Goal: Task Accomplishment & Management: Manage account settings

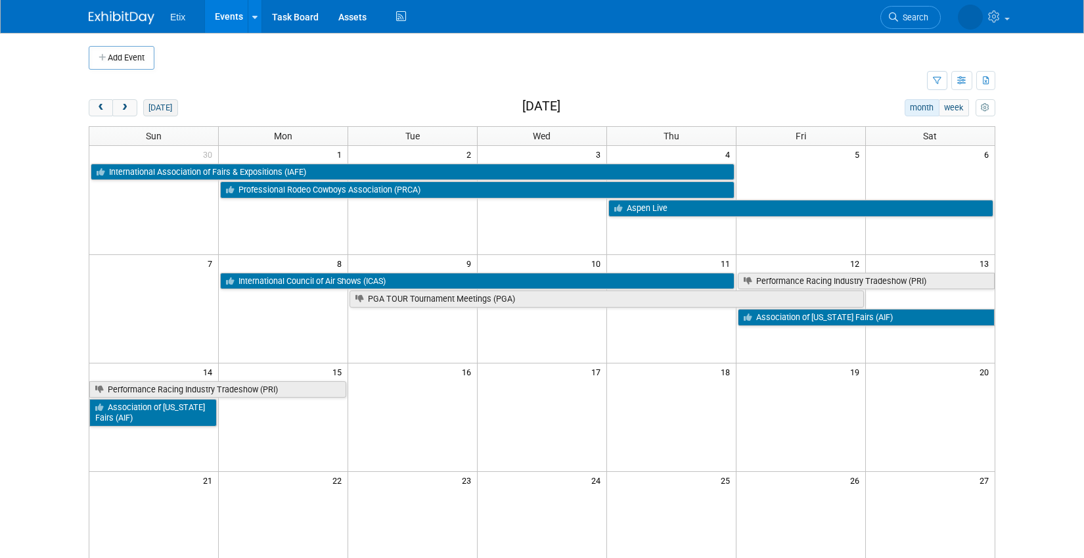
click at [161, 107] on button "[DATE]" at bounding box center [160, 107] width 35 height 17
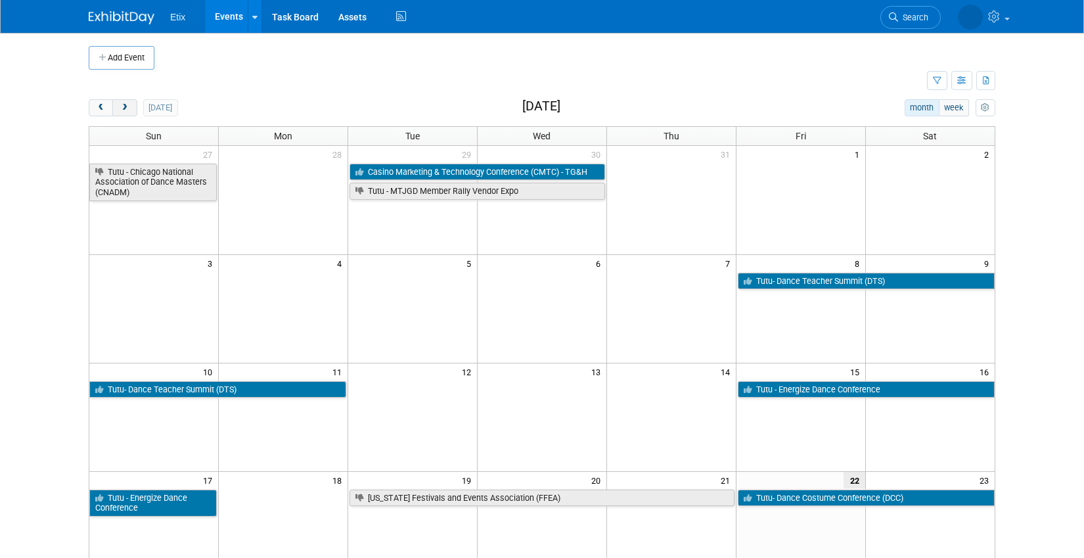
click at [122, 112] on button "next" at bounding box center [124, 107] width 24 height 17
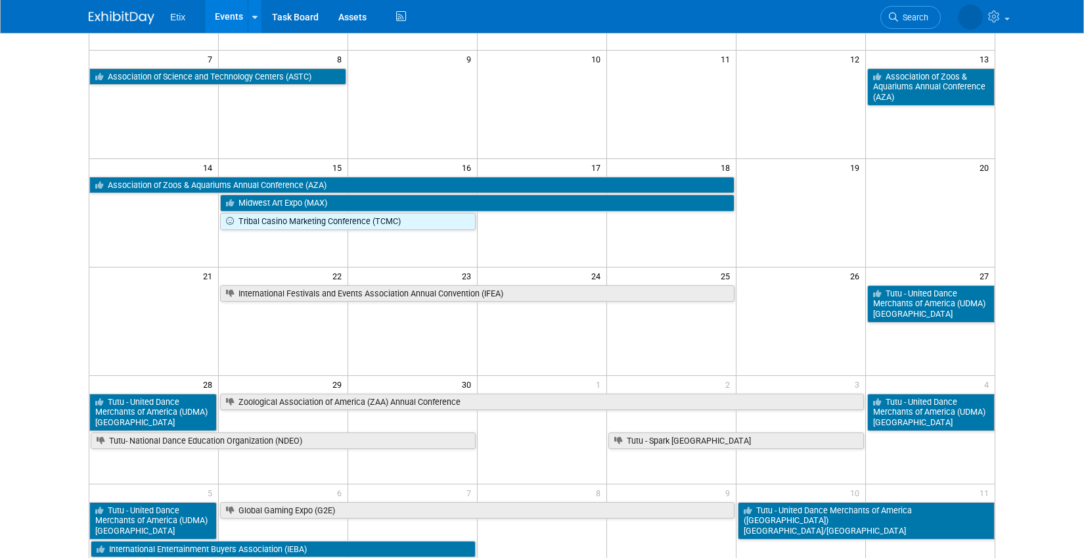
scroll to position [206, 0]
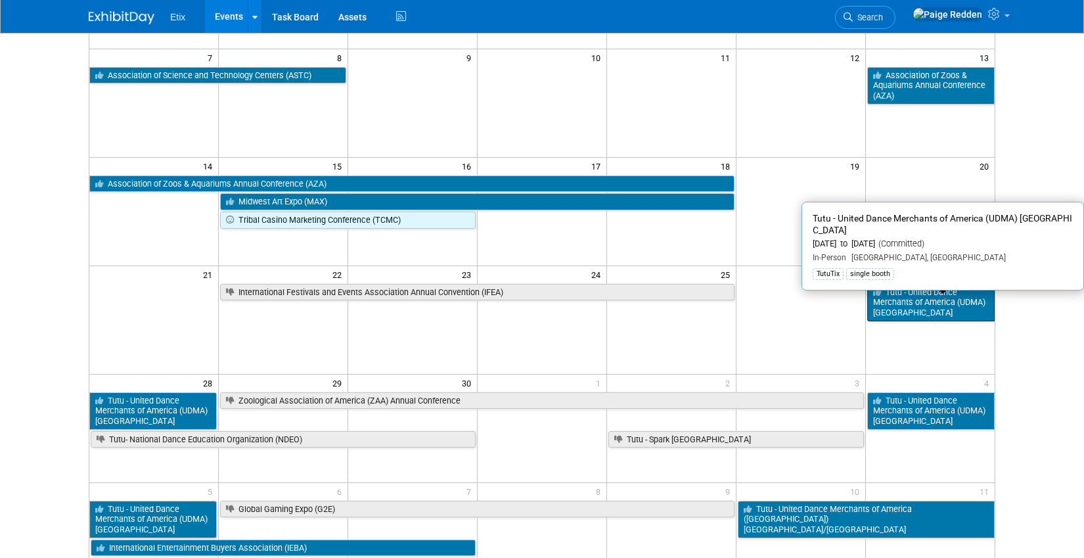
click at [918, 311] on link "Tutu - United Dance Merchants of America (UDMA) [GEOGRAPHIC_DATA]" at bounding box center [930, 302] width 127 height 37
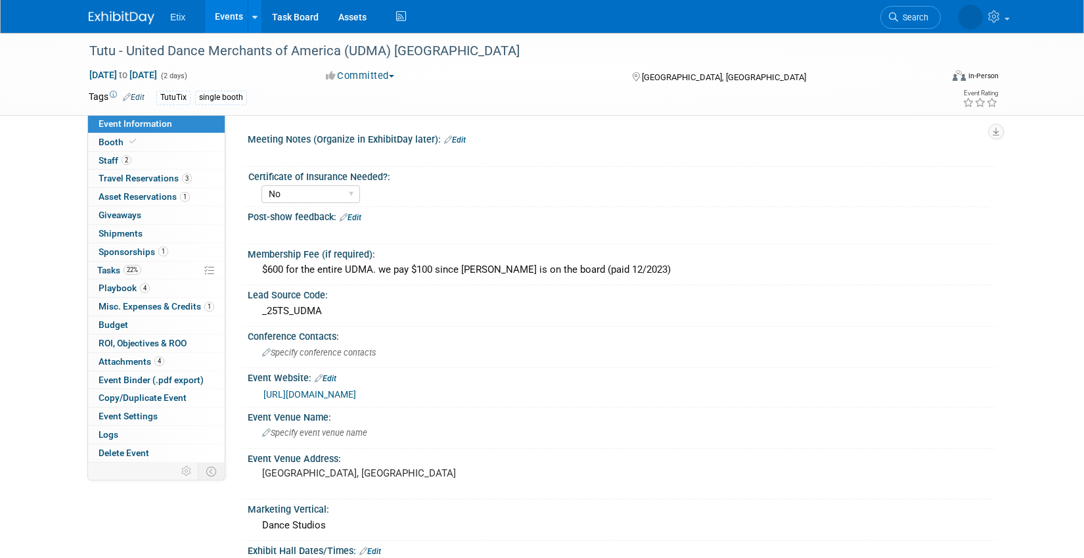
select select "No"
click at [172, 283] on link "4 Playbook 4" at bounding box center [156, 288] width 137 height 18
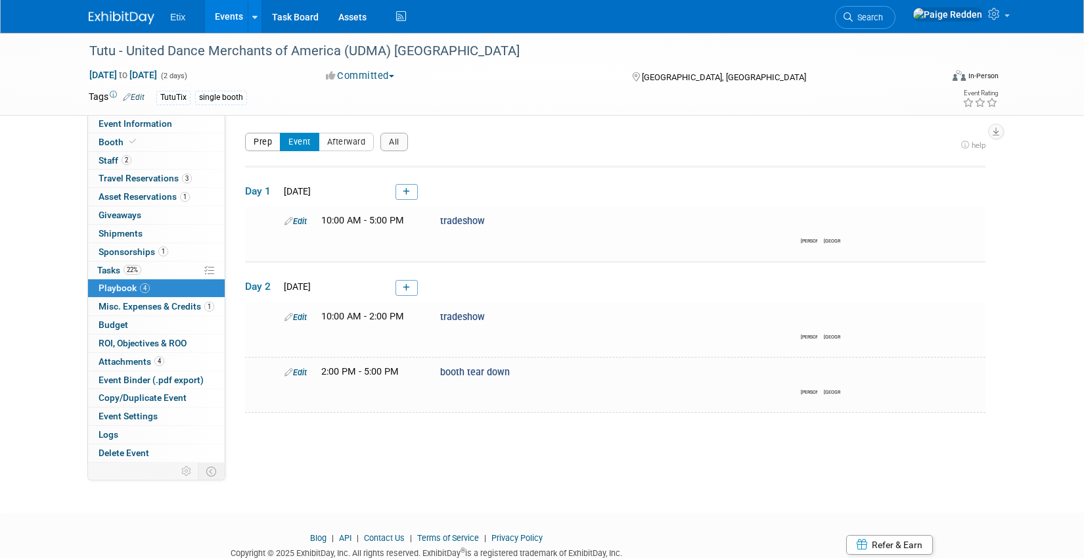
click at [268, 143] on button "Prep" at bounding box center [262, 142] width 35 height 18
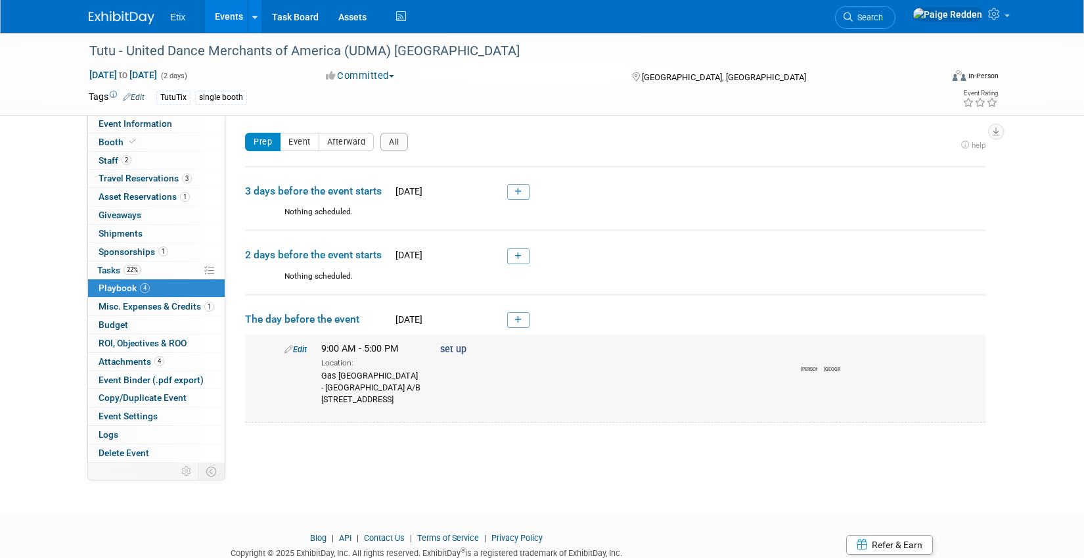
click at [299, 347] on link "Edit" at bounding box center [295, 349] width 22 height 10
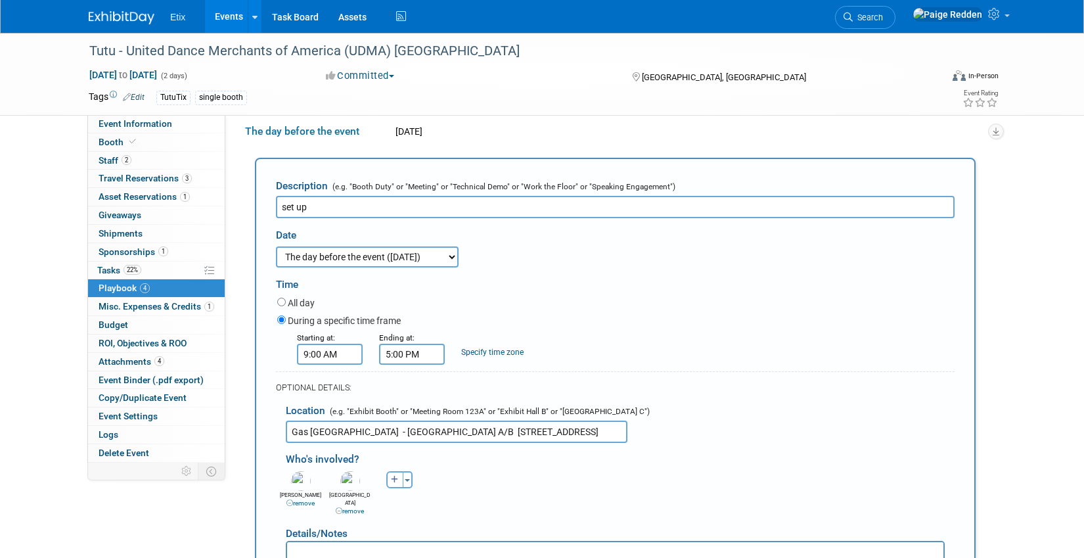
click at [317, 360] on input "9:00 AM" at bounding box center [330, 353] width 66 height 21
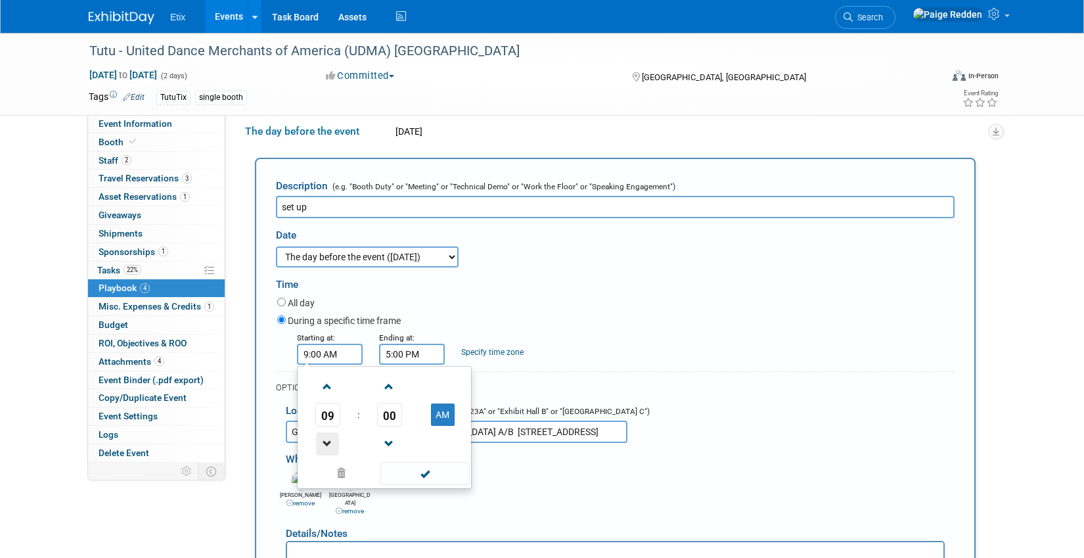
click at [329, 437] on span at bounding box center [327, 443] width 23 height 23
type input "8:00 AM"
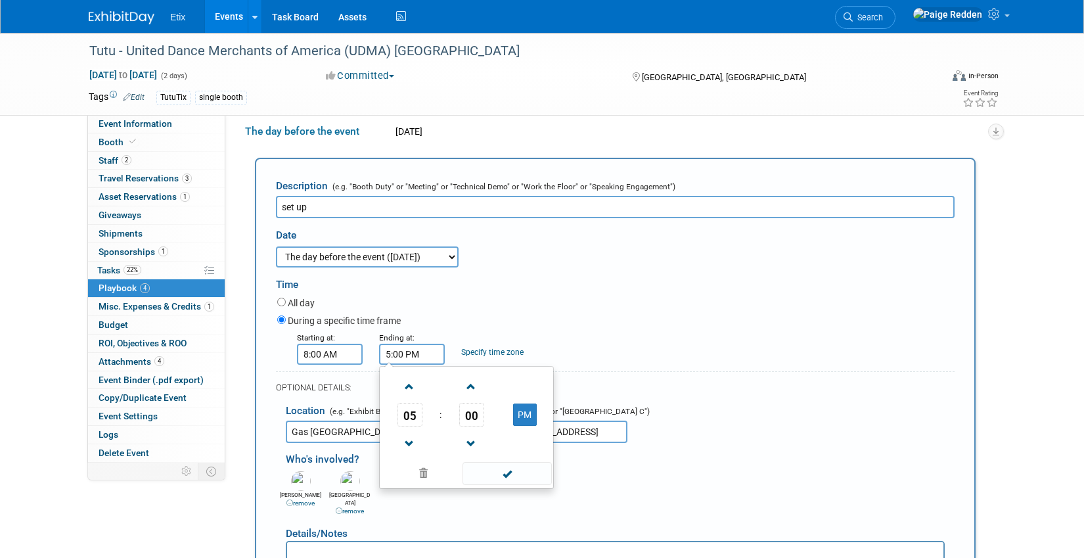
click at [401, 357] on input "5:00 PM" at bounding box center [412, 353] width 66 height 21
click at [407, 432] on span at bounding box center [409, 443] width 23 height 23
type input "2:00 PM"
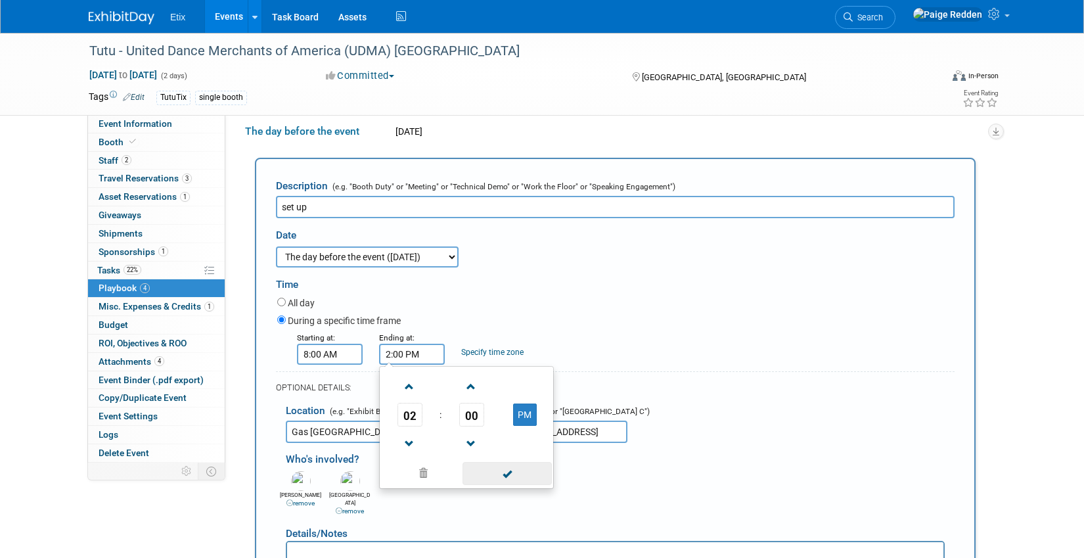
click at [516, 481] on span at bounding box center [506, 473] width 89 height 23
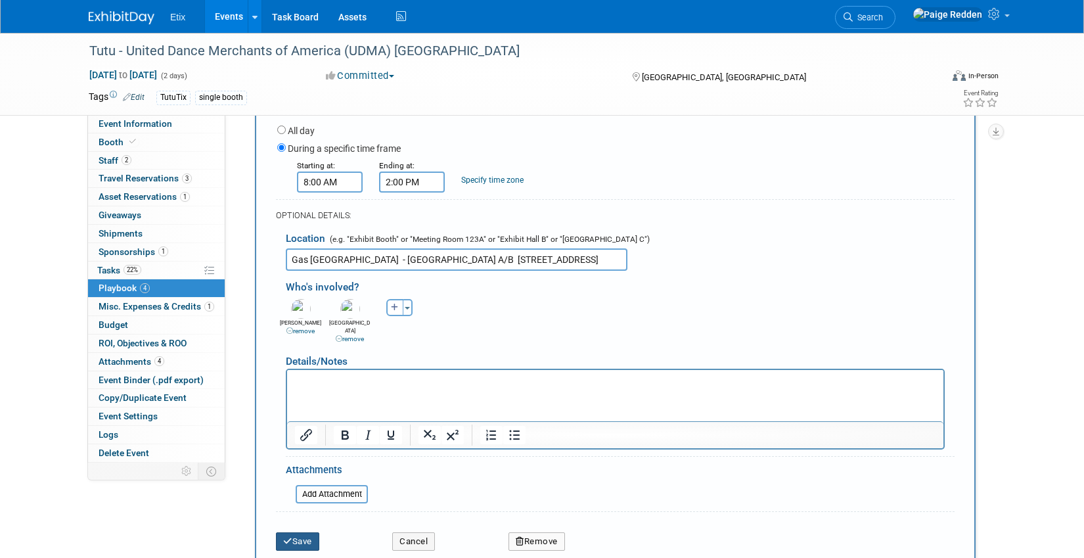
click at [292, 533] on button "Save" at bounding box center [297, 541] width 43 height 18
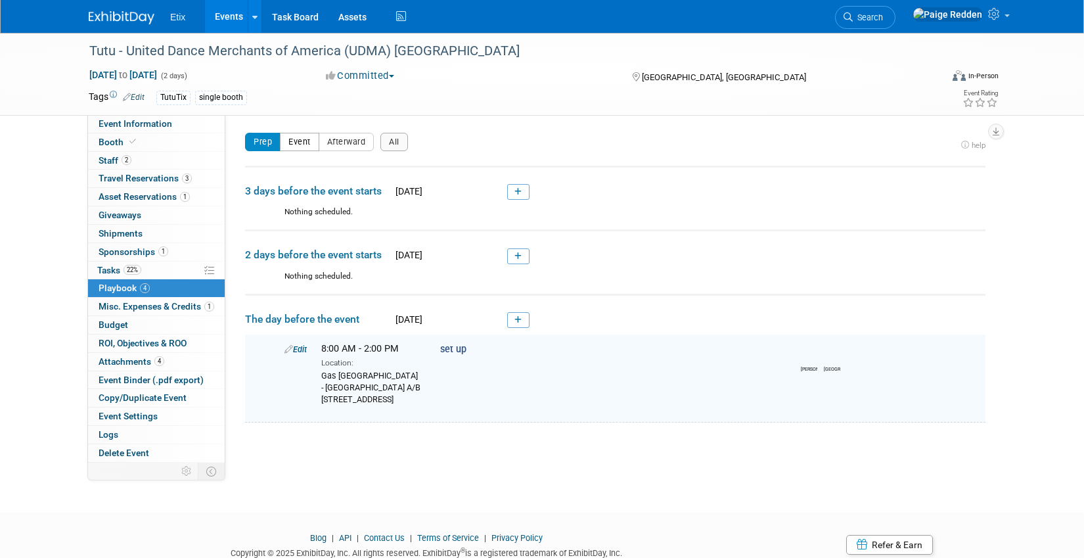
click at [307, 136] on button "Event" at bounding box center [299, 142] width 39 height 18
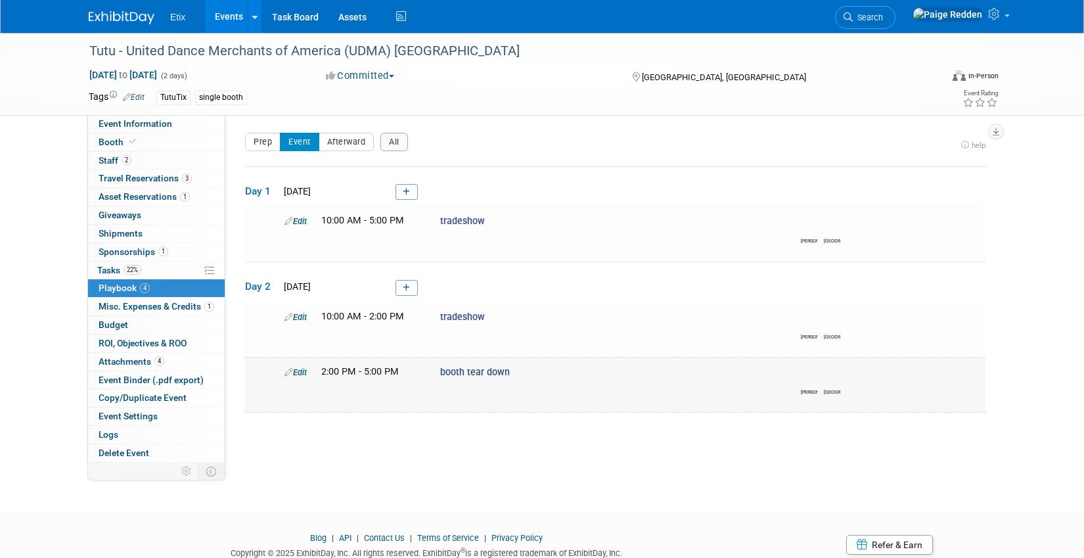
click at [294, 369] on link "Edit" at bounding box center [295, 372] width 22 height 10
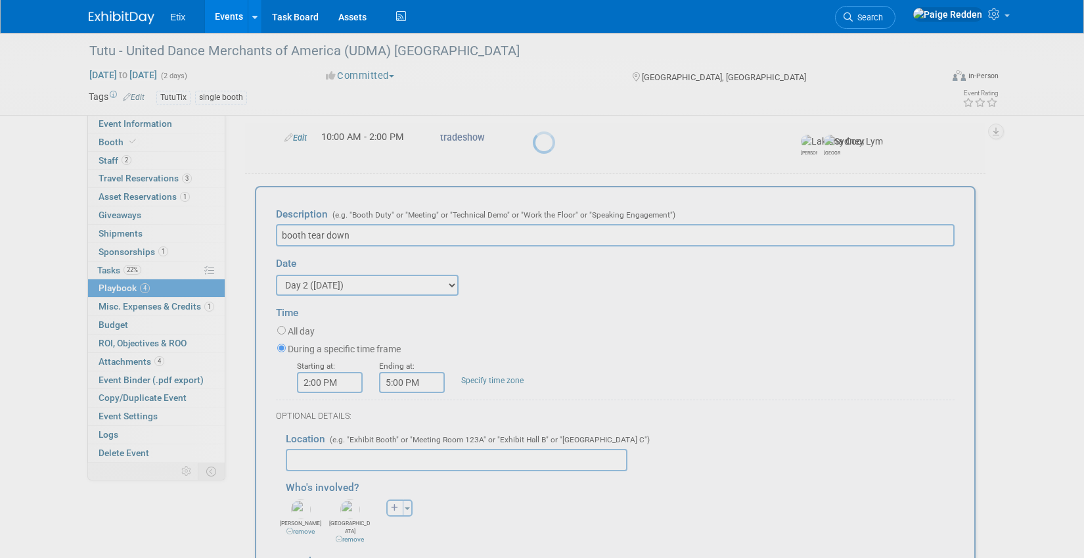
scroll to position [208, 0]
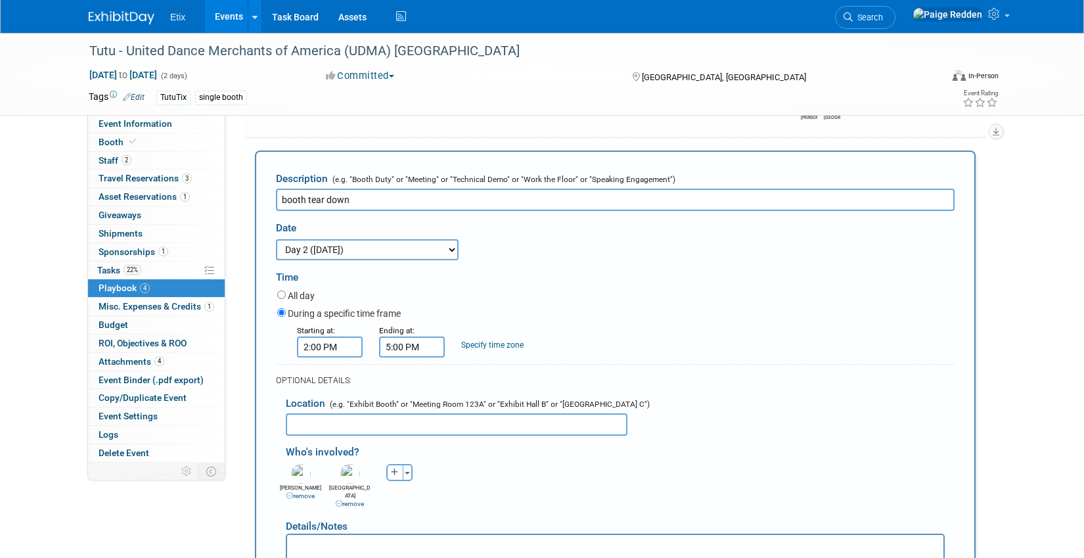
click at [401, 357] on input "5:00 PM" at bounding box center [412, 346] width 66 height 21
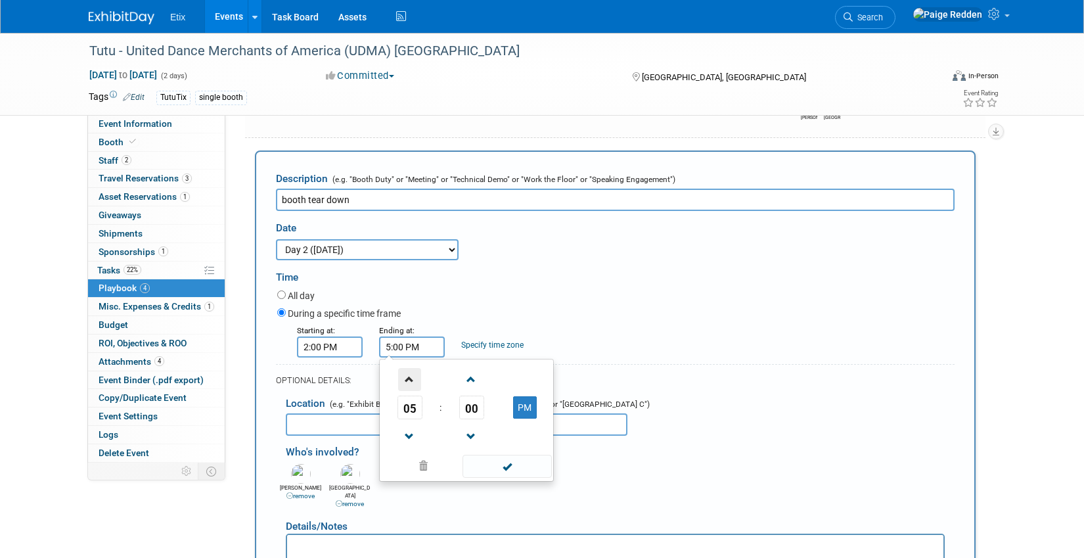
click at [408, 391] on span at bounding box center [409, 379] width 23 height 23
click at [471, 418] on span "00" at bounding box center [471, 407] width 25 height 24
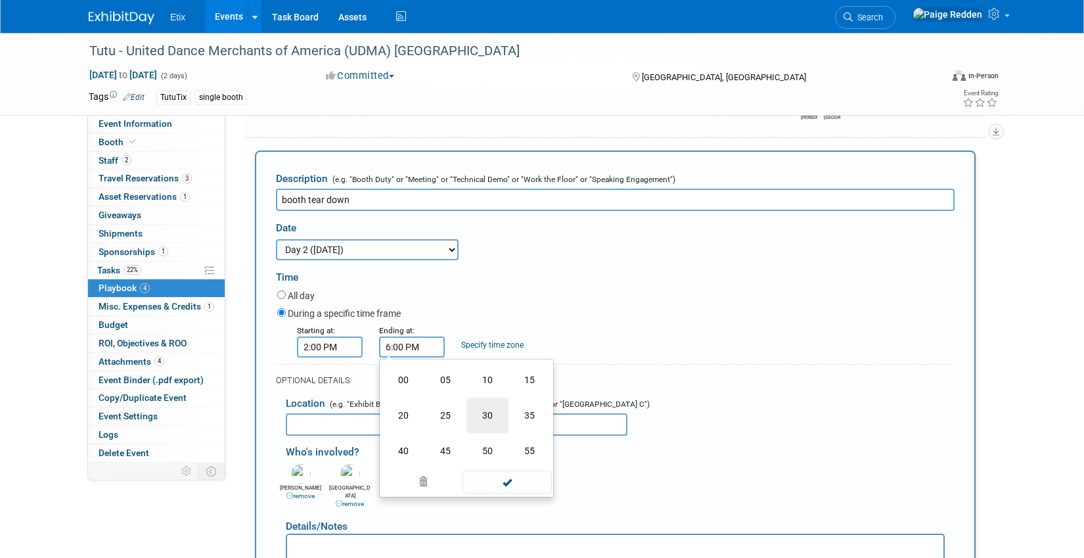
click at [493, 426] on td "30" at bounding box center [487, 414] width 42 height 35
type input "6:30 PM"
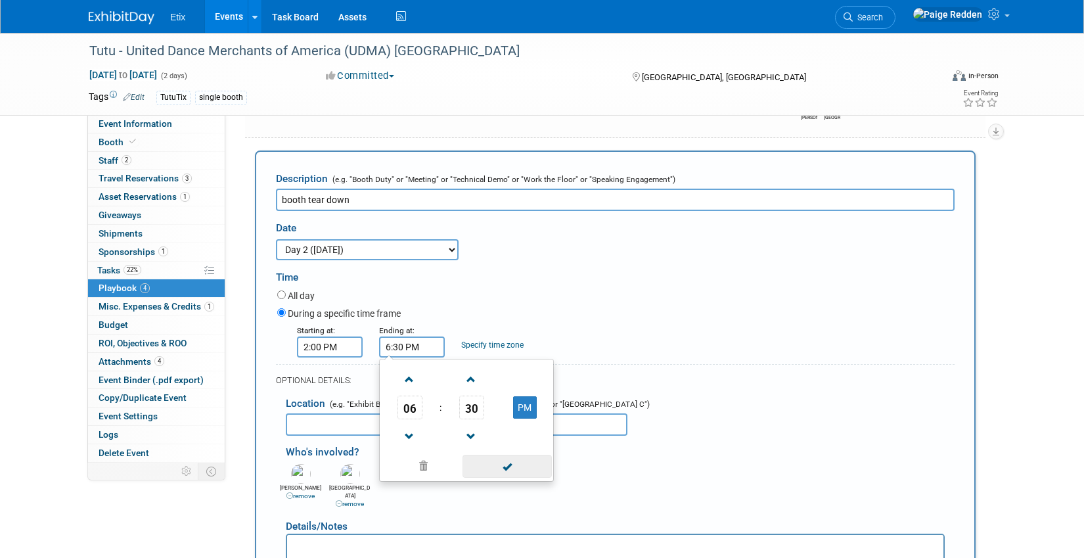
click at [495, 470] on span at bounding box center [506, 465] width 89 height 23
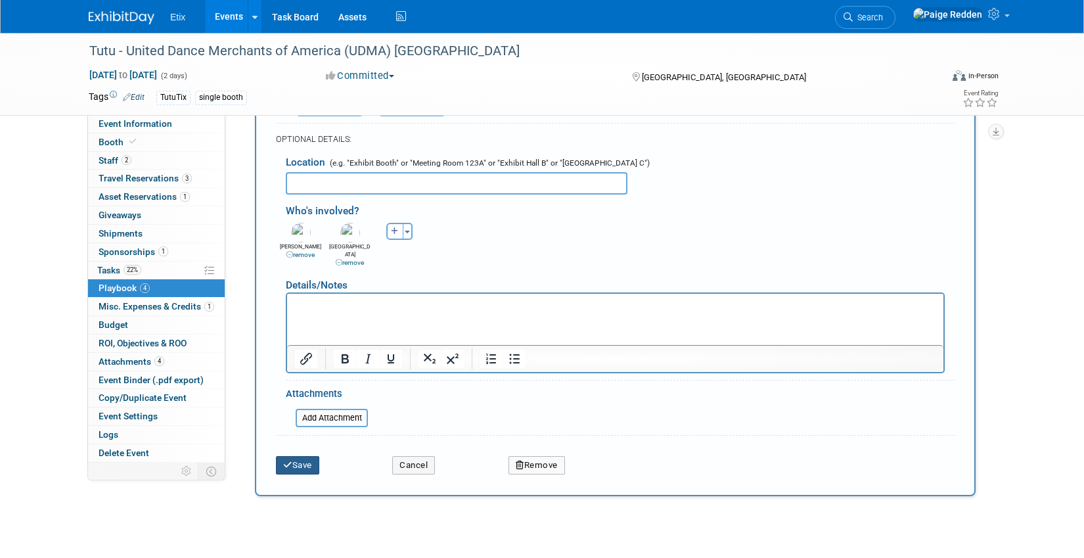
click at [306, 461] on button "Save" at bounding box center [297, 465] width 43 height 18
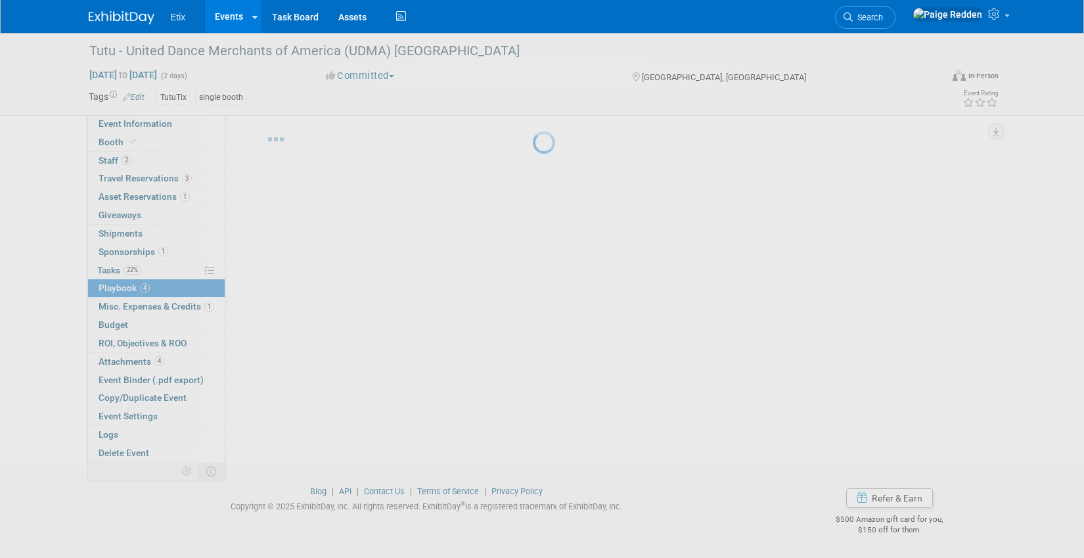
scroll to position [47, 0]
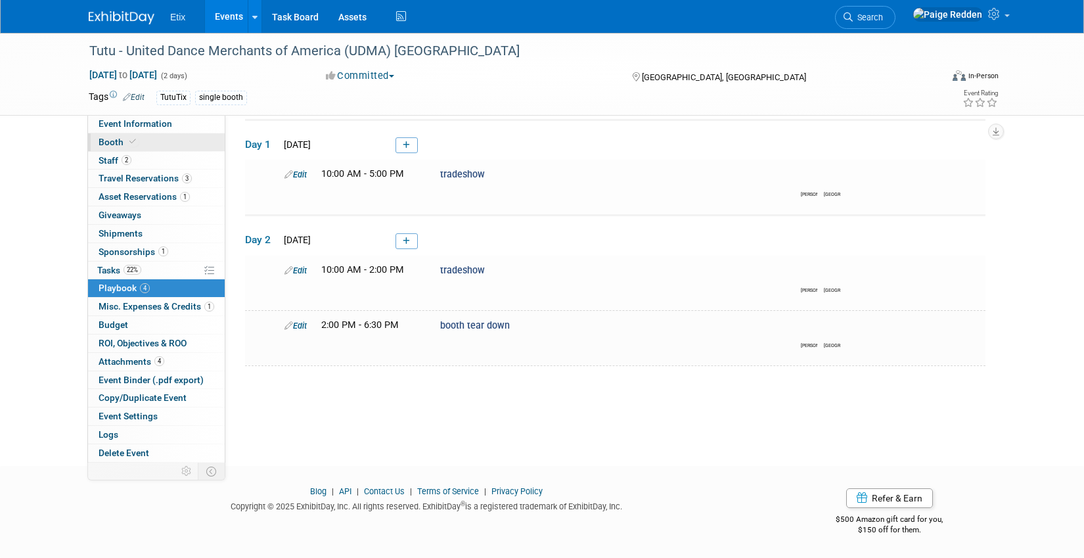
click at [157, 144] on link "Booth" at bounding box center [156, 142] width 137 height 18
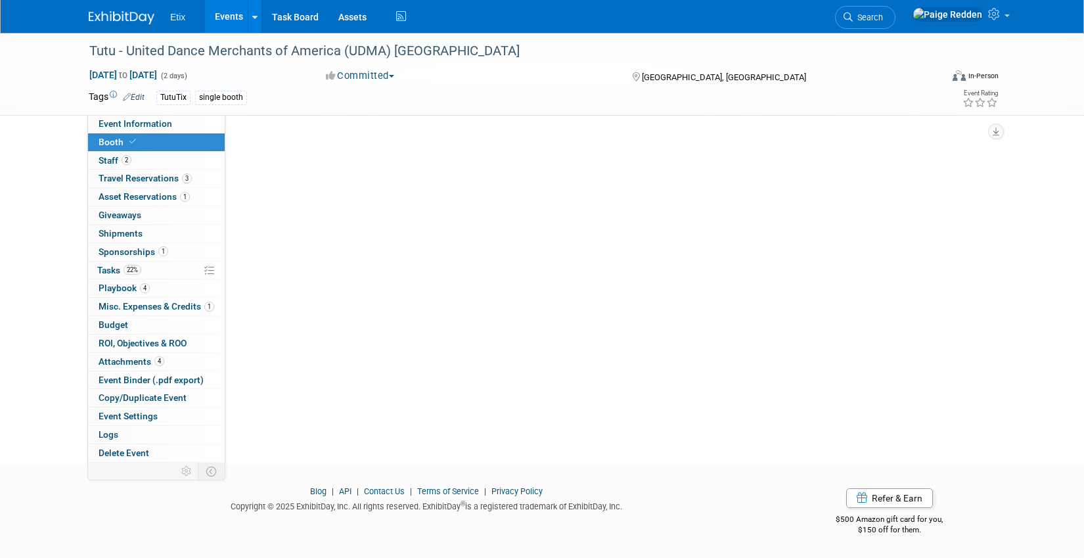
scroll to position [0, 0]
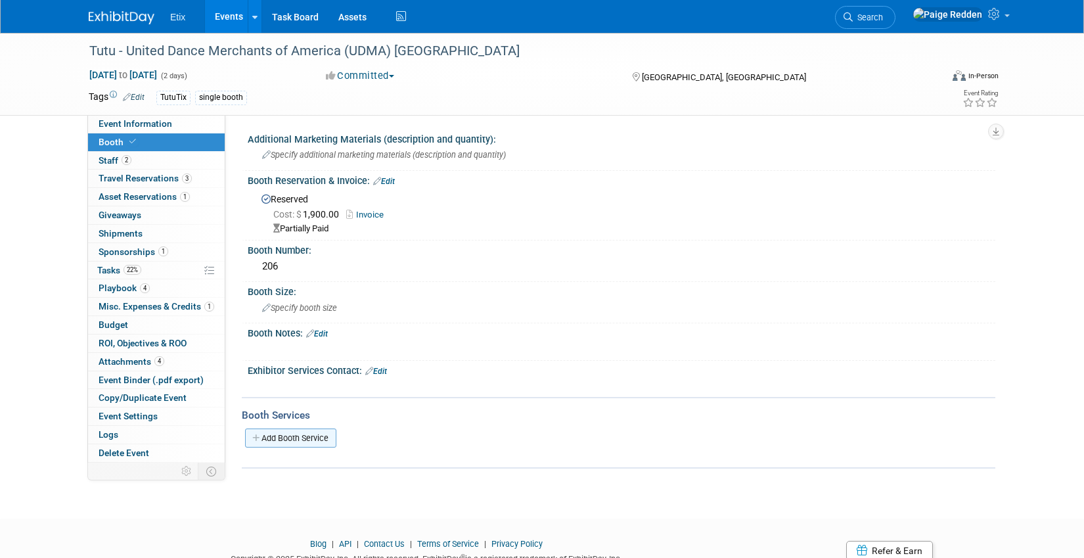
click at [271, 444] on link "Add Booth Service" at bounding box center [290, 437] width 91 height 19
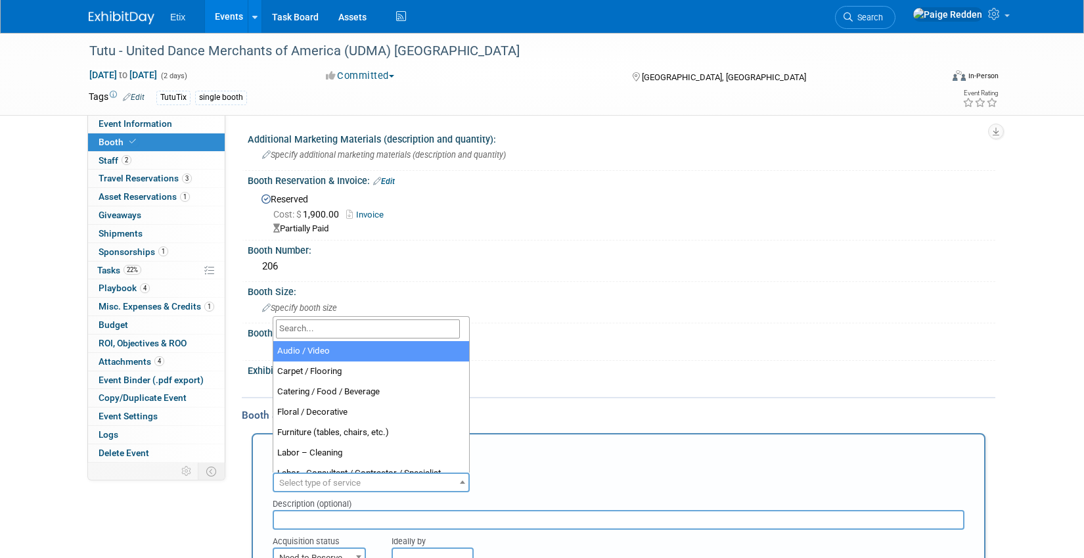
click at [294, 481] on span "Select type of service" at bounding box center [319, 482] width 81 height 10
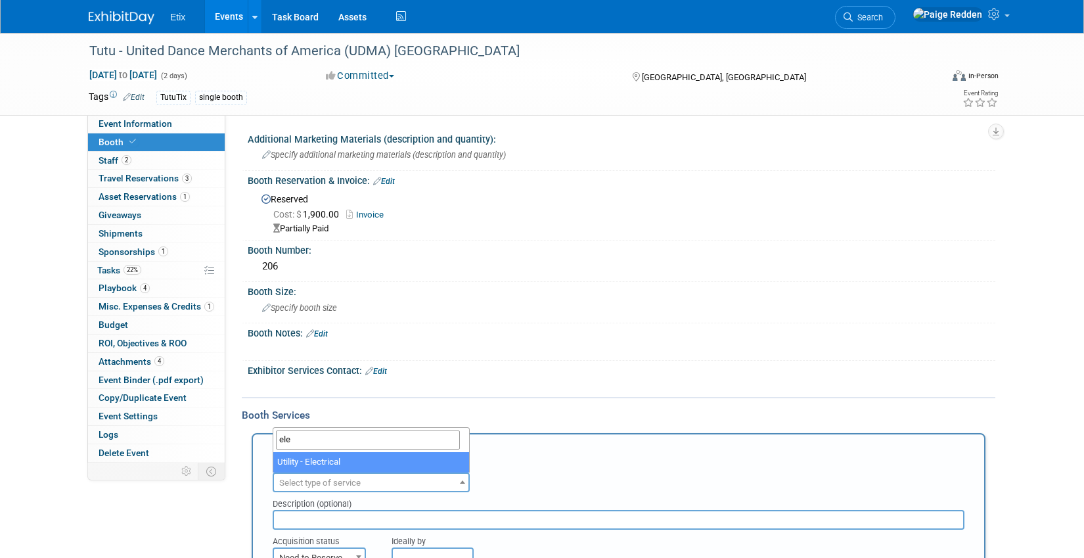
type input "ele"
select select "8"
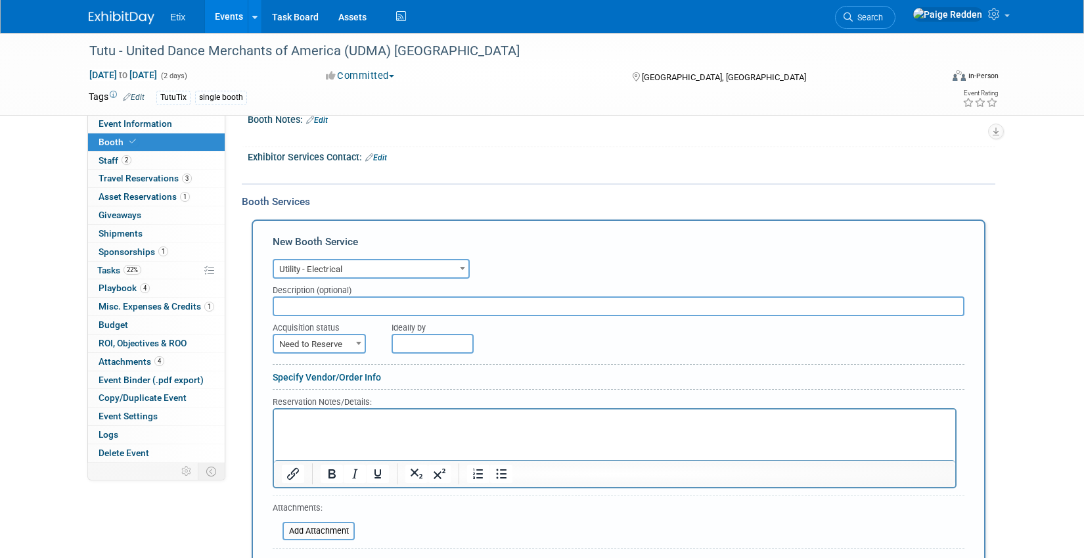
scroll to position [221, 0]
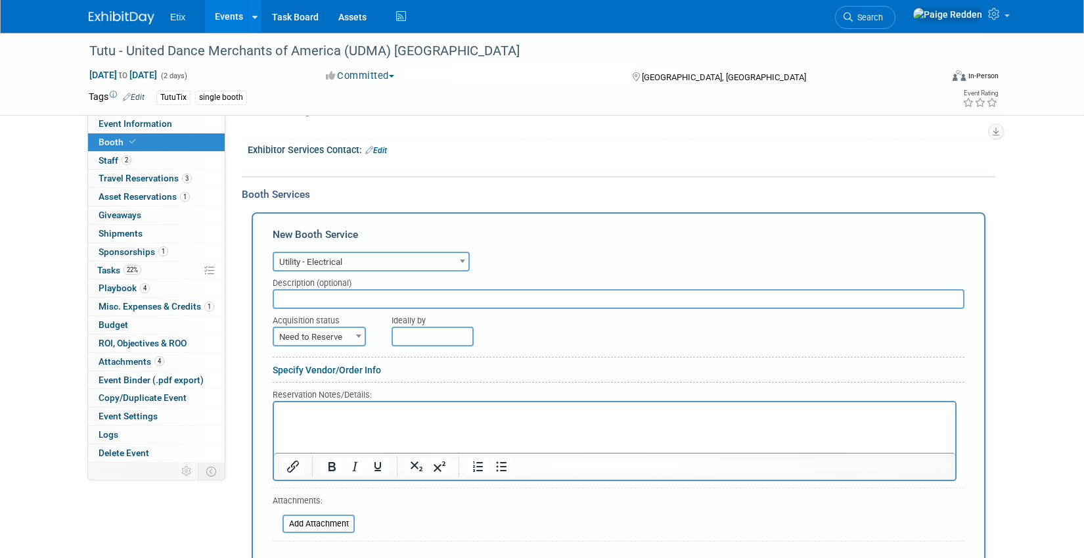
click at [331, 332] on span "Need to Reserve" at bounding box center [319, 337] width 91 height 18
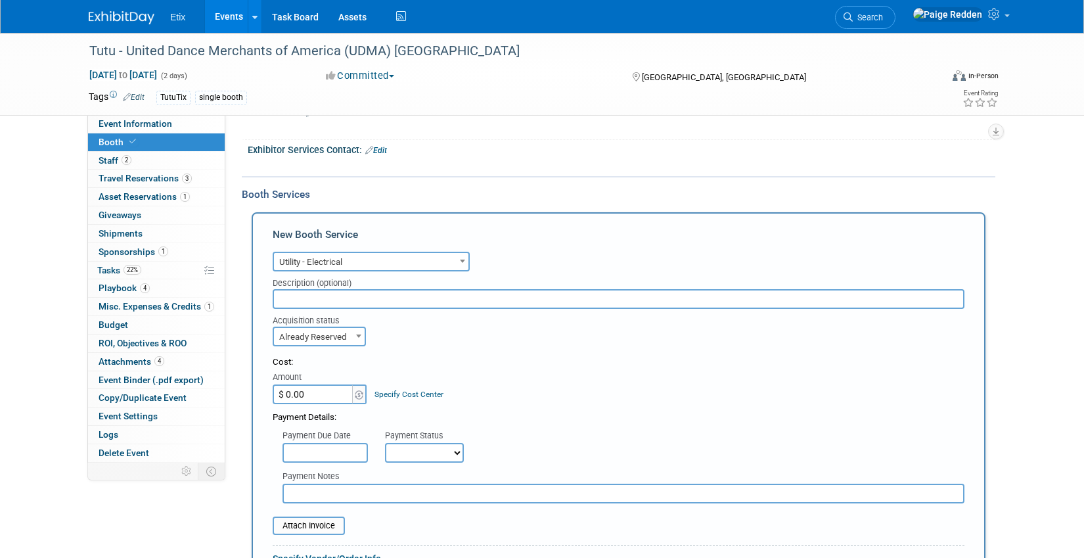
select select "2"
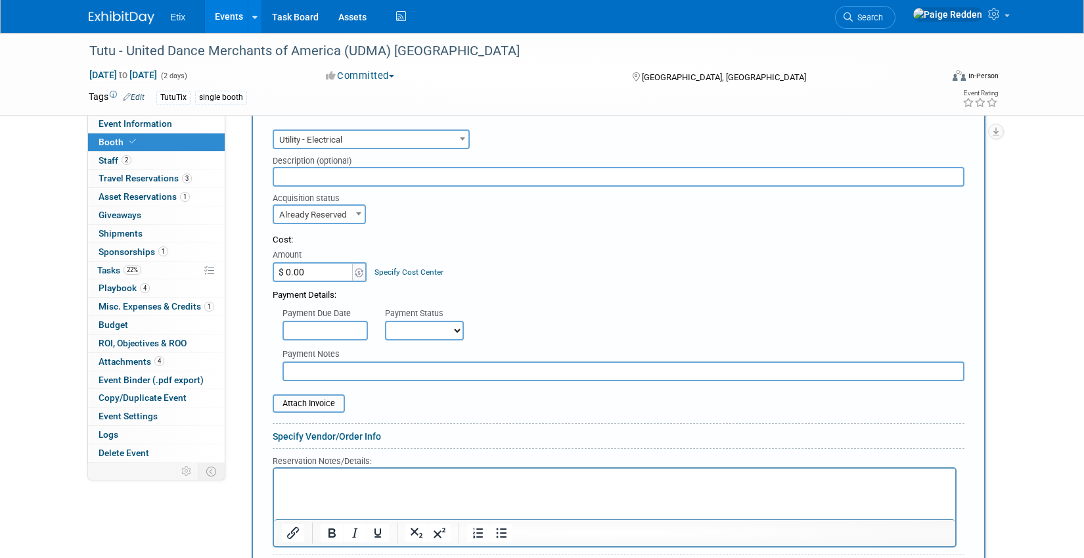
scroll to position [366, 0]
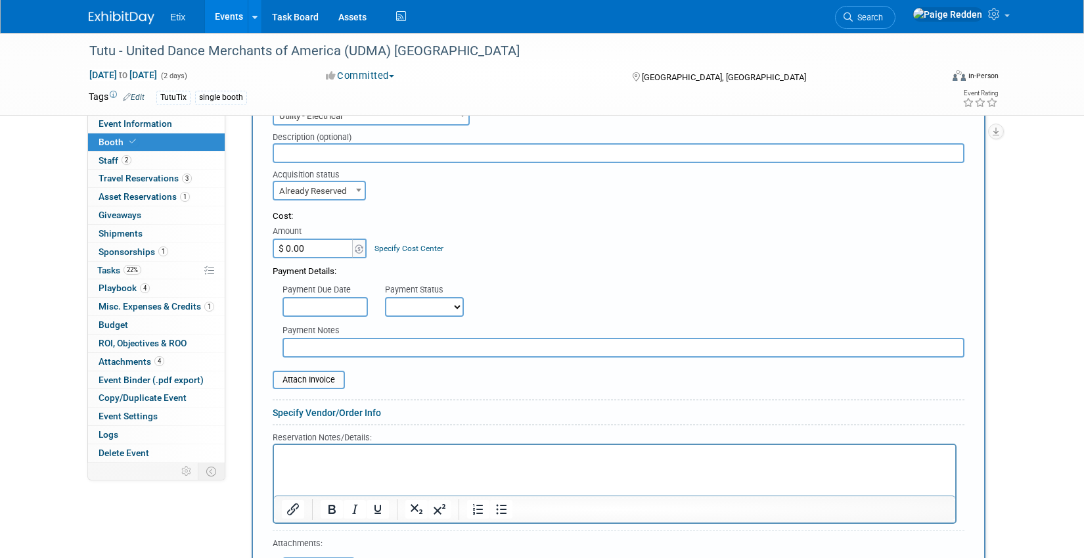
click at [303, 462] on html at bounding box center [614, 454] width 681 height 18
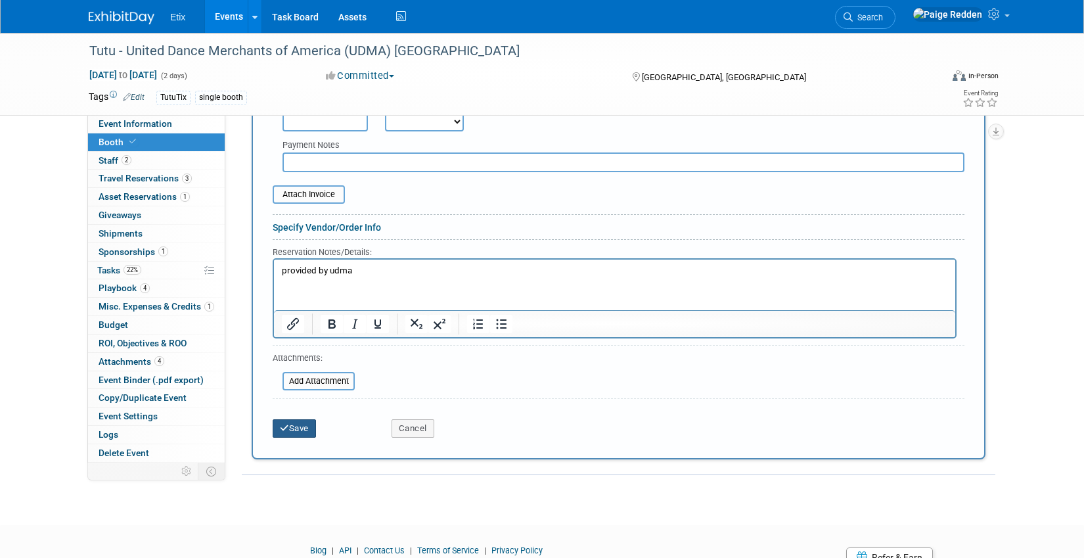
click at [309, 431] on button "Save" at bounding box center [294, 428] width 43 height 18
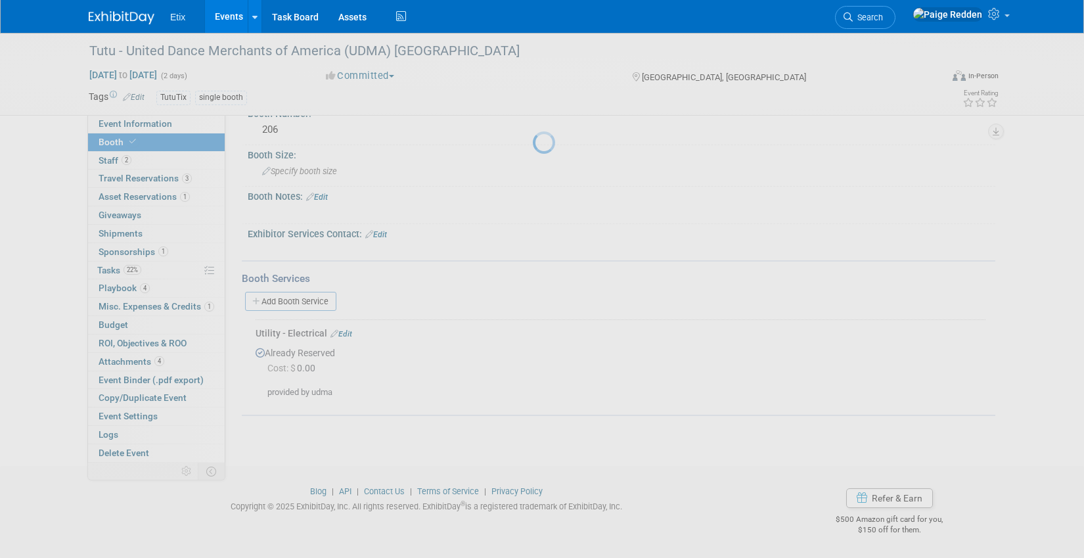
scroll to position [137, 0]
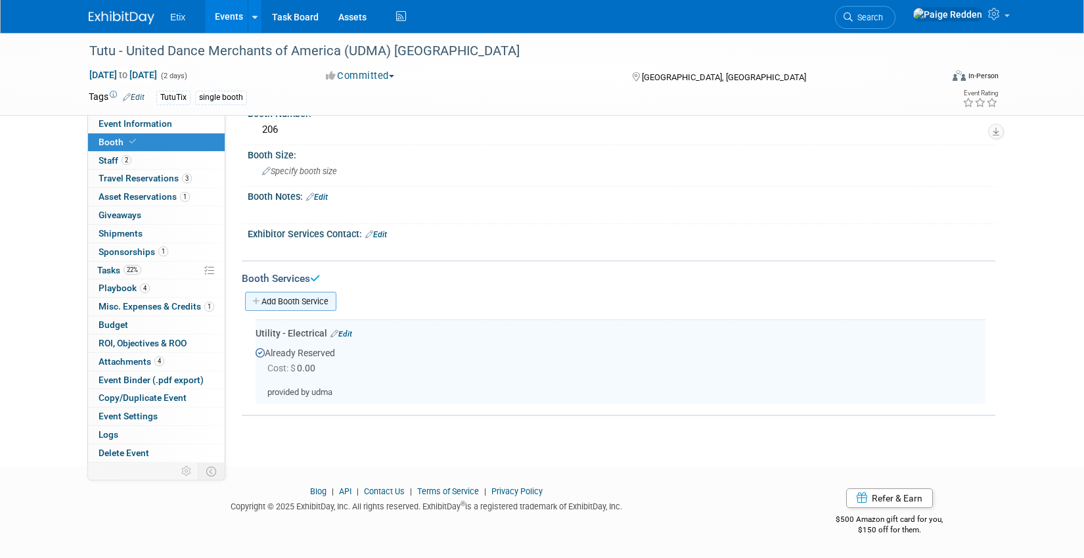
click at [296, 301] on link "Add Booth Service" at bounding box center [290, 301] width 91 height 19
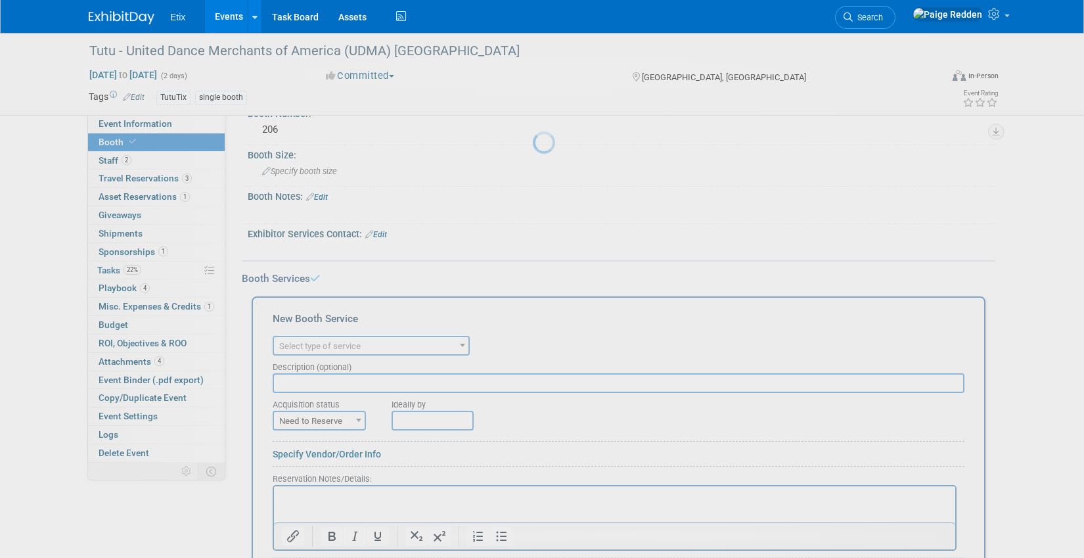
scroll to position [0, 0]
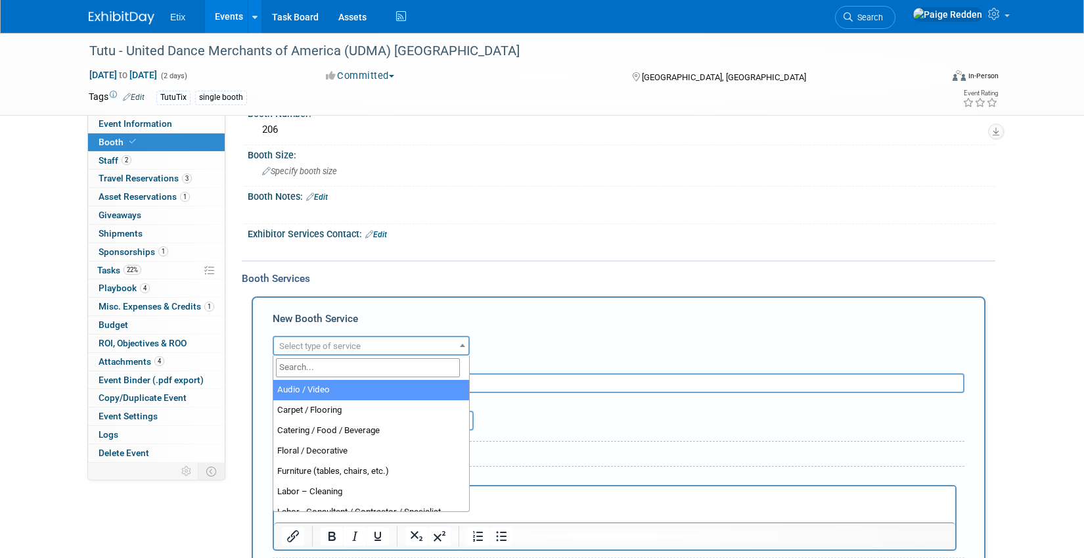
click at [285, 345] on span "Select type of service" at bounding box center [319, 346] width 81 height 10
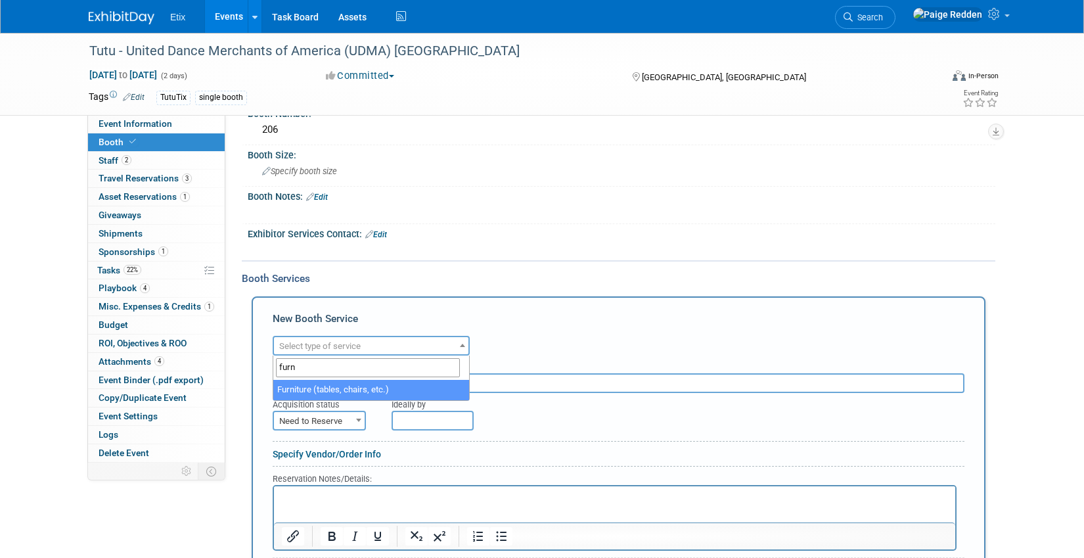
type input "furn"
select select "6"
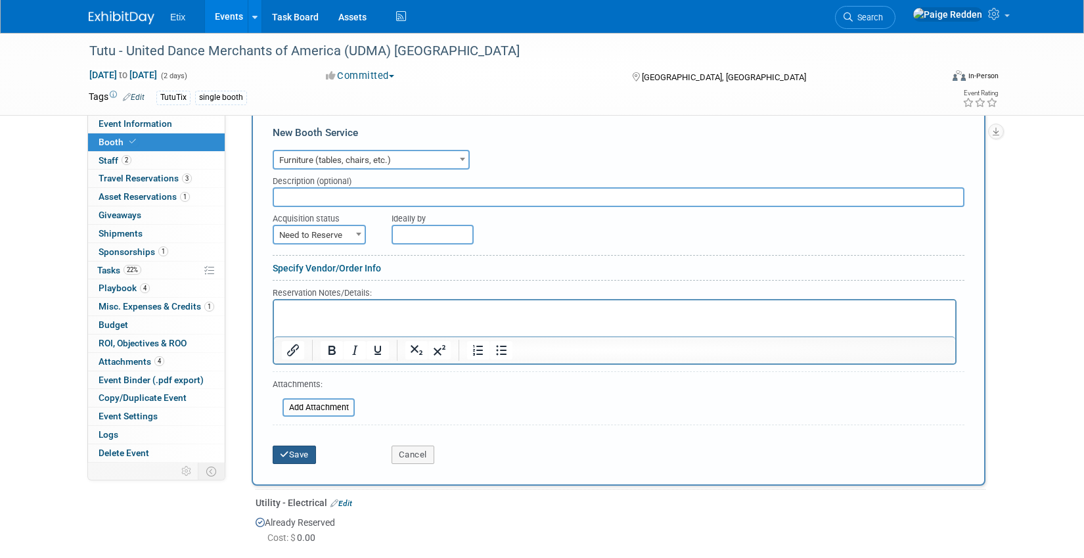
click at [282, 454] on icon "submit" at bounding box center [284, 454] width 9 height 9
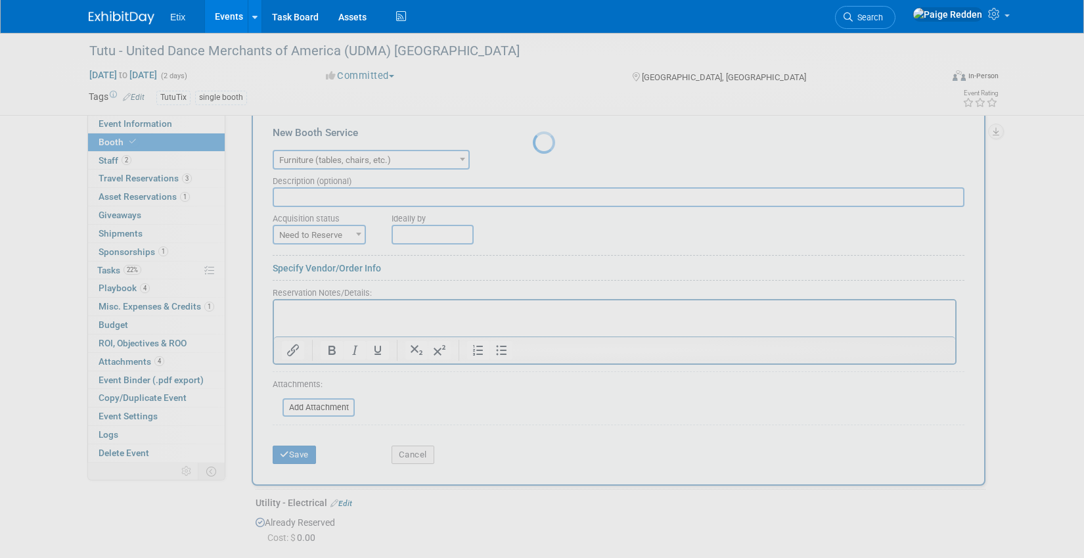
scroll to position [204, 0]
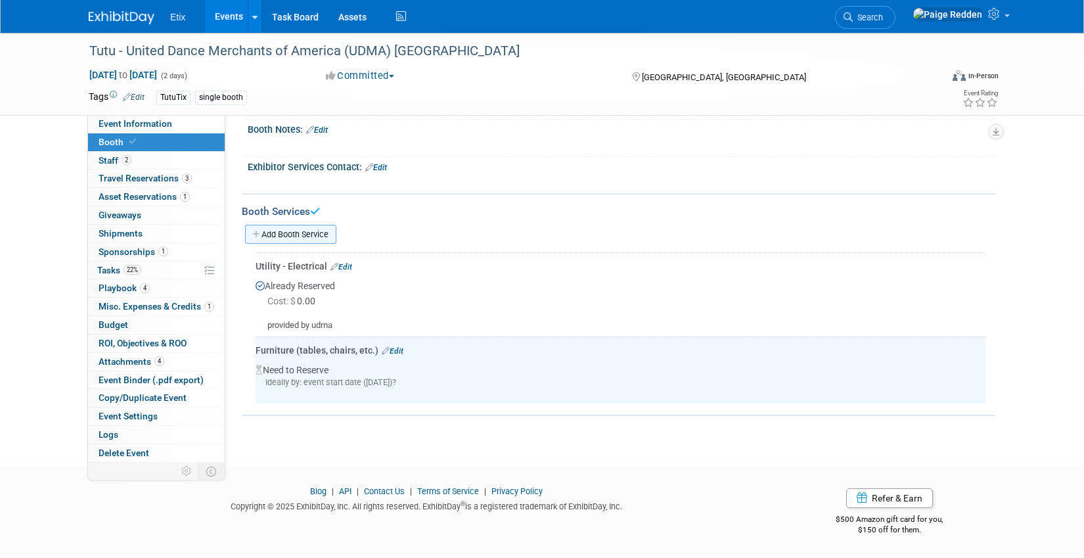
click at [269, 235] on link "Add Booth Service" at bounding box center [290, 234] width 91 height 19
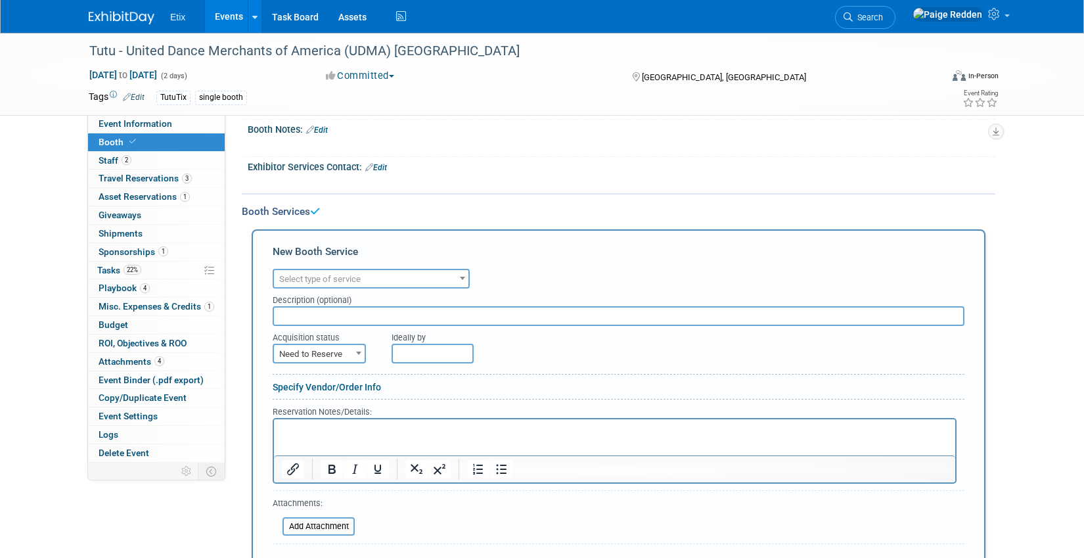
scroll to position [0, 0]
click at [287, 284] on span "Select type of service" at bounding box center [319, 279] width 81 height 10
type input "carp"
select select "4"
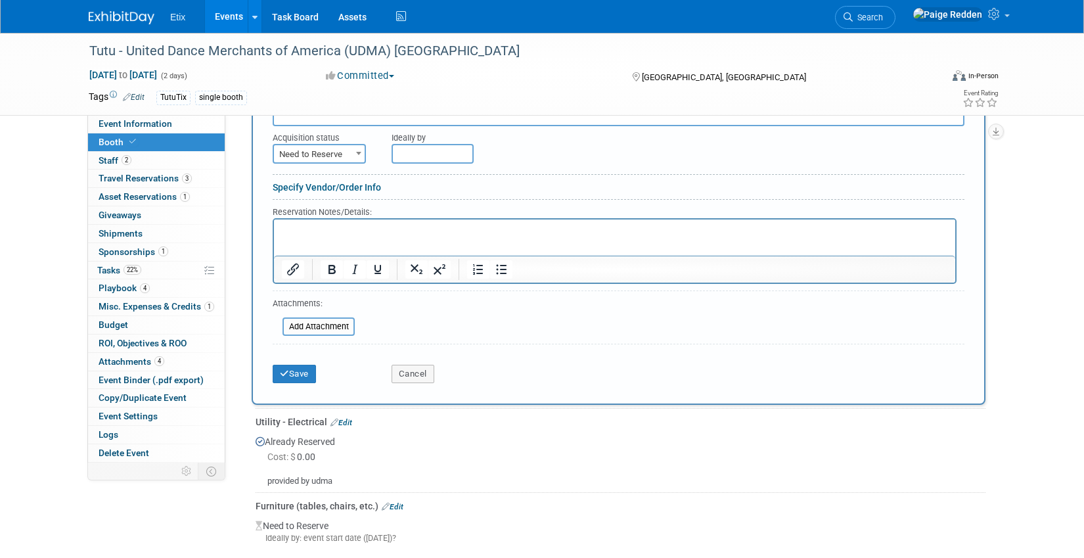
scroll to position [405, 0]
click at [280, 375] on icon "submit" at bounding box center [284, 372] width 9 height 9
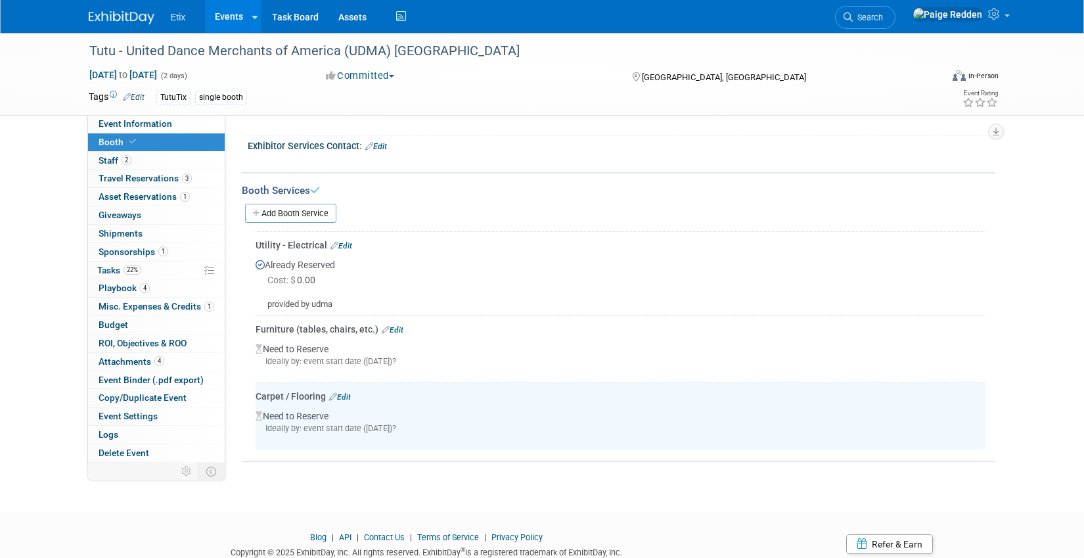
scroll to position [215, 0]
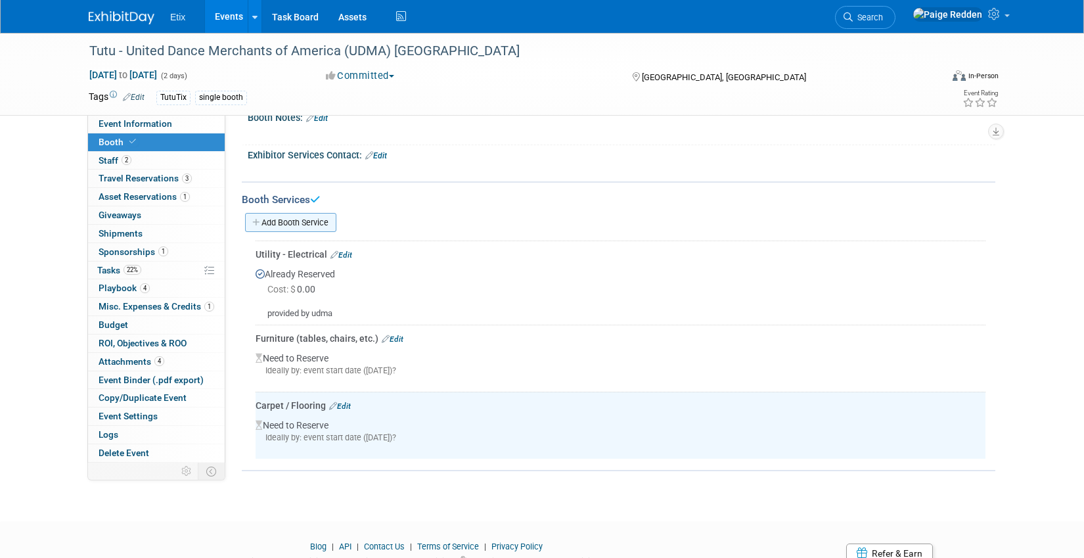
click at [291, 216] on link "Add Booth Service" at bounding box center [290, 222] width 91 height 19
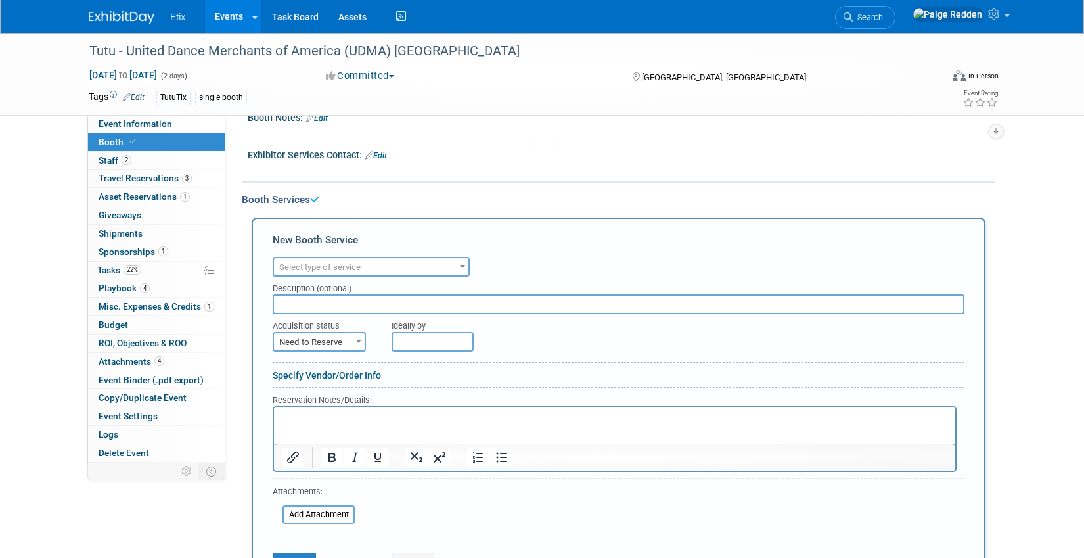
scroll to position [0, 0]
click at [291, 262] on span "Select type of service" at bounding box center [319, 267] width 81 height 10
type input "mat"
select select "10"
click at [293, 332] on span "Need to Reserve" at bounding box center [319, 342] width 93 height 20
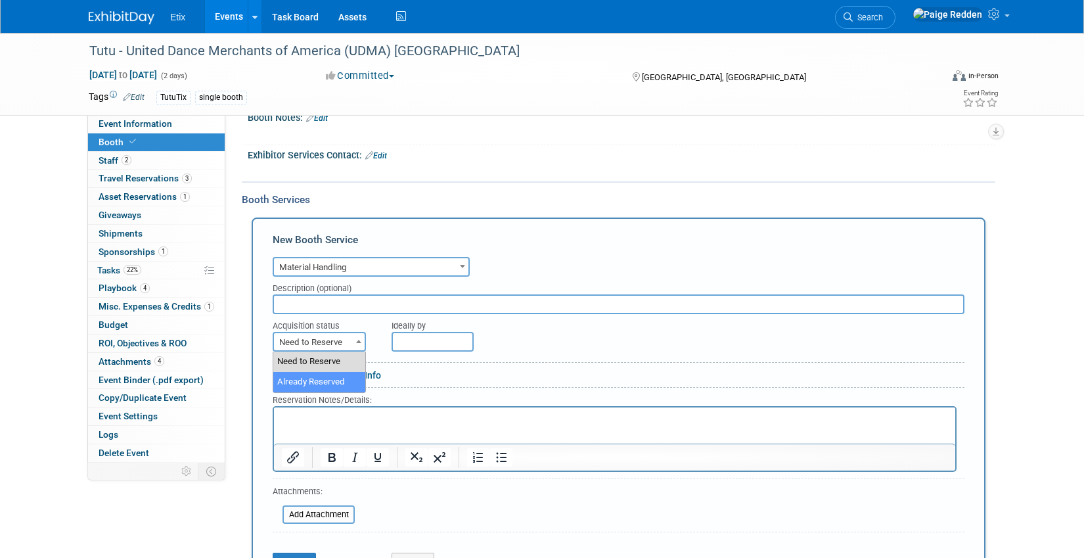
select select "2"
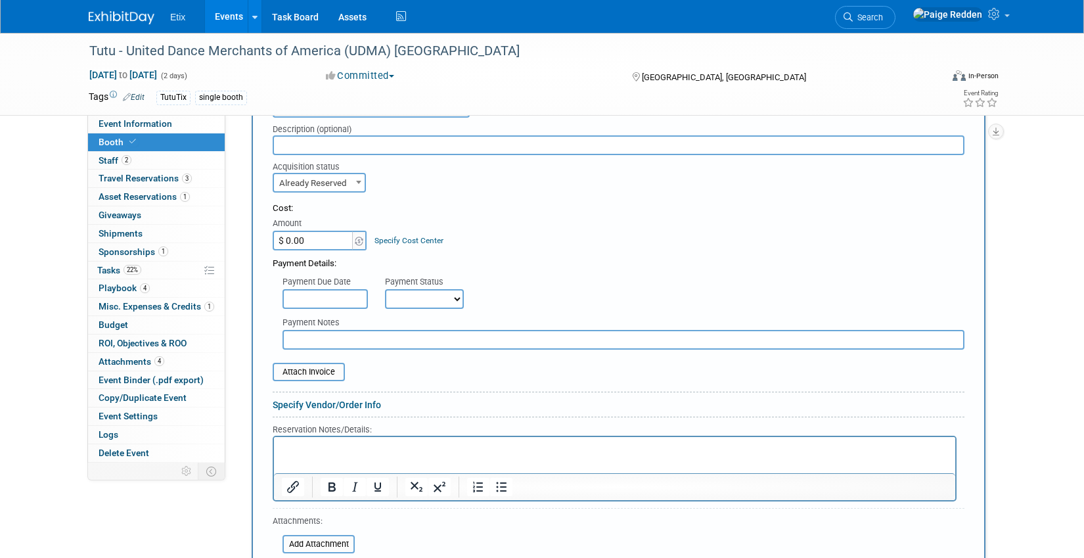
scroll to position [397, 0]
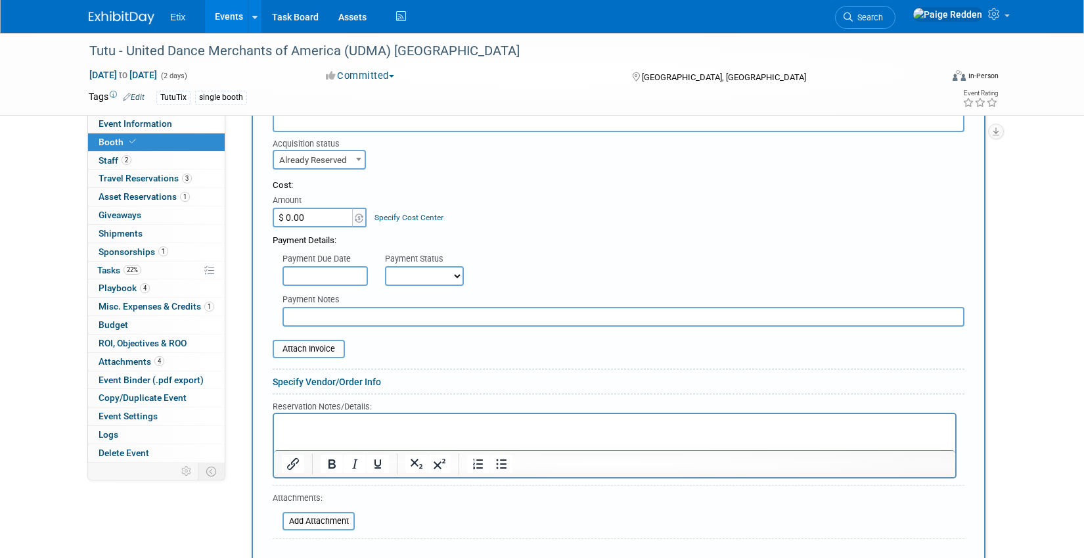
click at [290, 427] on p "Rich Text Area. Press ALT-0 for help." at bounding box center [615, 425] width 666 height 12
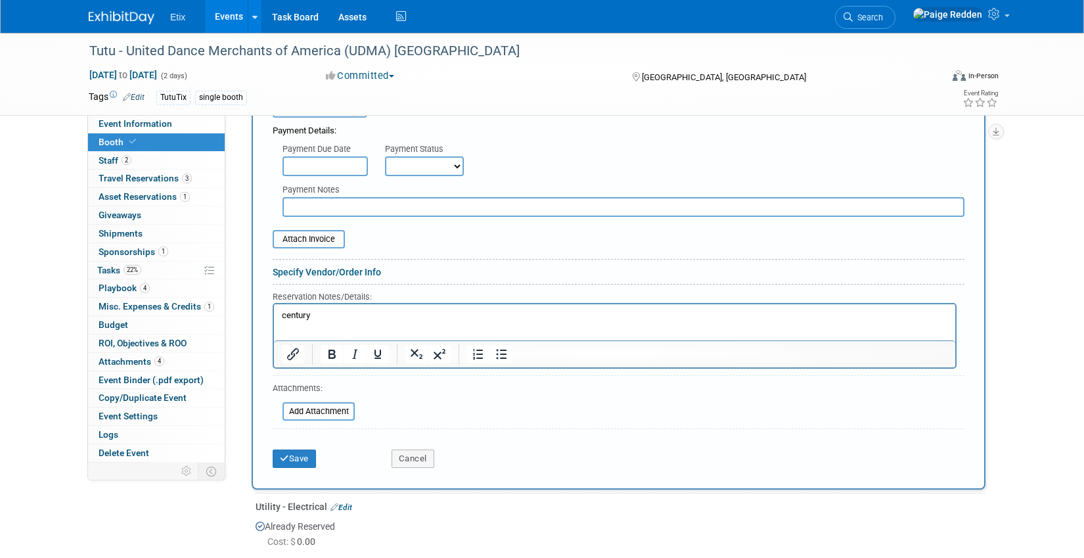
scroll to position [506, 0]
click at [303, 455] on button "Save" at bounding box center [294, 459] width 43 height 18
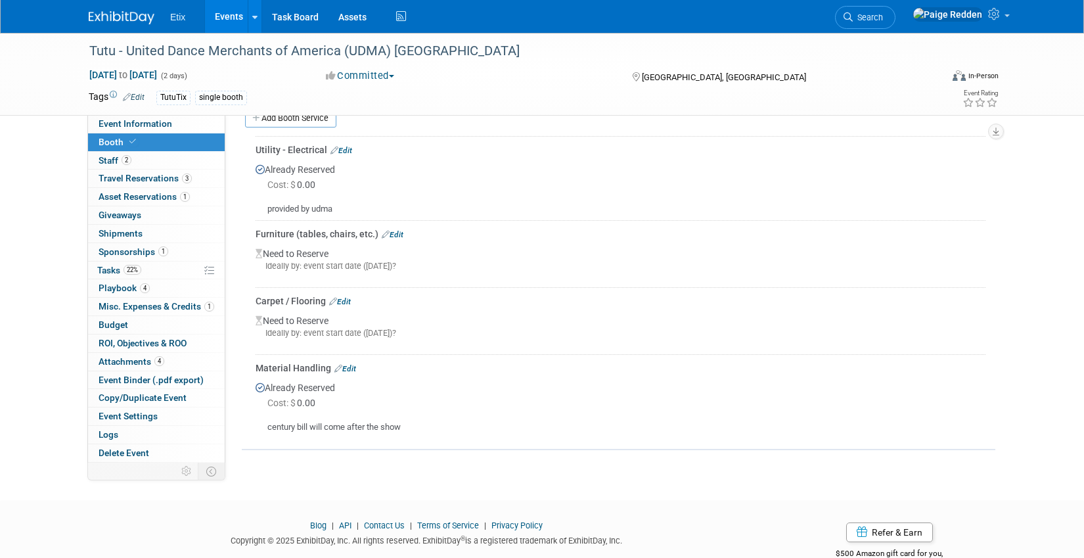
scroll to position [311, 0]
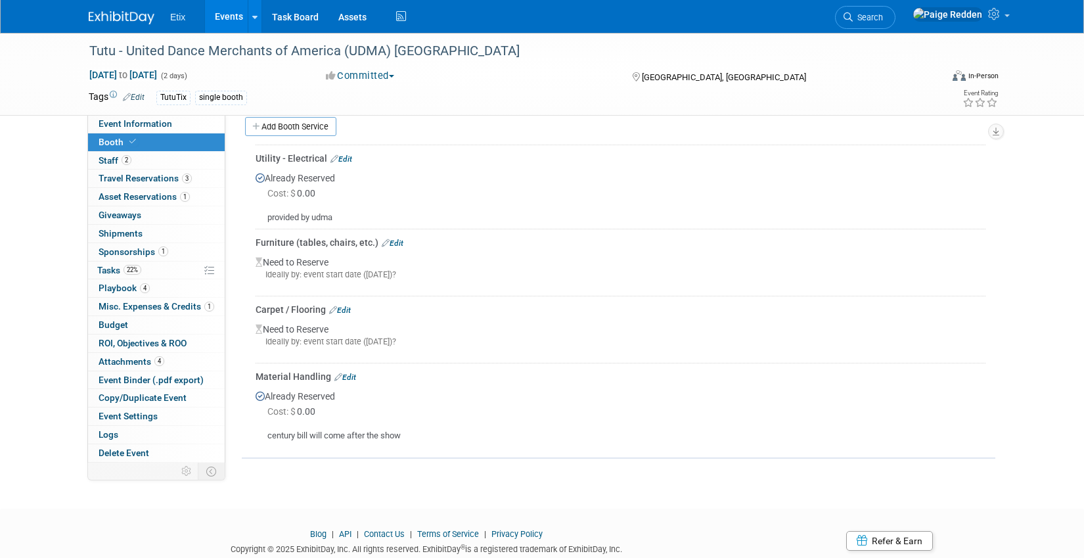
click at [345, 311] on link "Edit" at bounding box center [340, 309] width 22 height 9
click at [0, 0] on div at bounding box center [0, 0] width 0 height 0
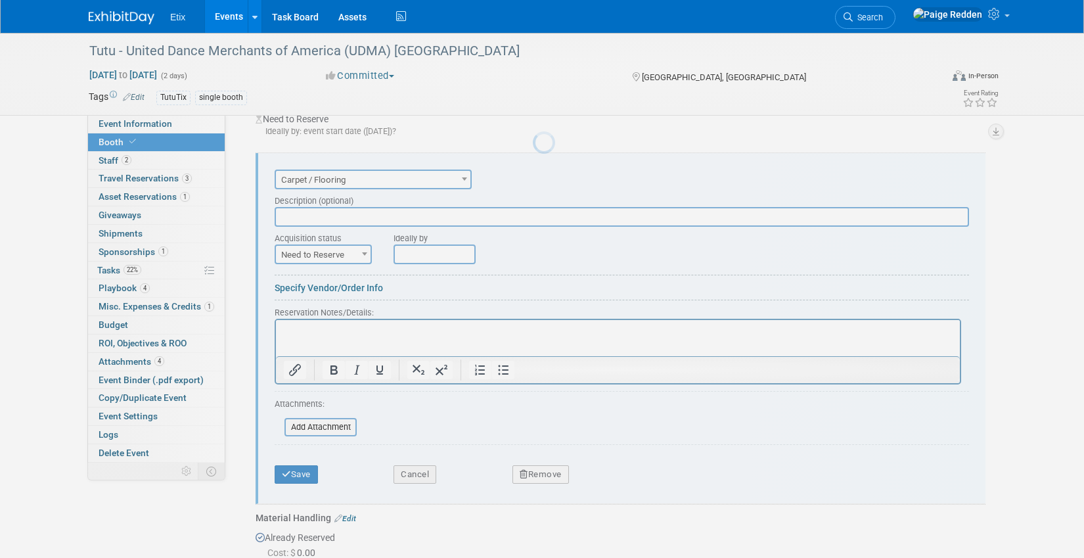
scroll to position [458, 0]
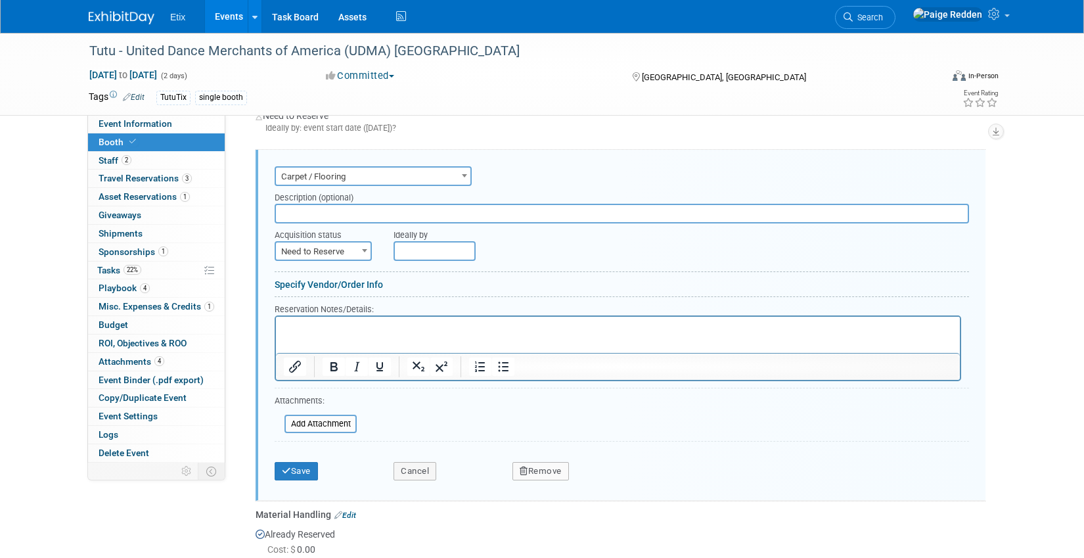
click at [316, 244] on span "Need to Reserve" at bounding box center [323, 251] width 95 height 18
select select "2"
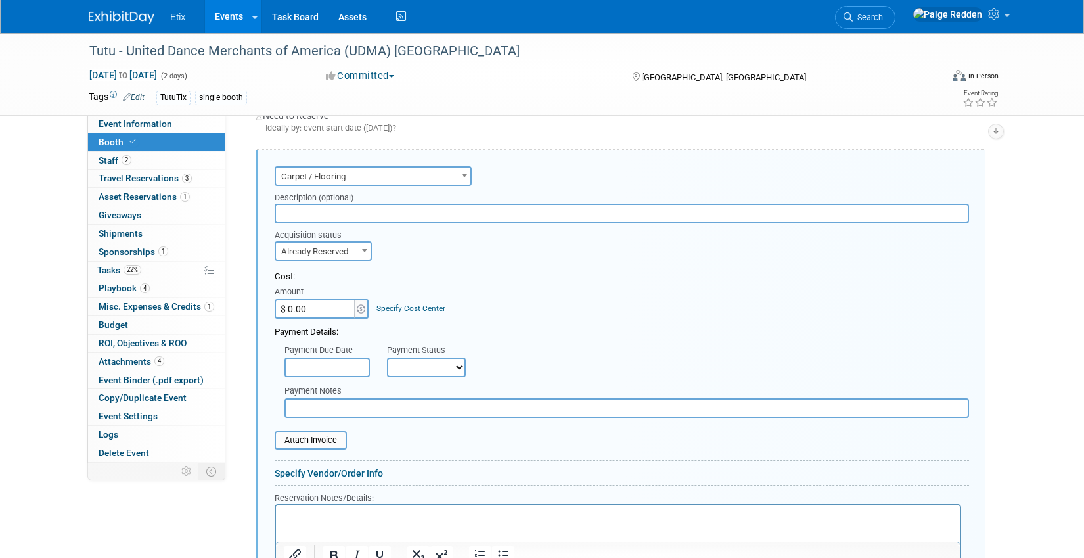
click at [307, 308] on input "$ 0.00" at bounding box center [316, 309] width 82 height 20
type input "$ 531.75"
click at [305, 435] on input "file" at bounding box center [267, 440] width 156 height 16
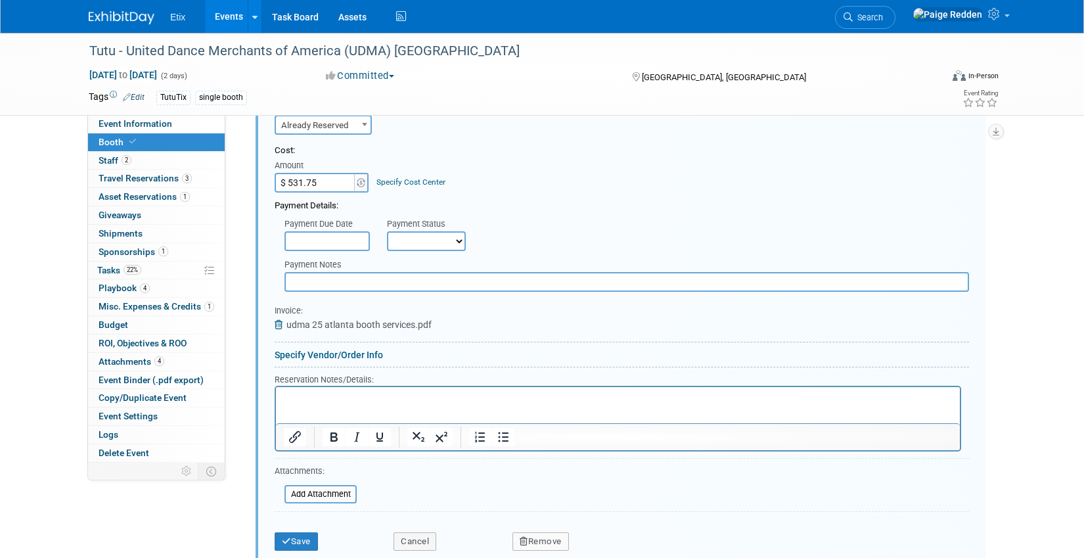
scroll to position [585, 0]
click at [297, 401] on p "Rich Text Area. Press ALT-0 for help." at bounding box center [618, 396] width 669 height 12
click at [282, 537] on icon "submit" at bounding box center [286, 539] width 9 height 9
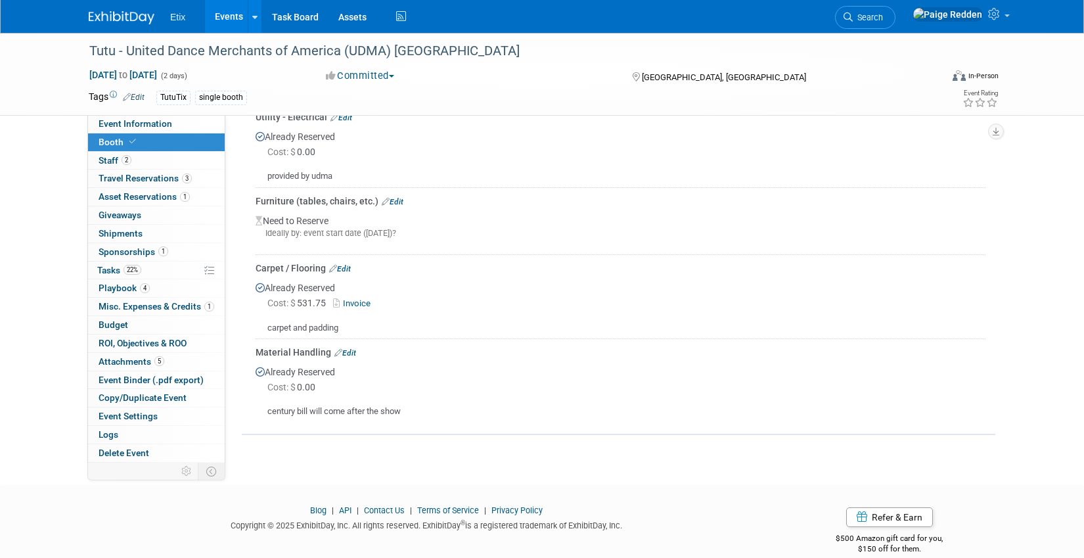
scroll to position [347, 0]
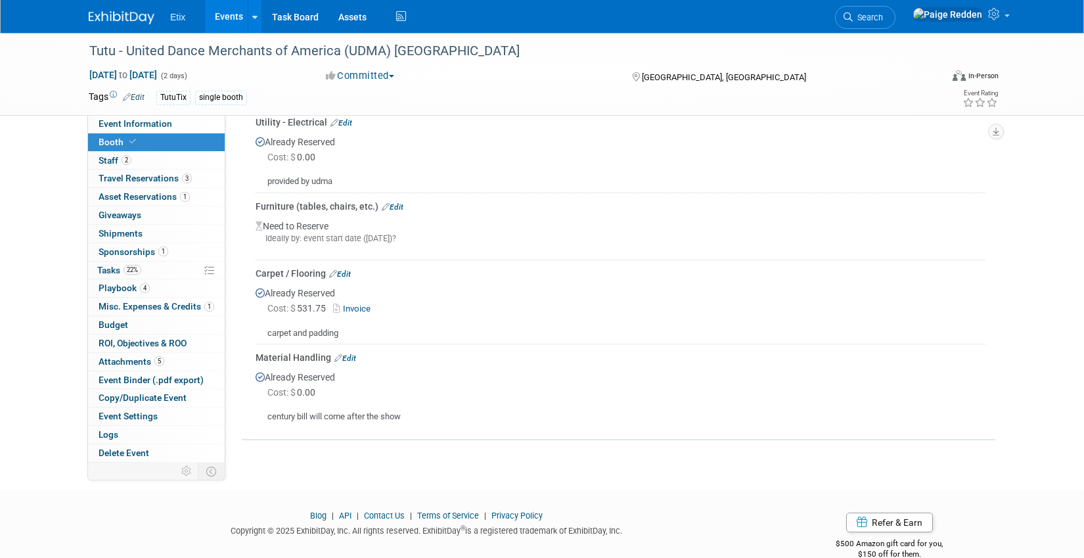
click at [401, 208] on link "Edit" at bounding box center [393, 206] width 22 height 9
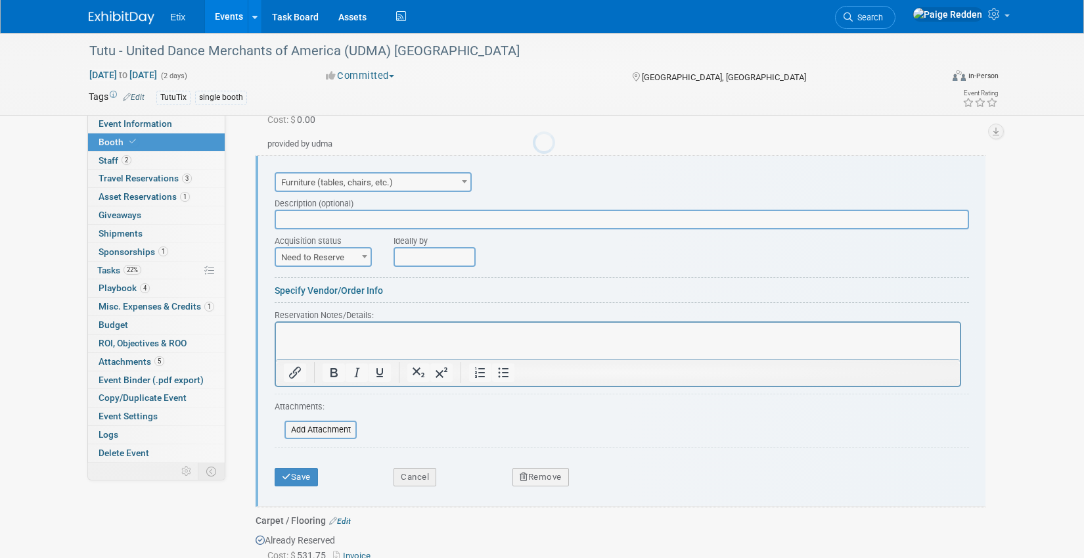
scroll to position [391, 0]
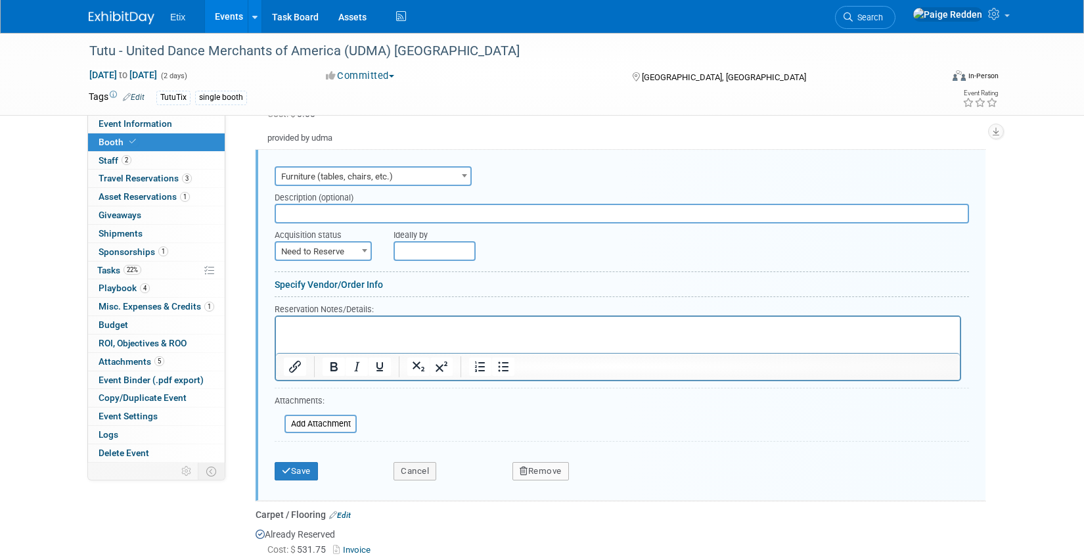
click at [307, 253] on span "Need to Reserve" at bounding box center [323, 251] width 95 height 18
select select "2"
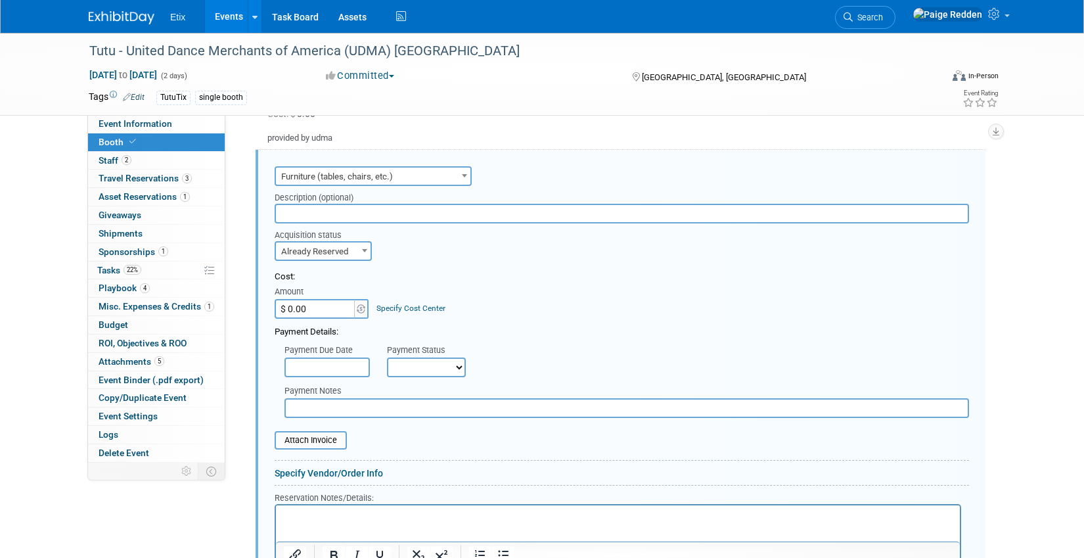
click at [312, 311] on input "$ 0.00" at bounding box center [316, 309] width 82 height 20
type input "$ 832.50"
click at [292, 437] on input "file" at bounding box center [267, 440] width 156 height 16
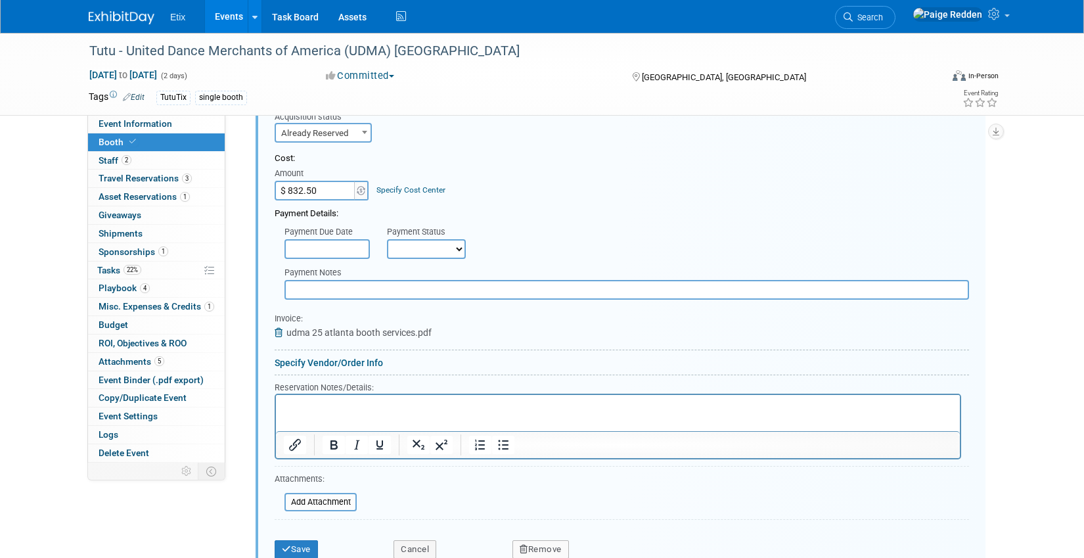
scroll to position [527, 0]
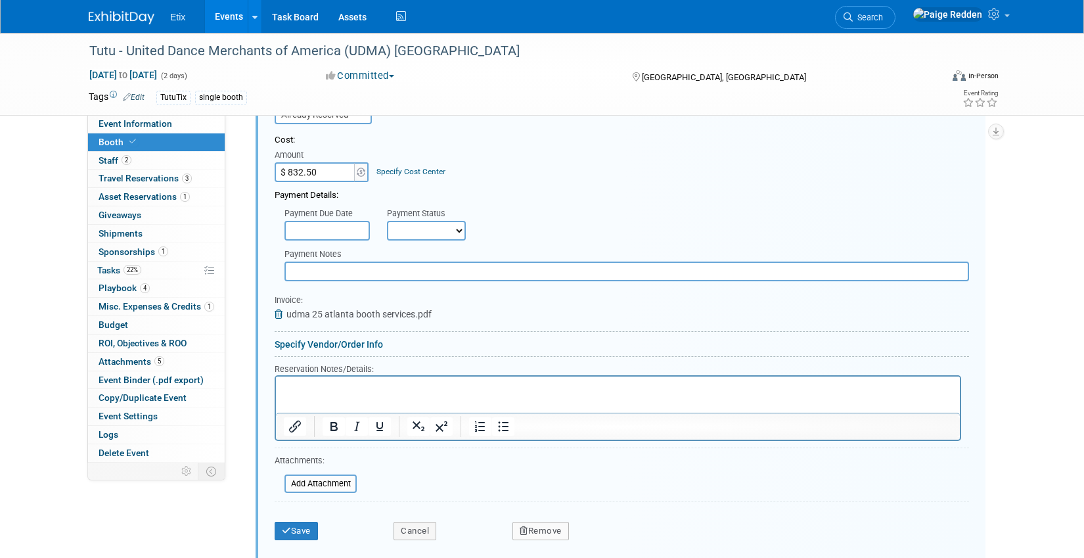
click at [305, 393] on html at bounding box center [618, 385] width 684 height 18
click at [290, 533] on button "Save" at bounding box center [296, 530] width 43 height 18
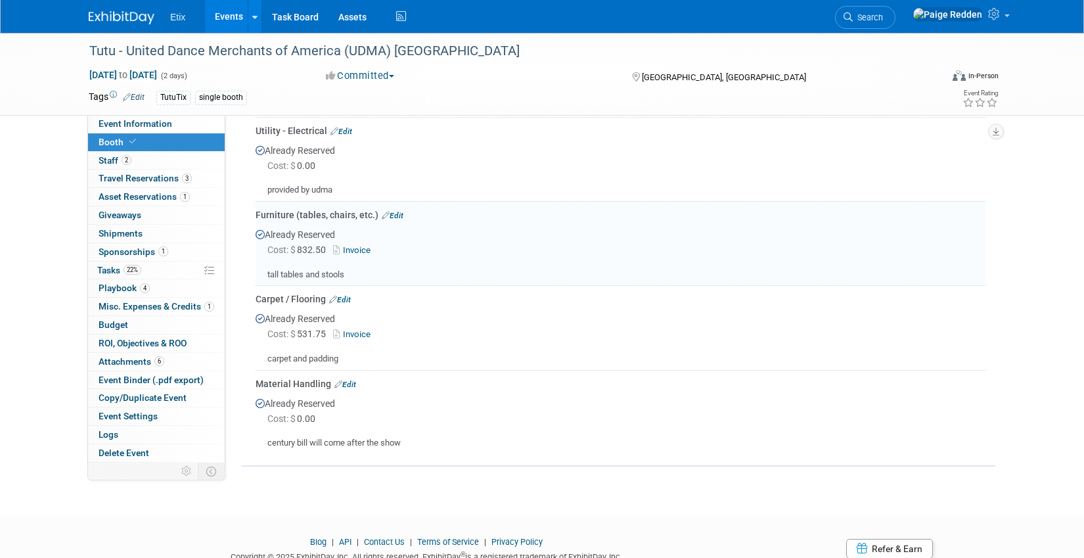
scroll to position [324, 0]
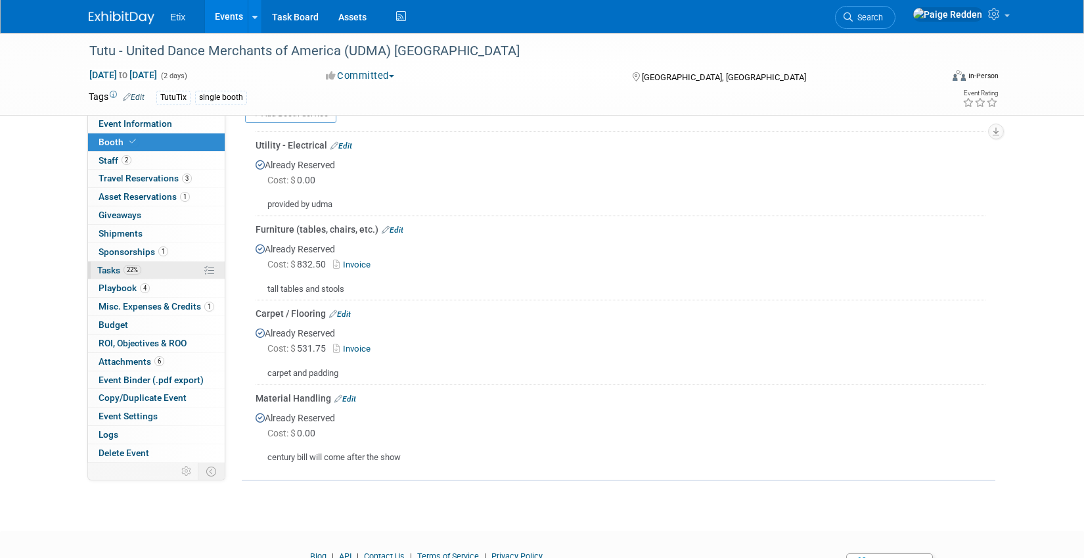
click at [160, 274] on link "22% Tasks 22%" at bounding box center [156, 270] width 137 height 18
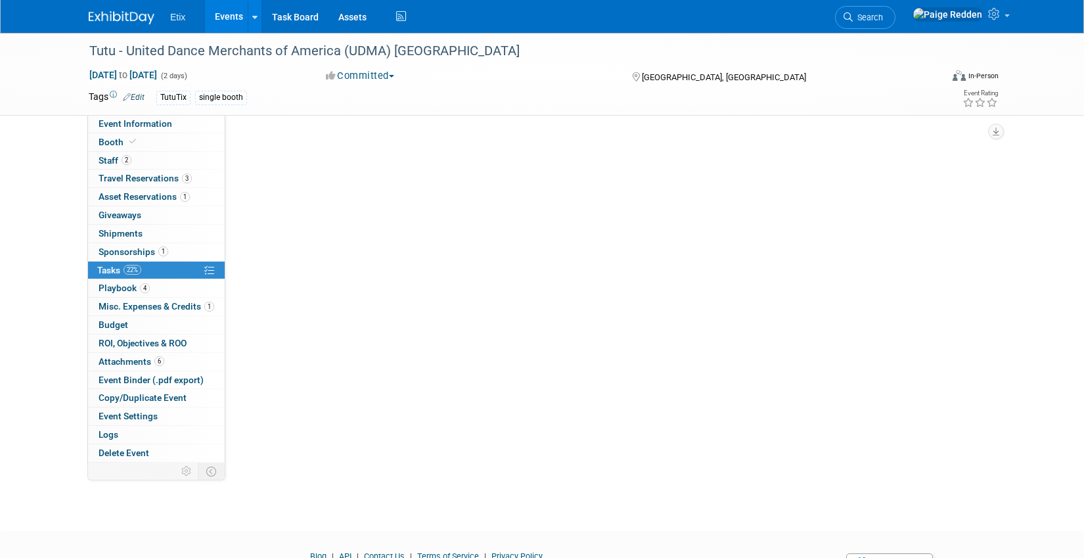
scroll to position [0, 0]
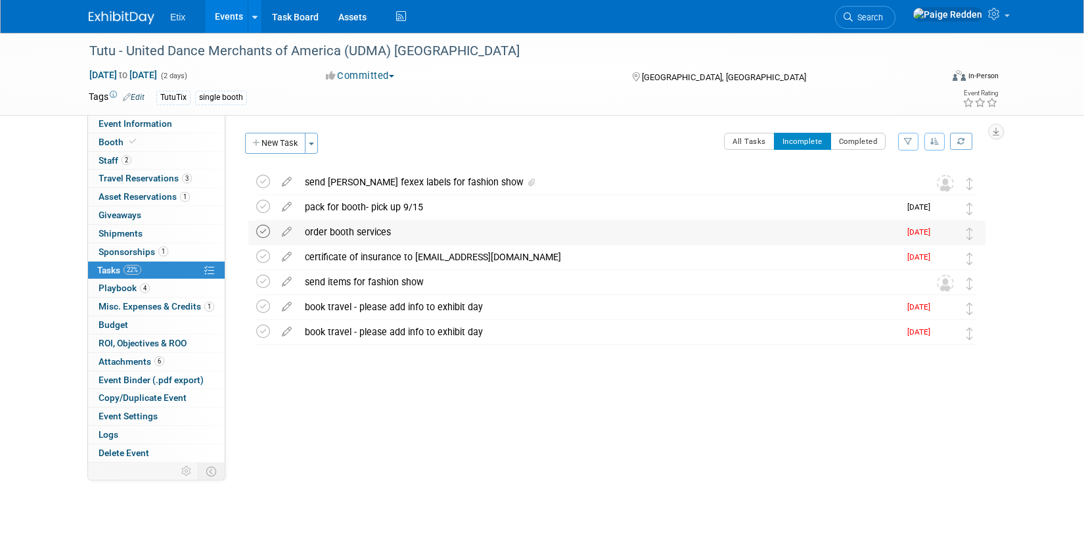
click at [266, 229] on icon at bounding box center [263, 232] width 14 height 14
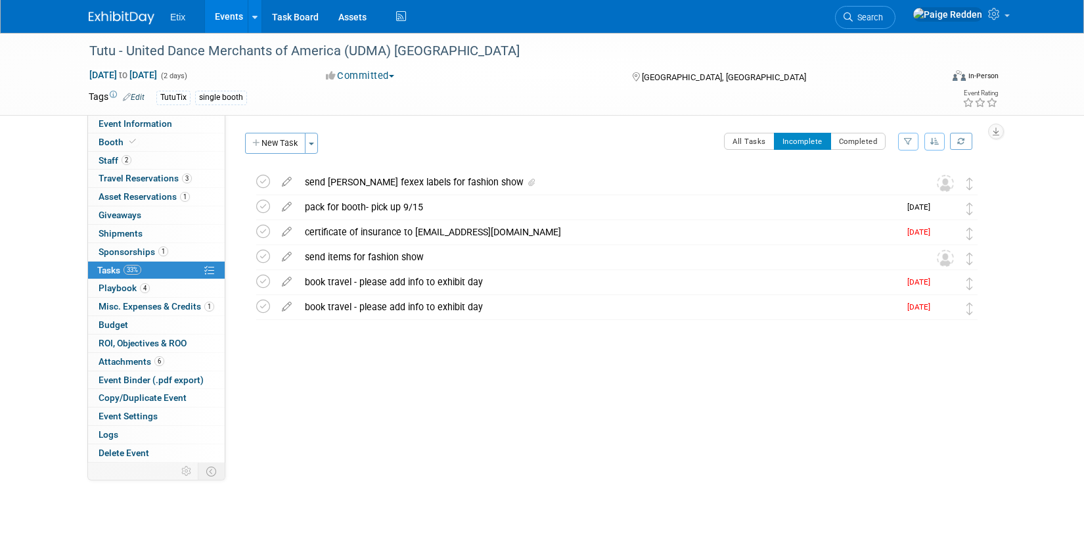
click at [223, 9] on link "Events" at bounding box center [229, 16] width 48 height 33
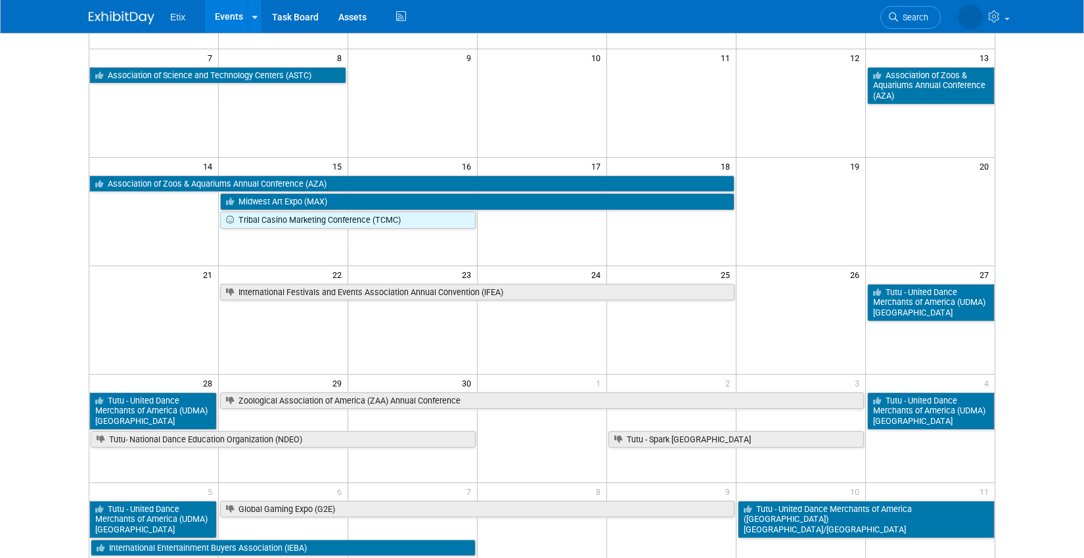
scroll to position [205, 0]
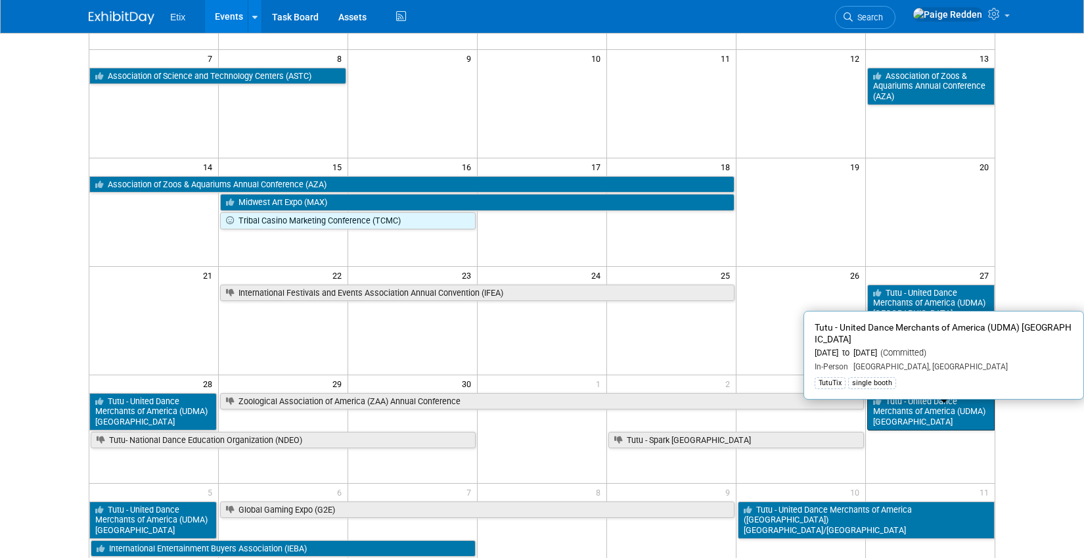
click at [927, 407] on link "Tutu - United Dance Merchants of America (UDMA) [GEOGRAPHIC_DATA]" at bounding box center [930, 411] width 127 height 37
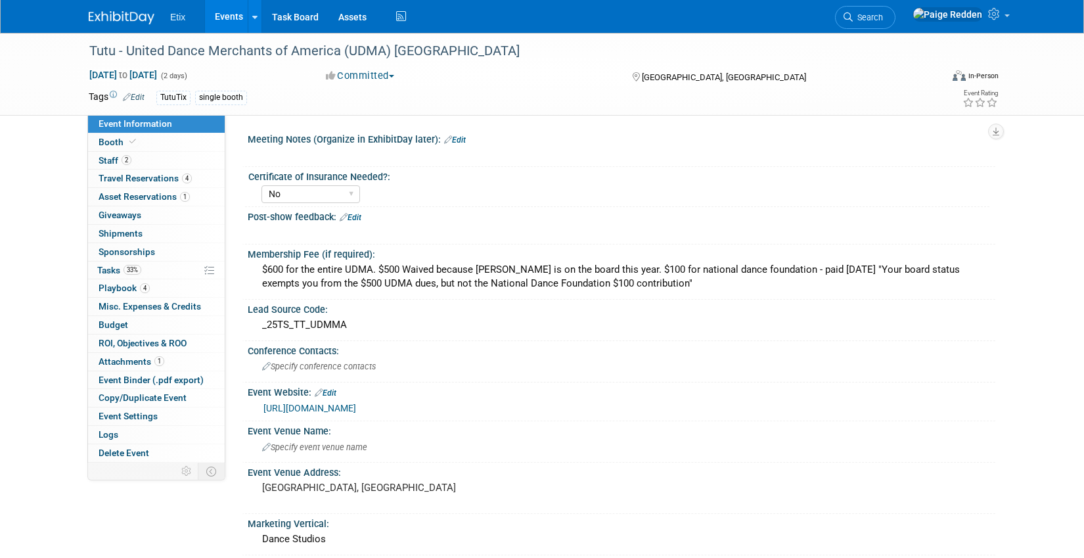
select select "No"
click at [158, 146] on link "Booth" at bounding box center [156, 142] width 137 height 18
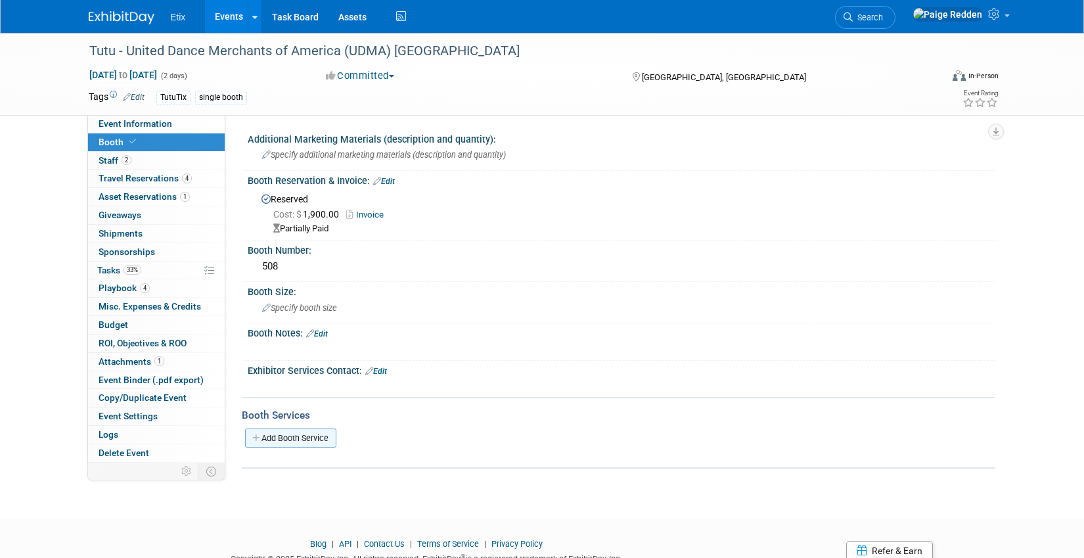
click at [282, 431] on link "Add Booth Service" at bounding box center [290, 437] width 91 height 19
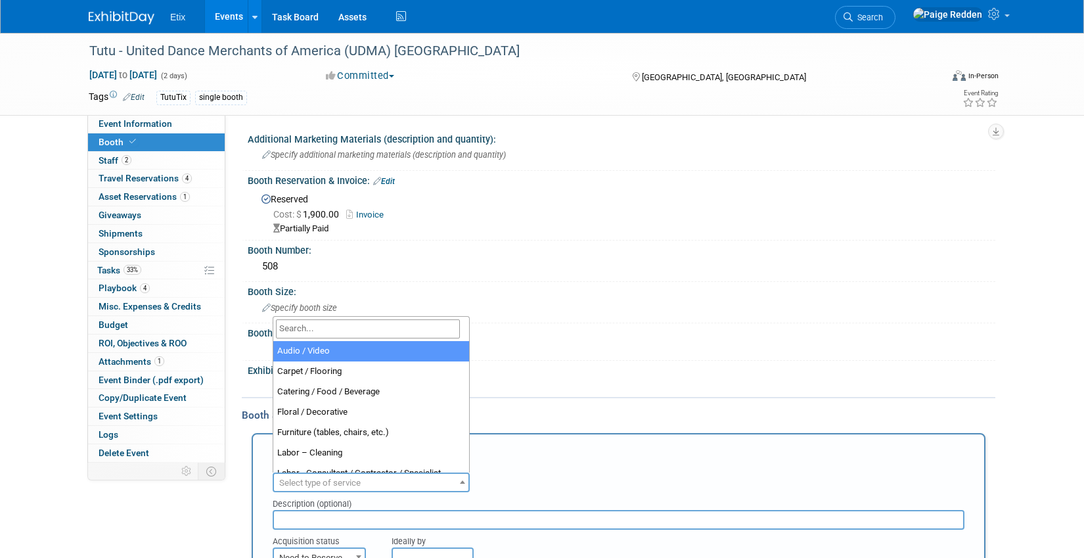
click at [285, 484] on span "Select type of service" at bounding box center [319, 482] width 81 height 10
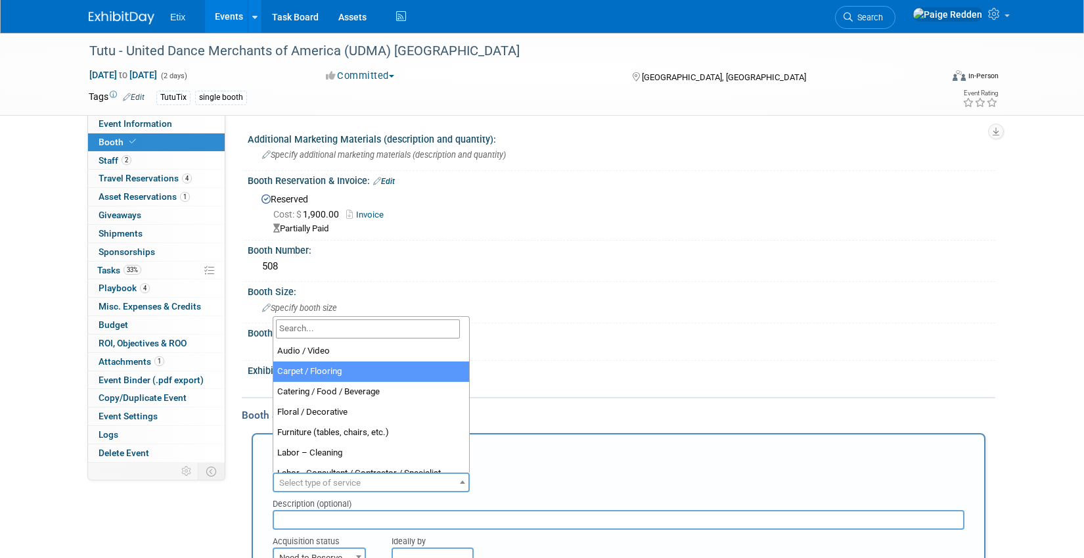
select select "4"
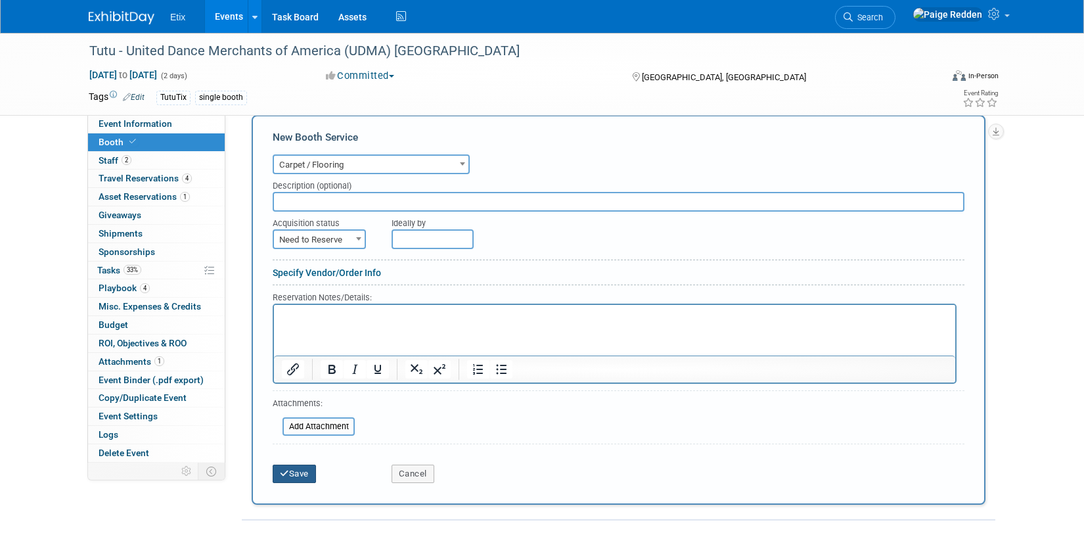
click at [308, 477] on button "Save" at bounding box center [294, 473] width 43 height 18
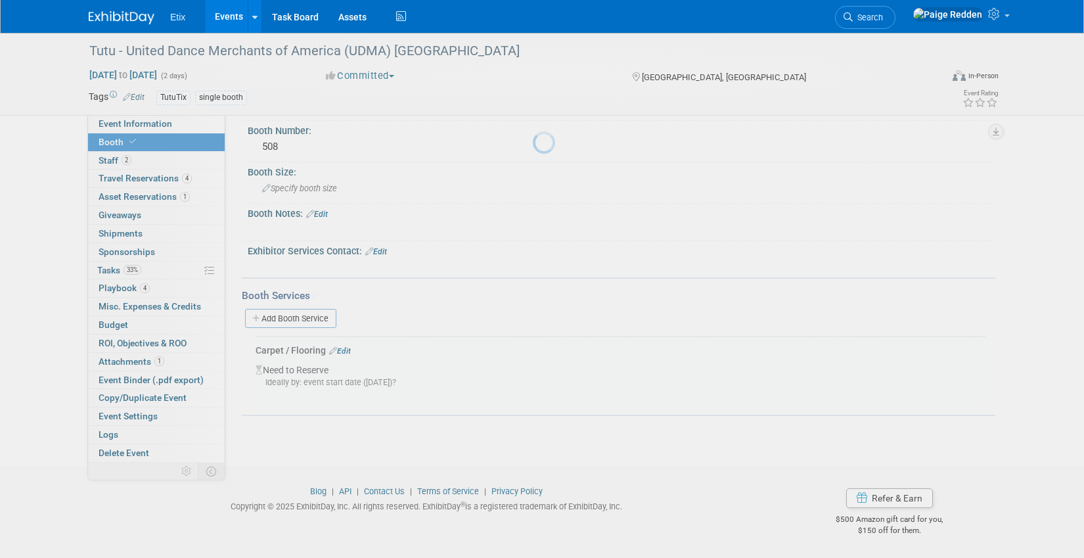
scroll to position [120, 0]
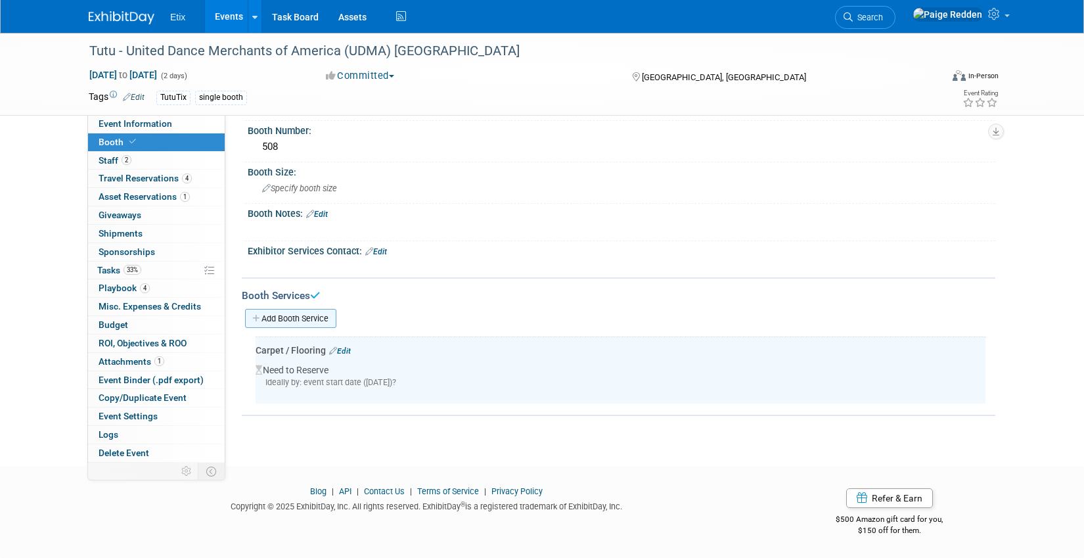
click at [289, 313] on link "Add Booth Service" at bounding box center [290, 318] width 91 height 19
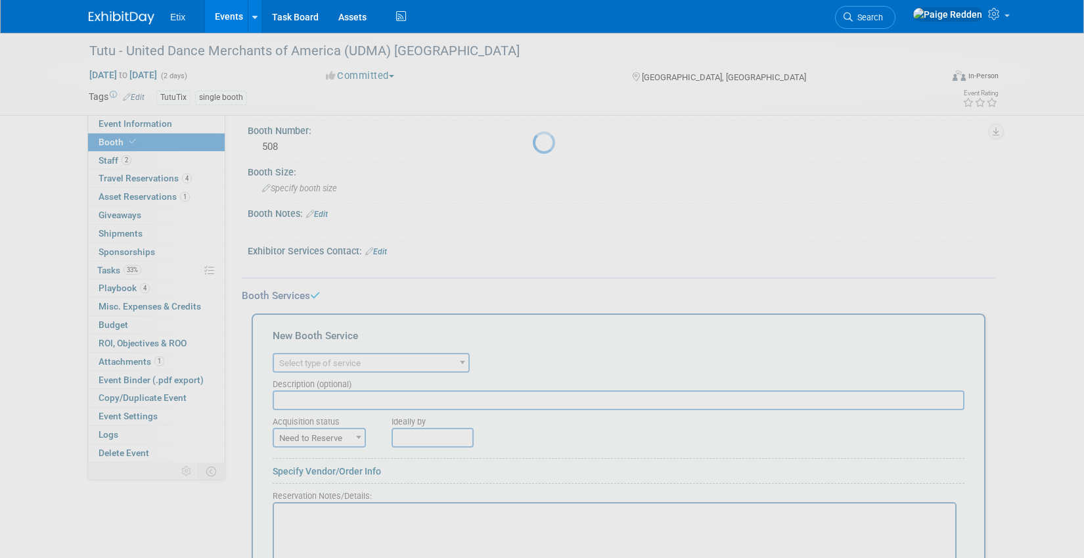
scroll to position [0, 0]
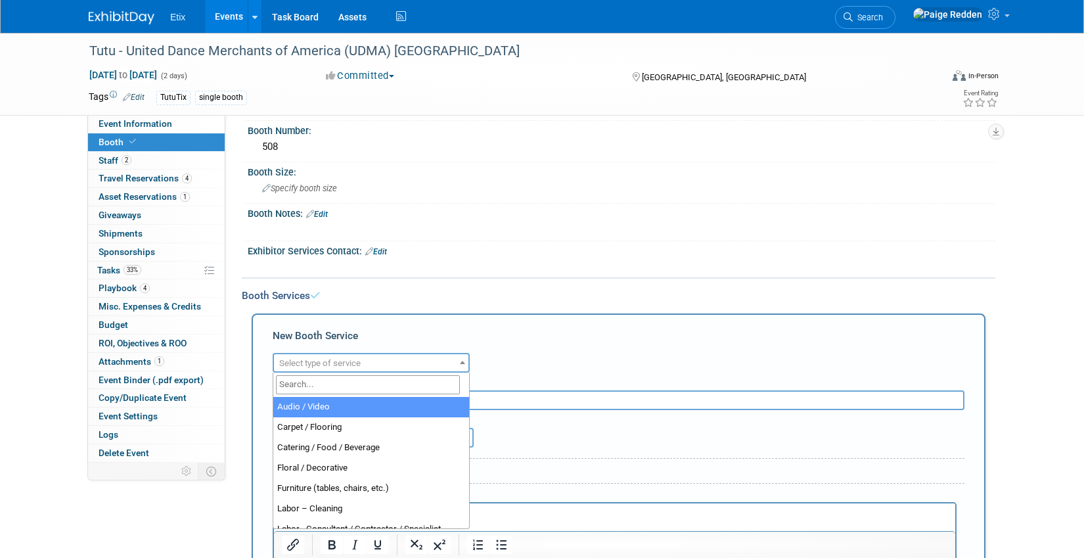
click at [286, 362] on span "Select type of service" at bounding box center [319, 363] width 81 height 10
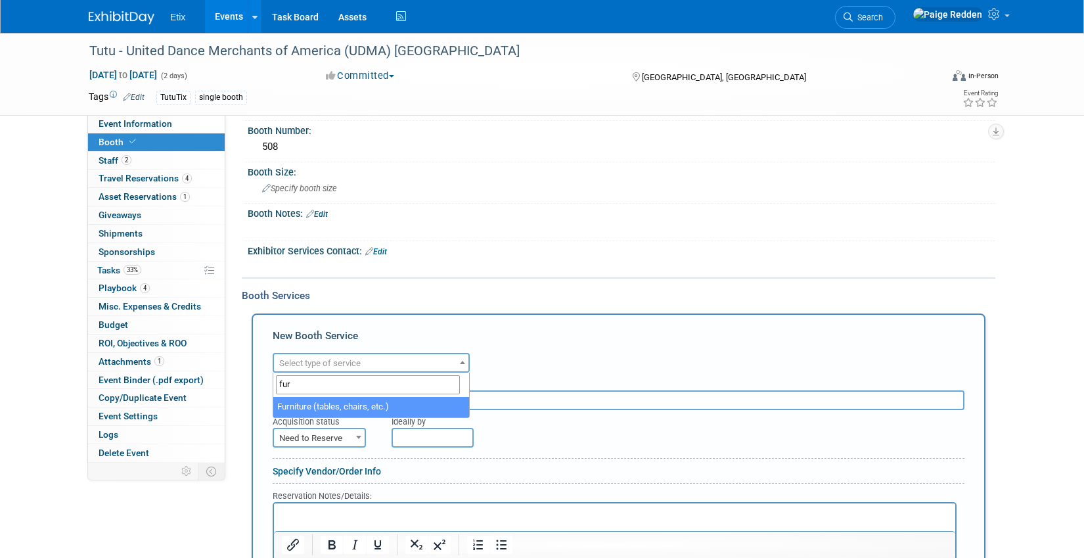
type input "fur"
select select "6"
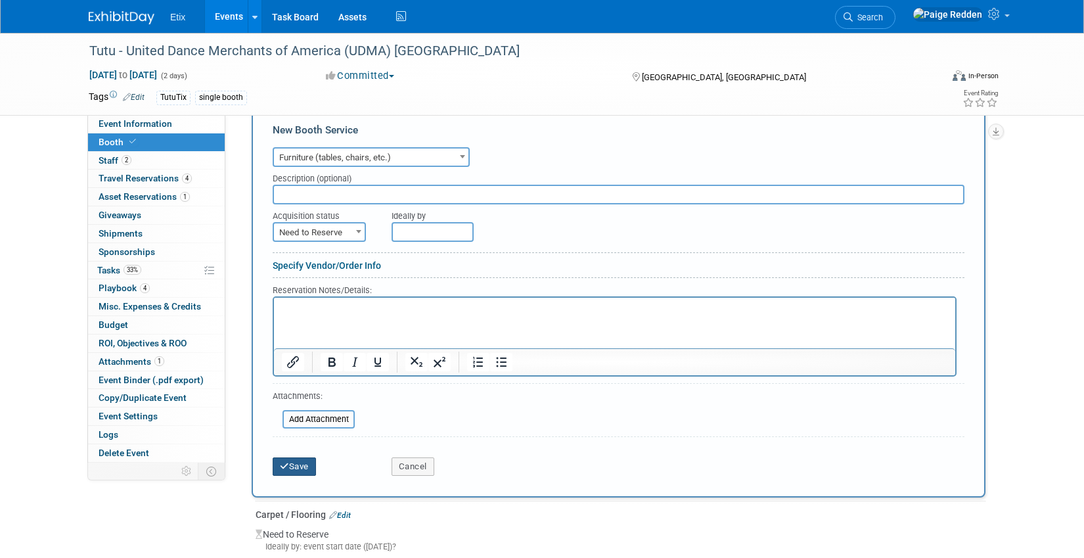
click at [285, 472] on button "Save" at bounding box center [294, 466] width 43 height 18
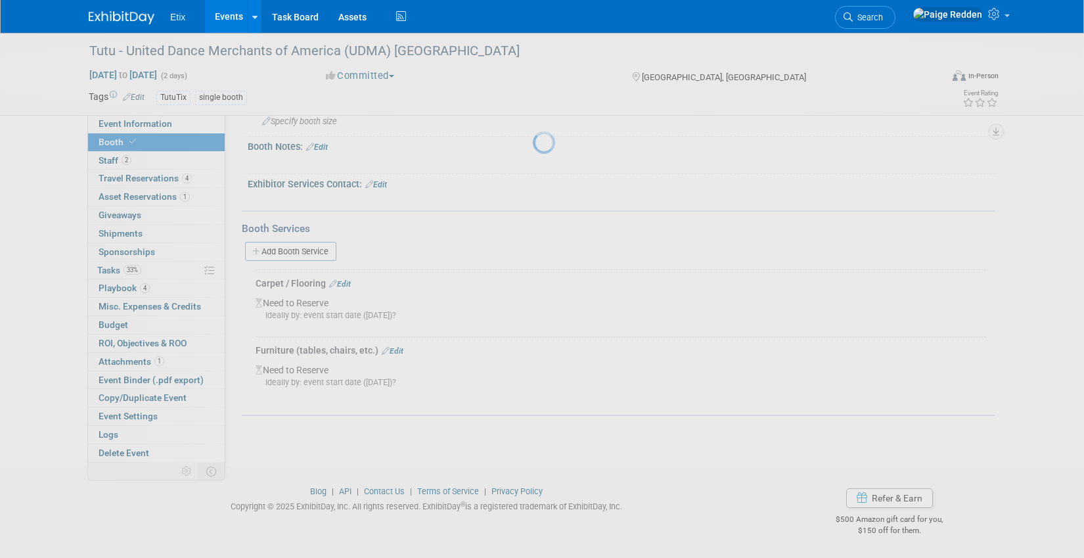
scroll to position [187, 0]
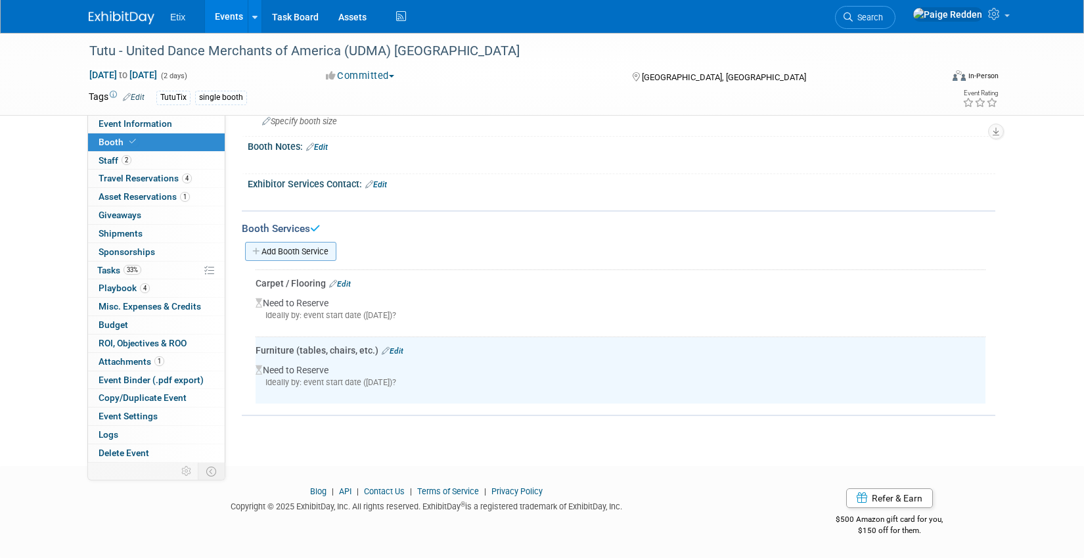
click at [310, 255] on link "Add Booth Service" at bounding box center [290, 251] width 91 height 19
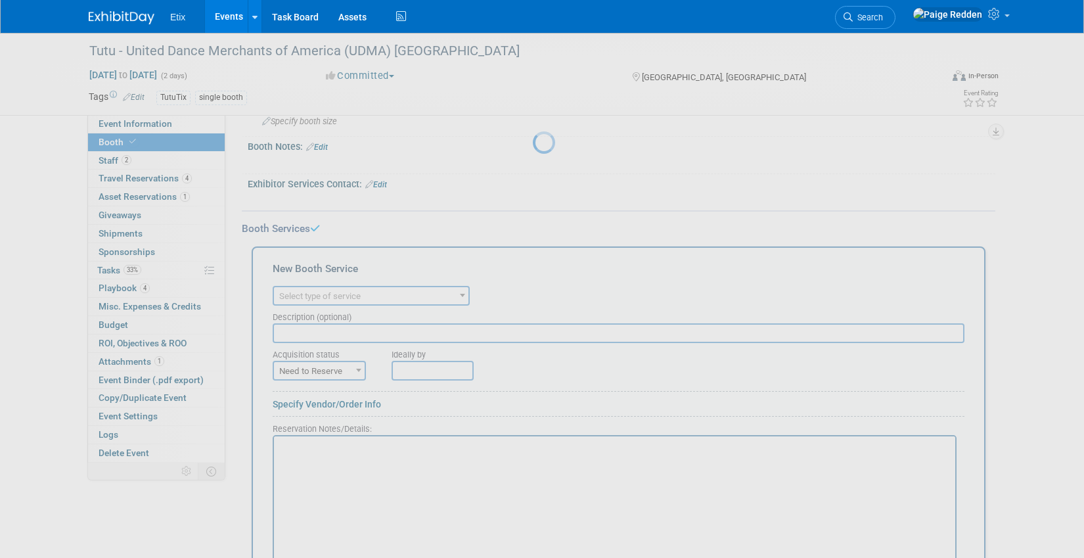
scroll to position [0, 0]
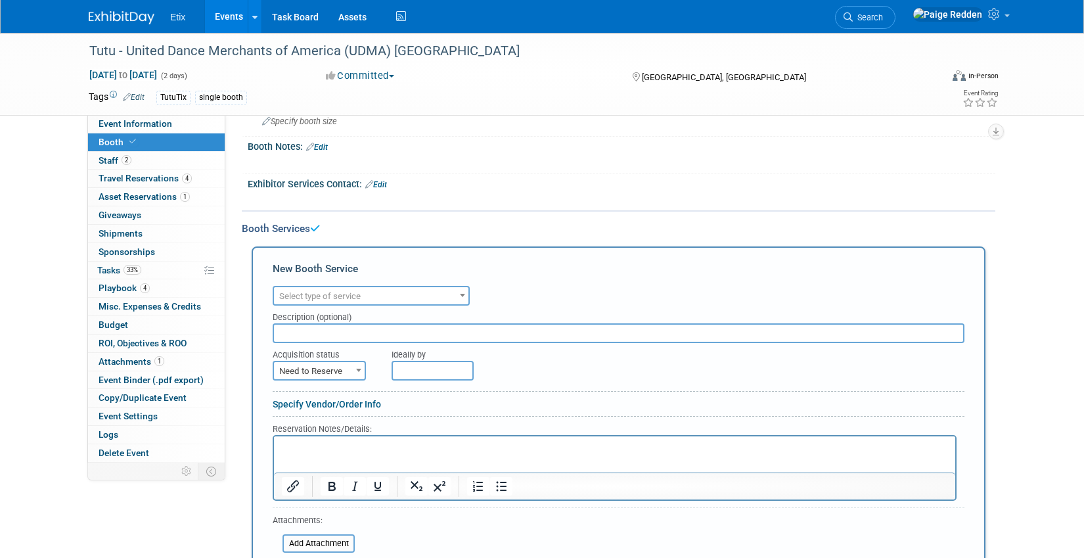
click at [308, 296] on span "Select type of service" at bounding box center [319, 296] width 81 height 10
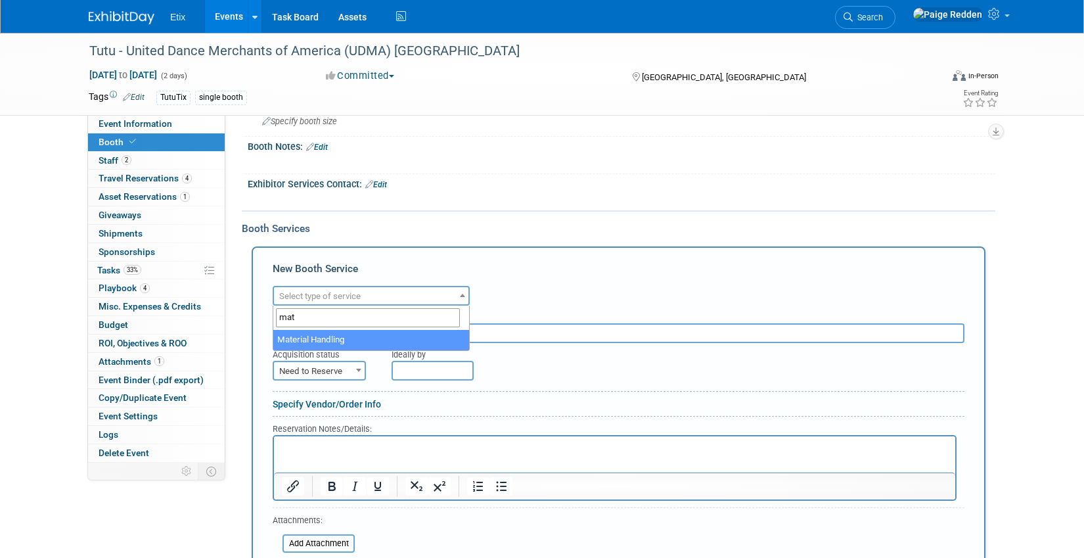
type input "mat"
select select "10"
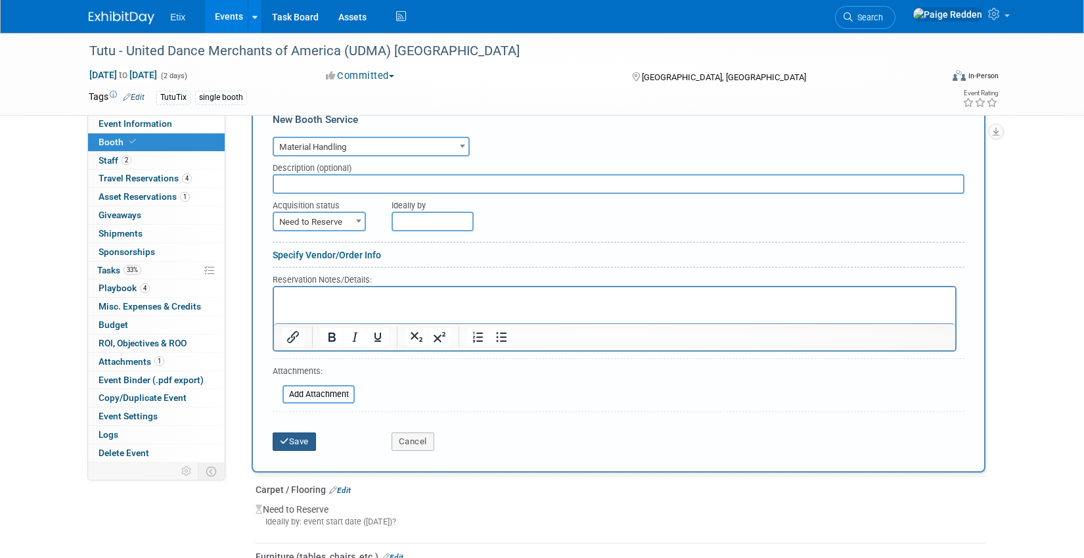
click at [287, 440] on icon "submit" at bounding box center [284, 441] width 9 height 9
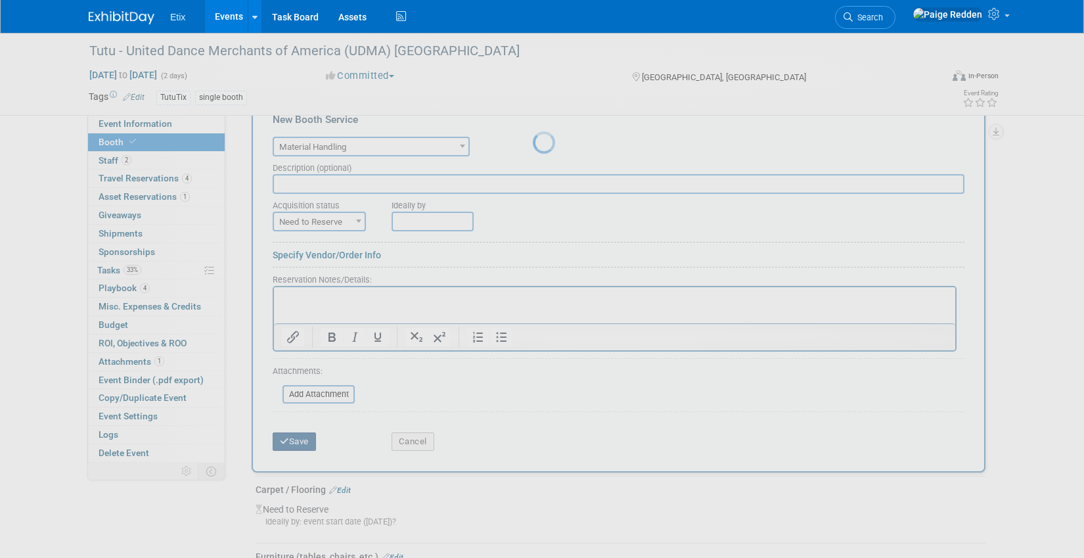
scroll to position [254, 0]
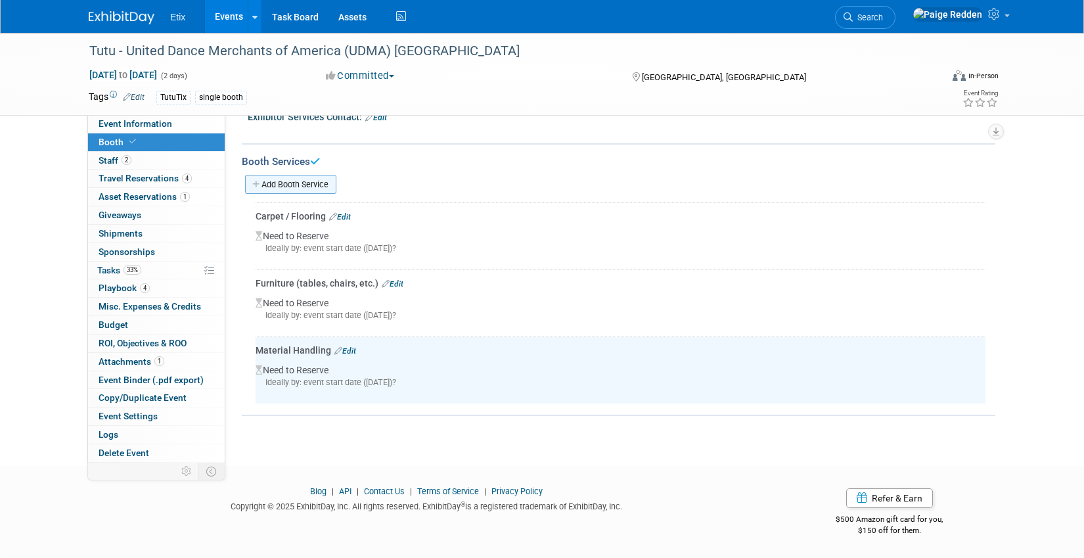
click at [293, 190] on link "Add Booth Service" at bounding box center [290, 184] width 91 height 19
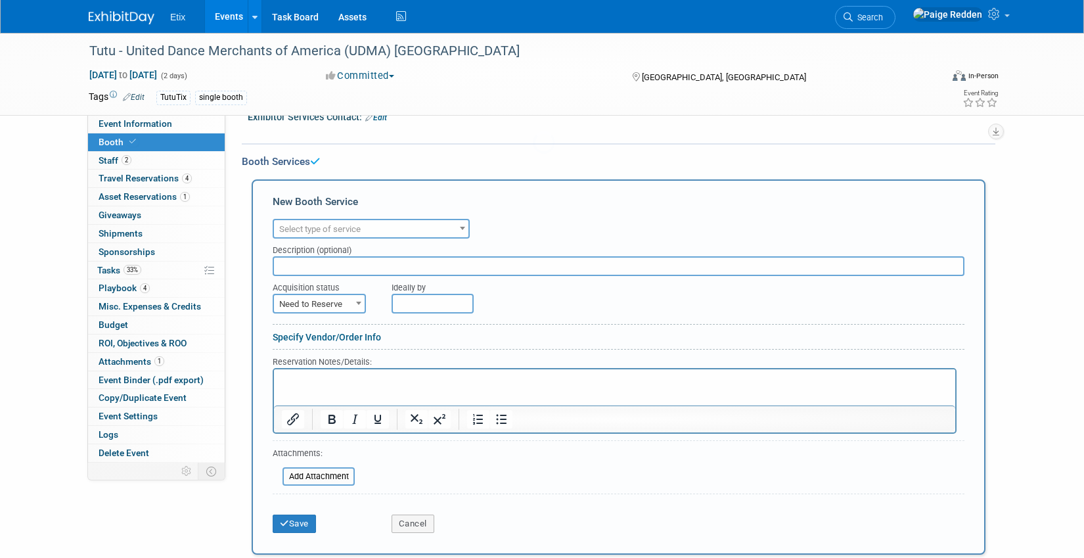
scroll to position [0, 0]
click at [293, 226] on span "Select type of service" at bounding box center [319, 229] width 81 height 10
type input "ele"
select select "8"
click at [285, 376] on p "Rich Text Area. Press ALT-0 for help." at bounding box center [615, 380] width 666 height 12
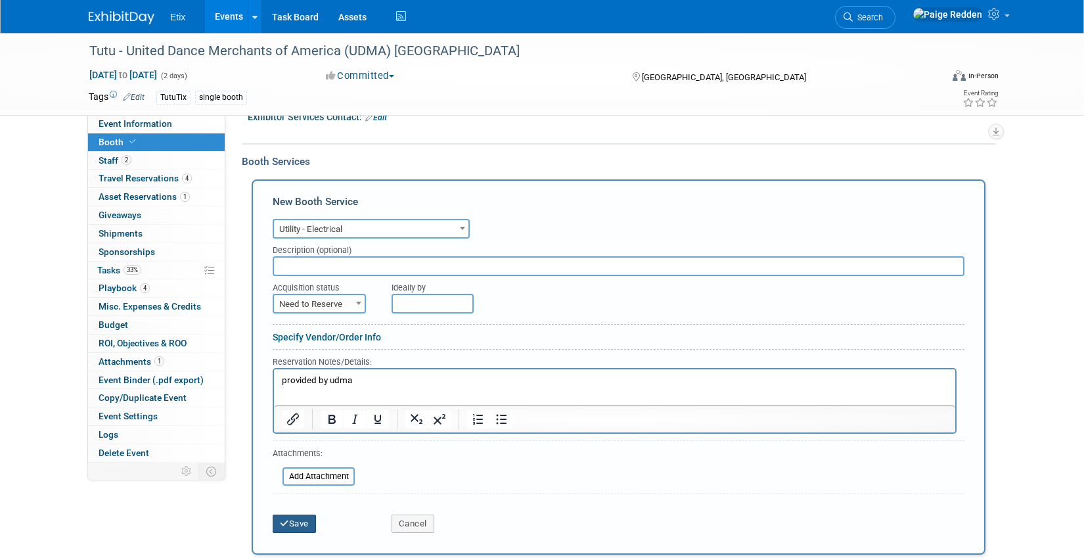
click at [306, 527] on button "Save" at bounding box center [294, 523] width 43 height 18
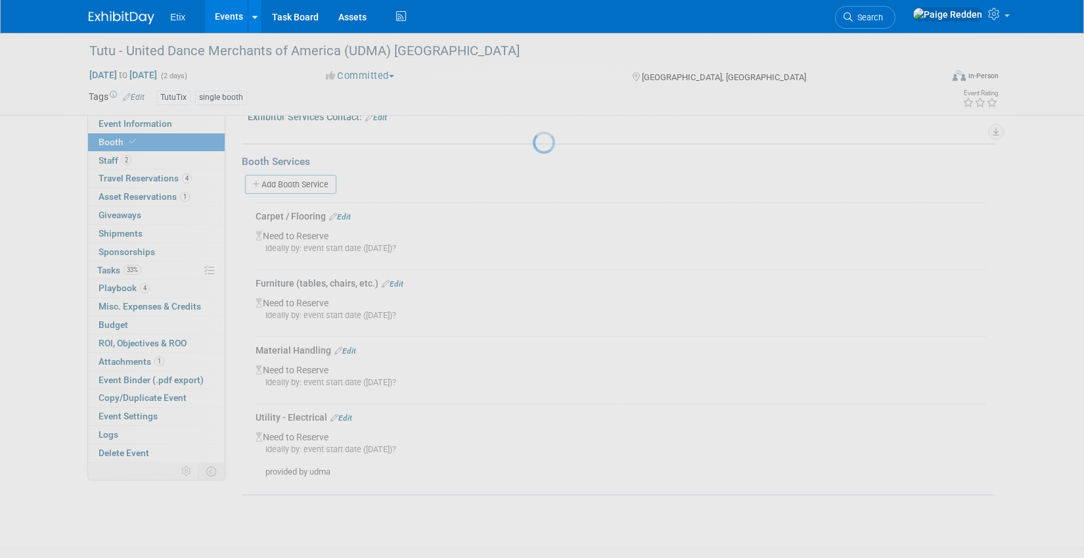
scroll to position [333, 0]
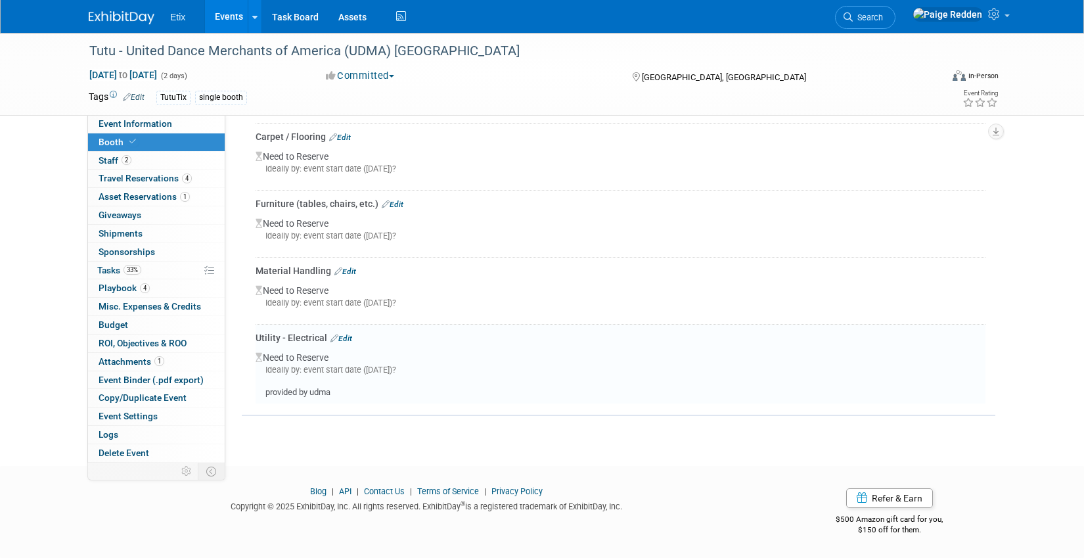
click at [345, 339] on link "Edit" at bounding box center [341, 338] width 22 height 9
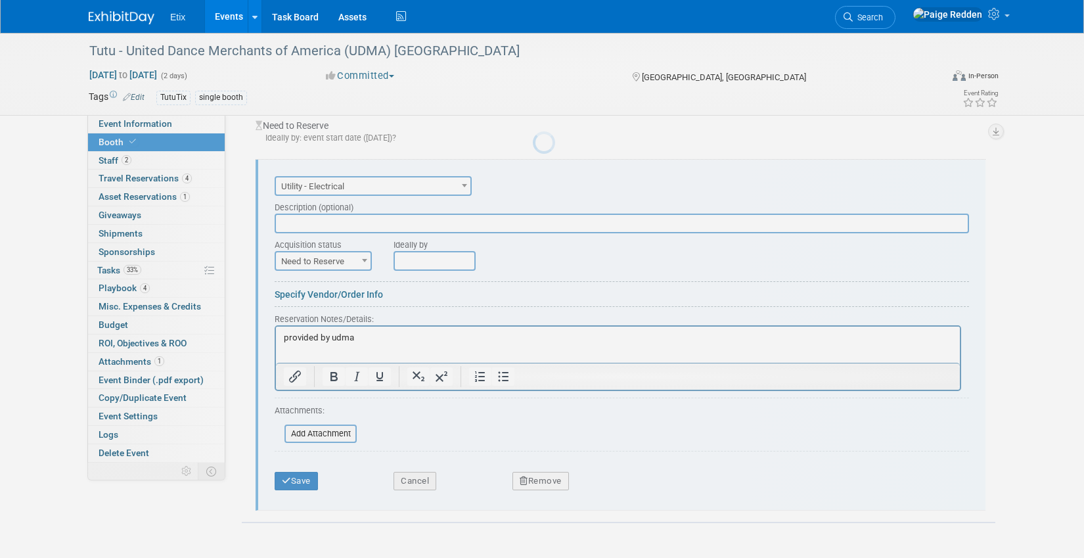
scroll to position [508, 0]
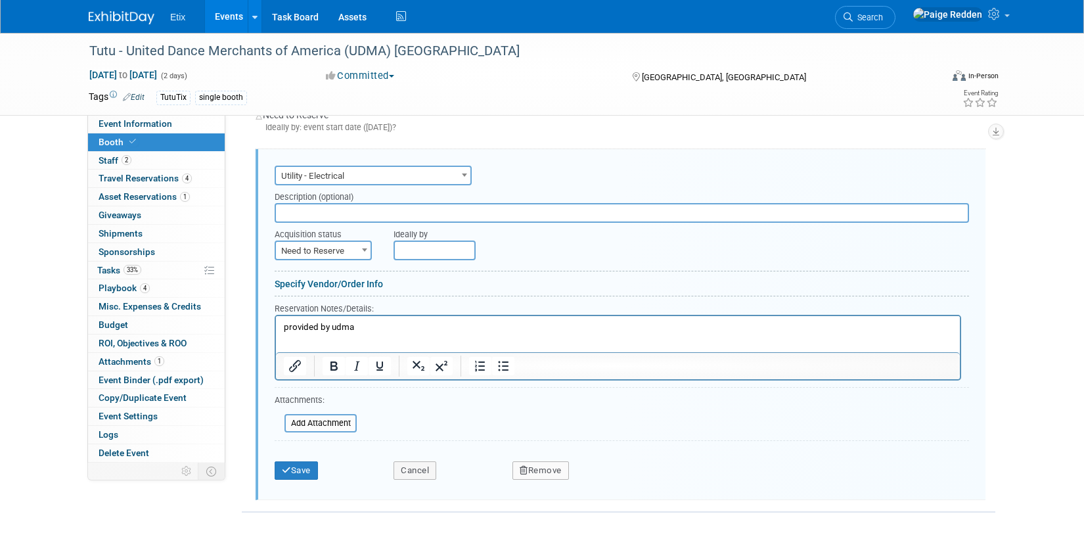
click at [294, 251] on span "Need to Reserve" at bounding box center [323, 251] width 95 height 18
select select "2"
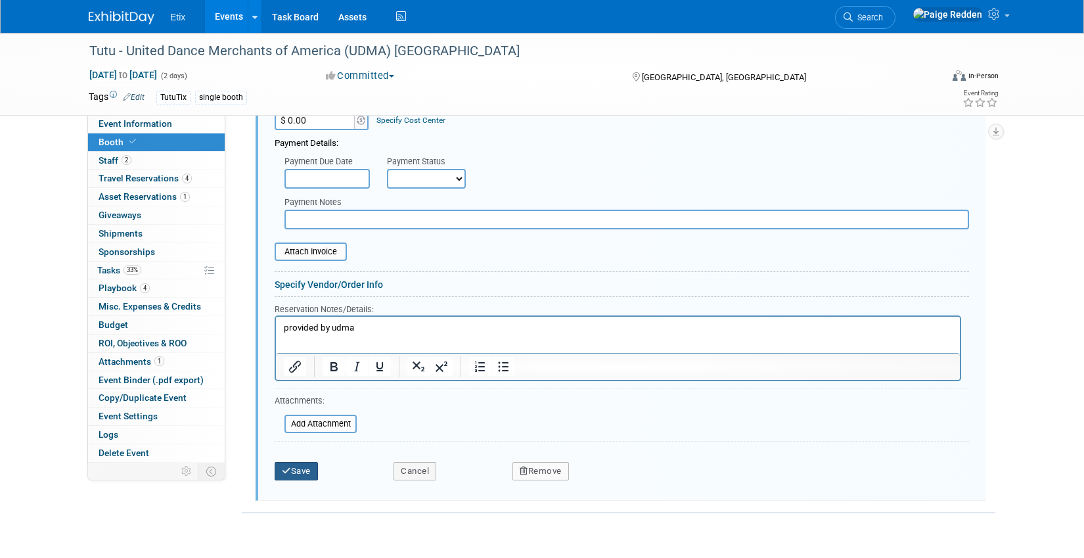
click at [297, 463] on button "Save" at bounding box center [296, 471] width 43 height 18
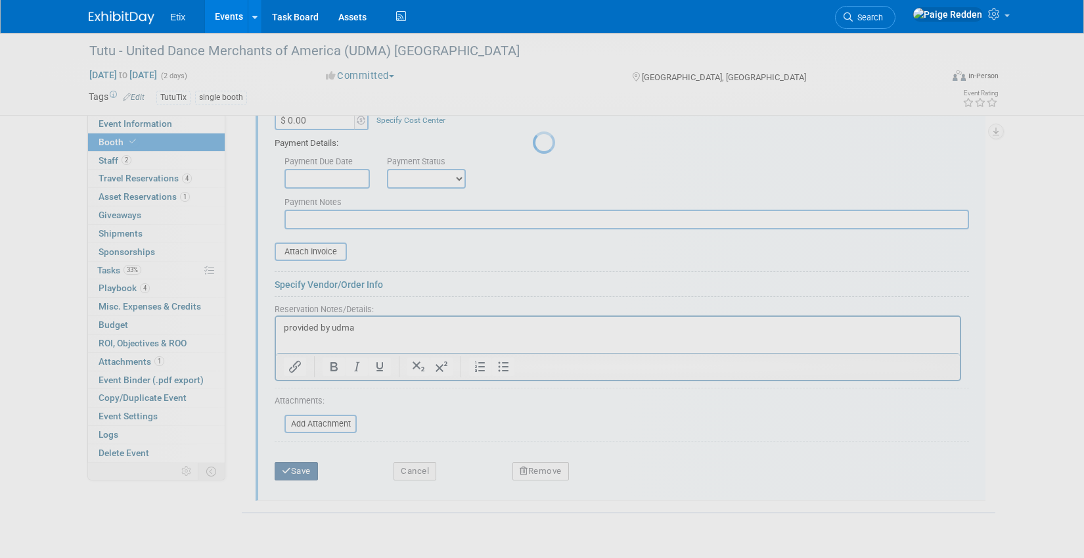
scroll to position [338, 0]
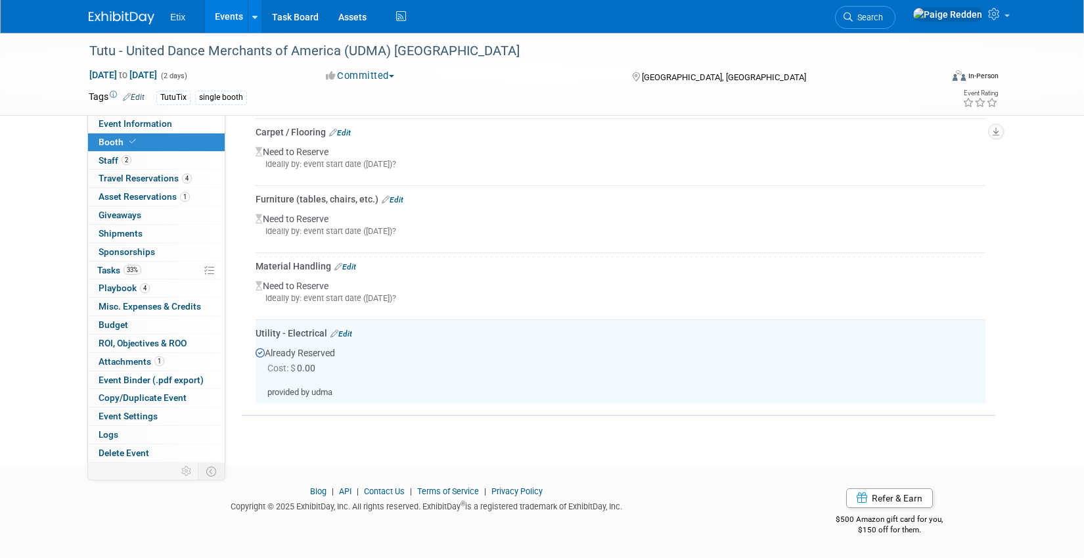
click at [340, 265] on icon at bounding box center [338, 266] width 8 height 7
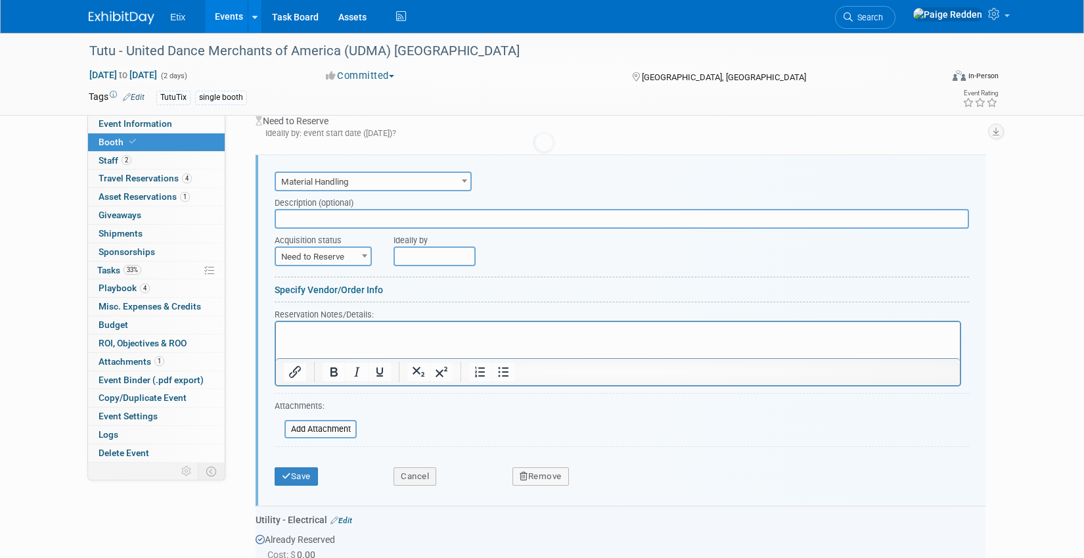
scroll to position [441, 0]
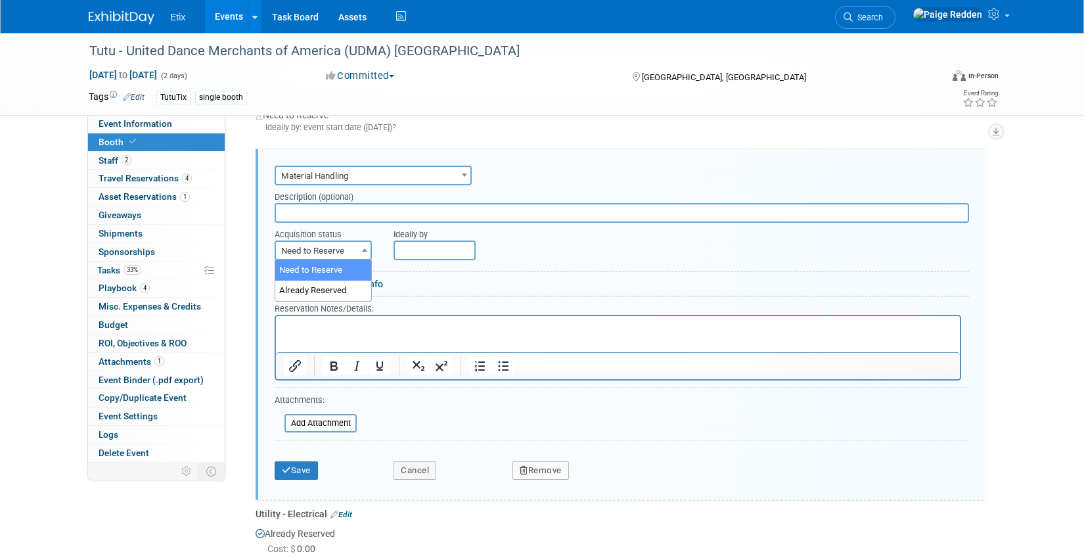
click at [303, 252] on span "Need to Reserve" at bounding box center [323, 251] width 95 height 18
select select "2"
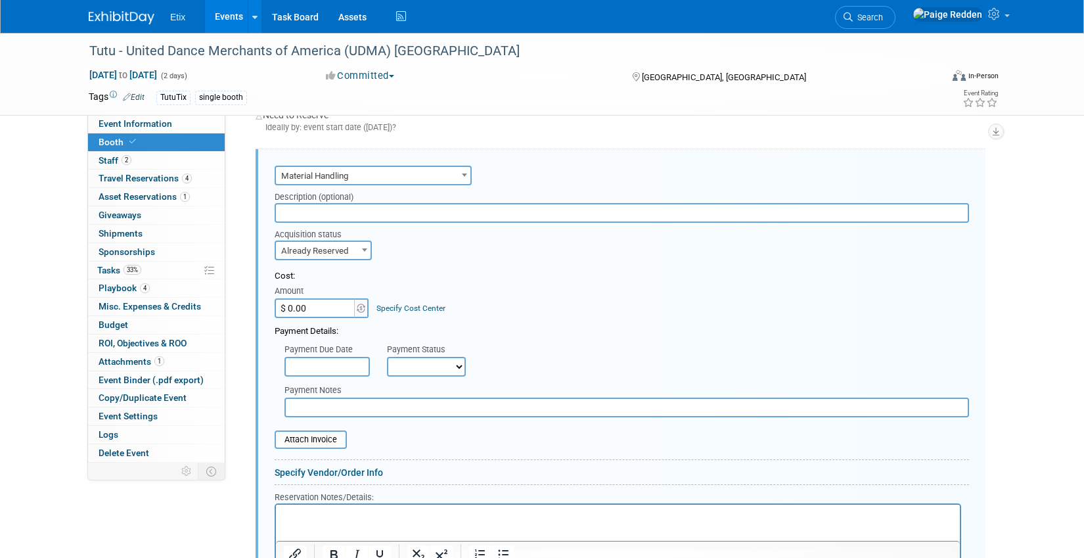
click at [295, 510] on p "Rich Text Area. Press ALT-0 for help." at bounding box center [618, 516] width 669 height 12
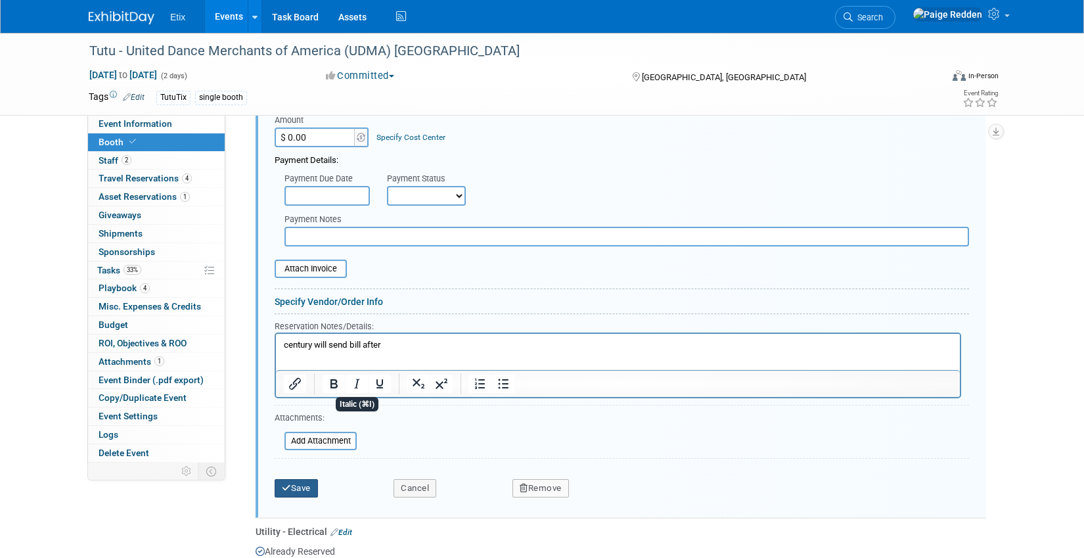
click at [312, 490] on button "Save" at bounding box center [296, 488] width 43 height 18
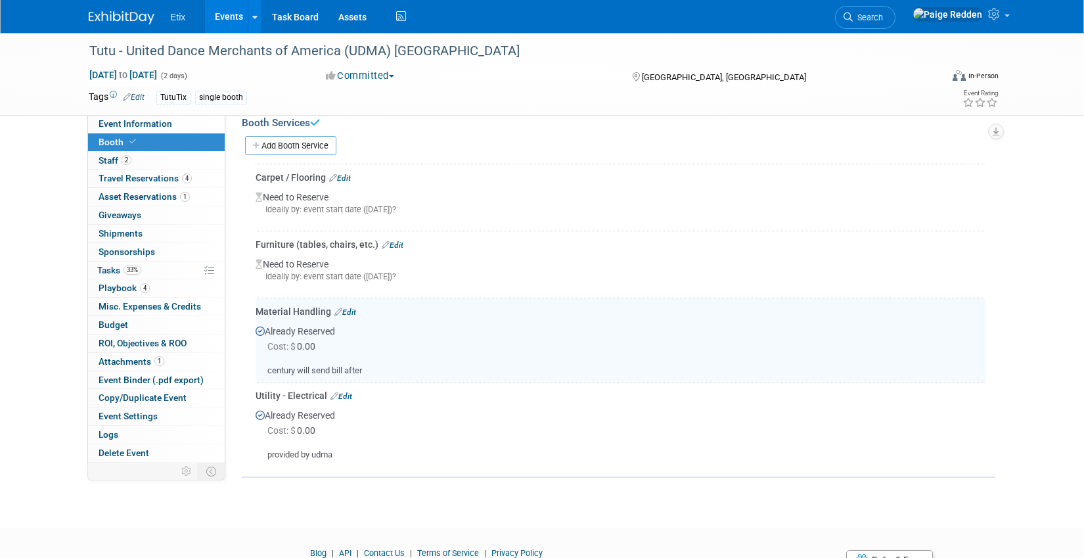
scroll to position [290, 0]
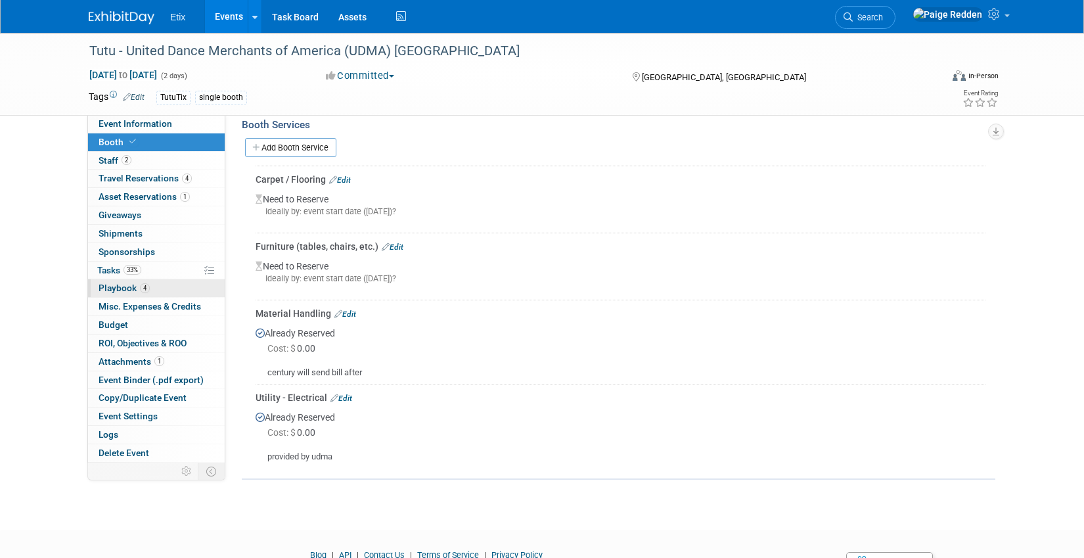
click at [160, 291] on link "4 Playbook 4" at bounding box center [156, 288] width 137 height 18
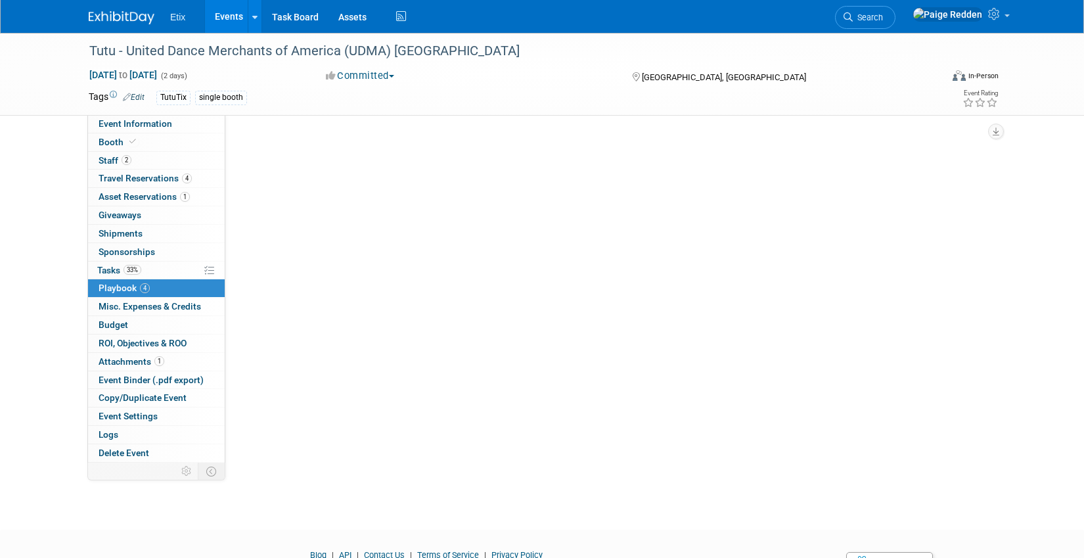
scroll to position [0, 0]
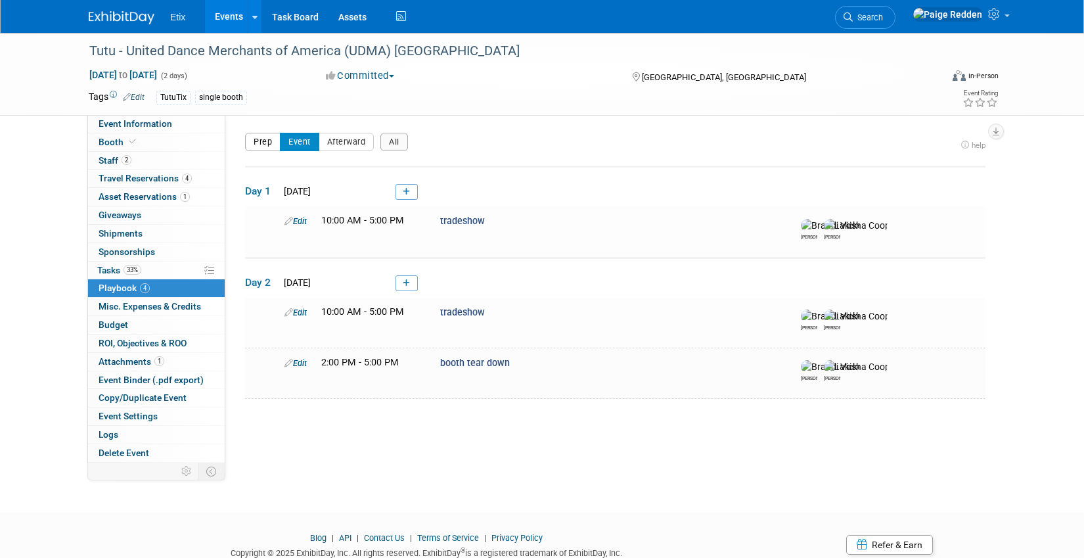
click at [264, 146] on button "Prep" at bounding box center [262, 142] width 35 height 18
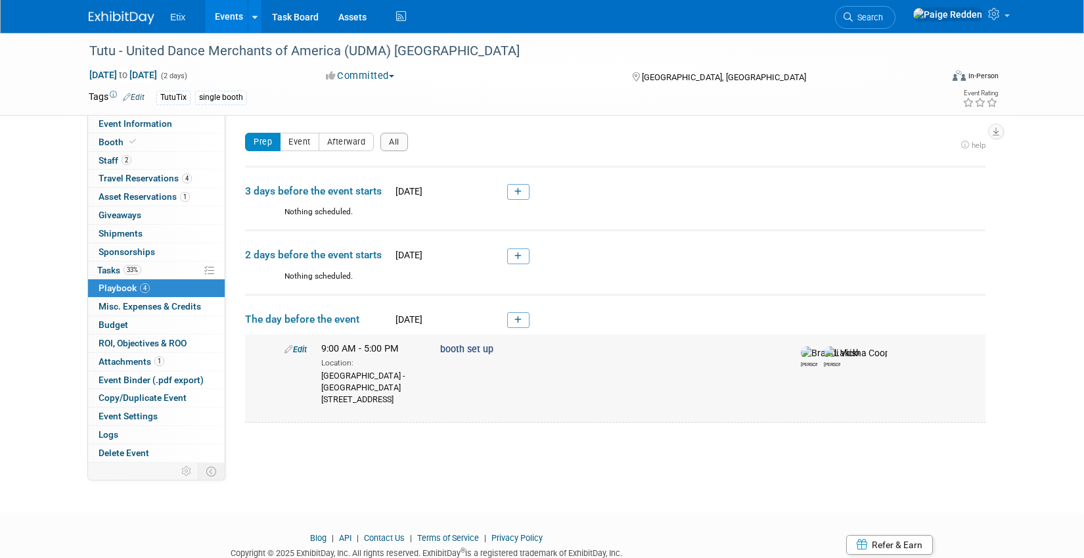
click at [294, 344] on link "Edit" at bounding box center [295, 349] width 22 height 10
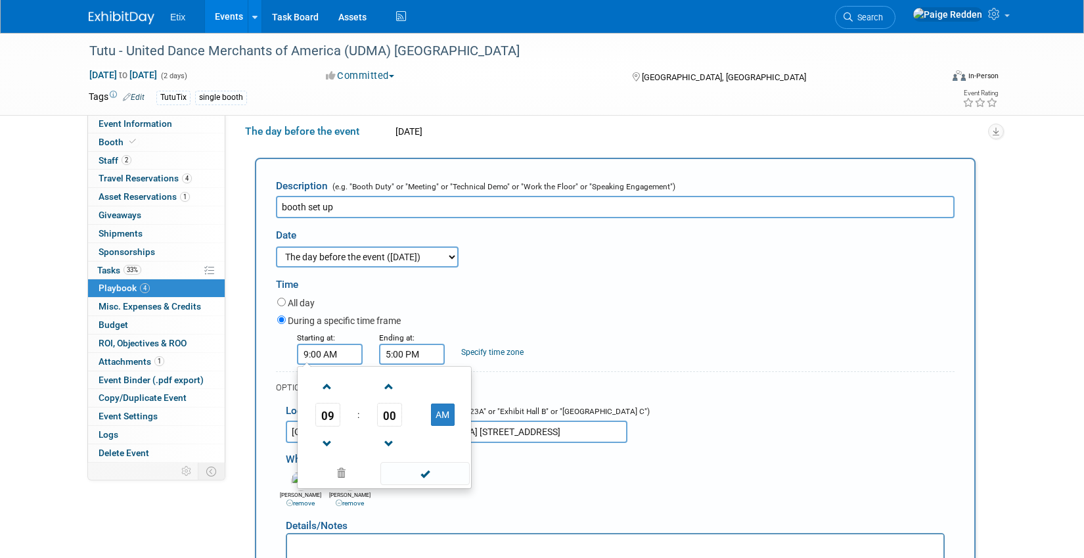
click at [330, 359] on input "9:00 AM" at bounding box center [330, 353] width 66 height 21
click at [332, 439] on span at bounding box center [327, 443] width 23 height 23
type input "8:00 AM"
click at [416, 356] on input "5:00 PM" at bounding box center [412, 353] width 66 height 21
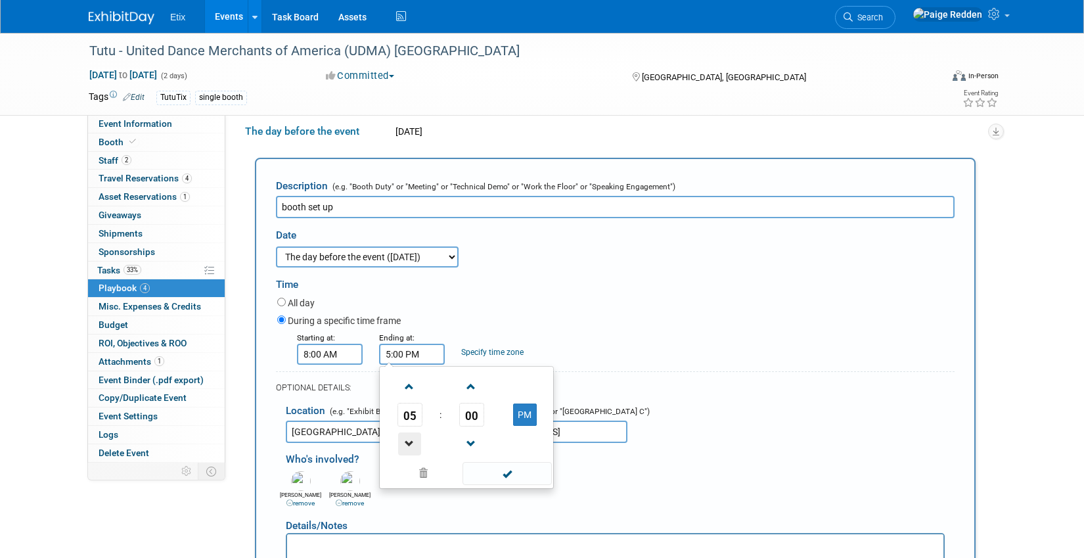
click at [412, 434] on span at bounding box center [409, 443] width 23 height 23
type input "2:00 PM"
click at [491, 468] on span at bounding box center [506, 473] width 89 height 23
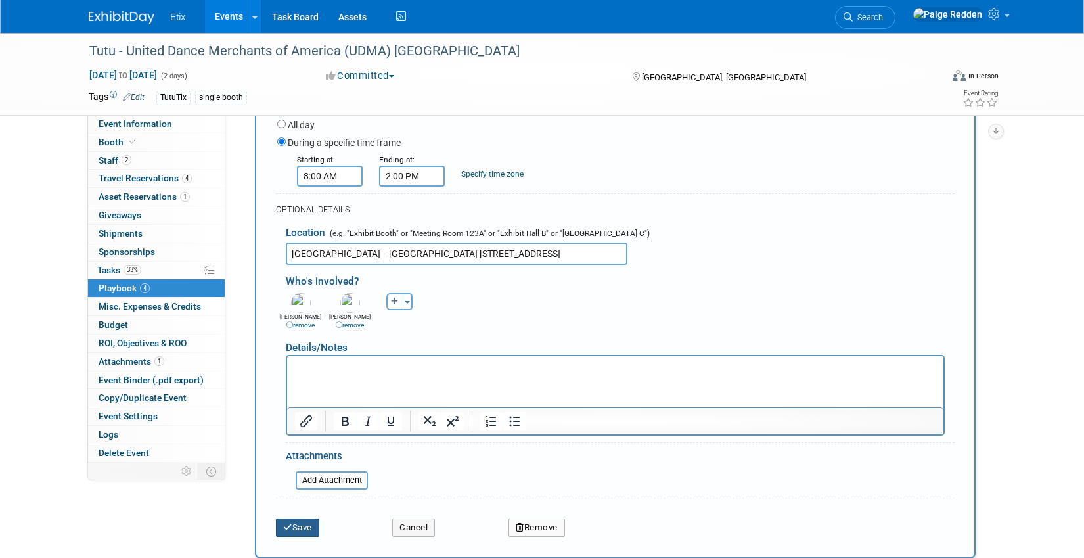
click at [284, 532] on button "Save" at bounding box center [297, 527] width 43 height 18
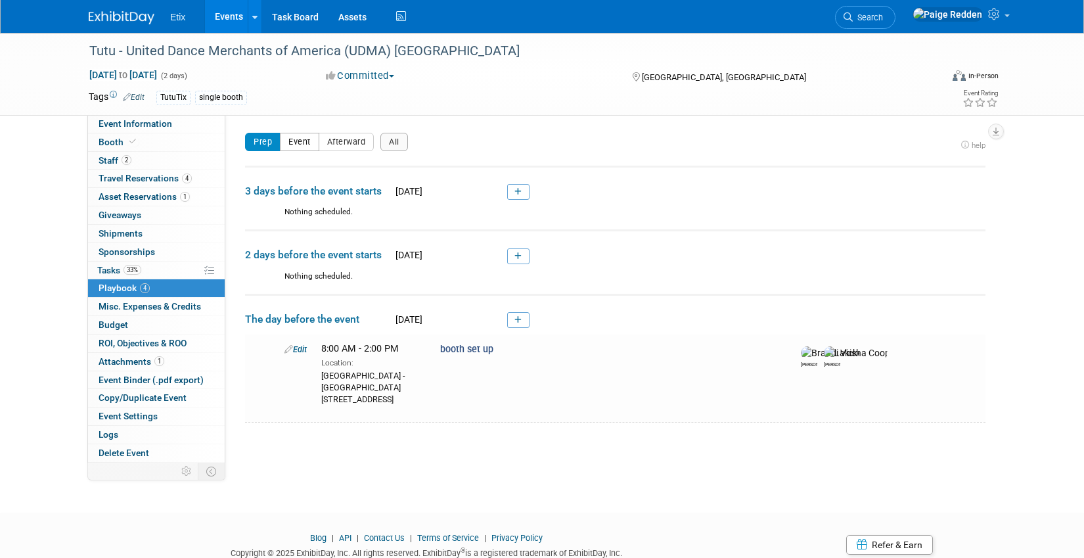
click at [313, 143] on button "Event" at bounding box center [299, 142] width 39 height 18
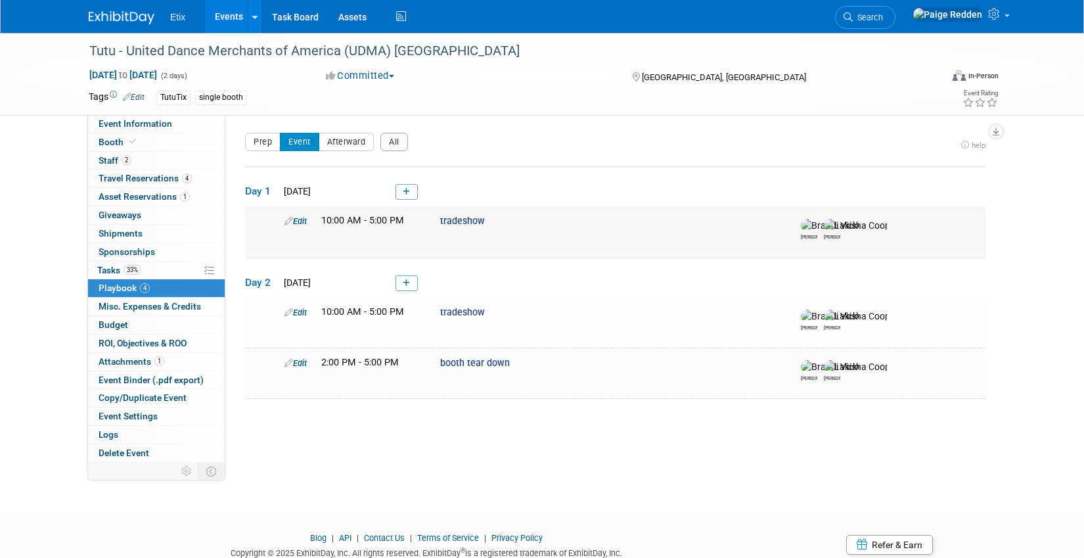
click at [305, 222] on link "Edit" at bounding box center [295, 221] width 22 height 10
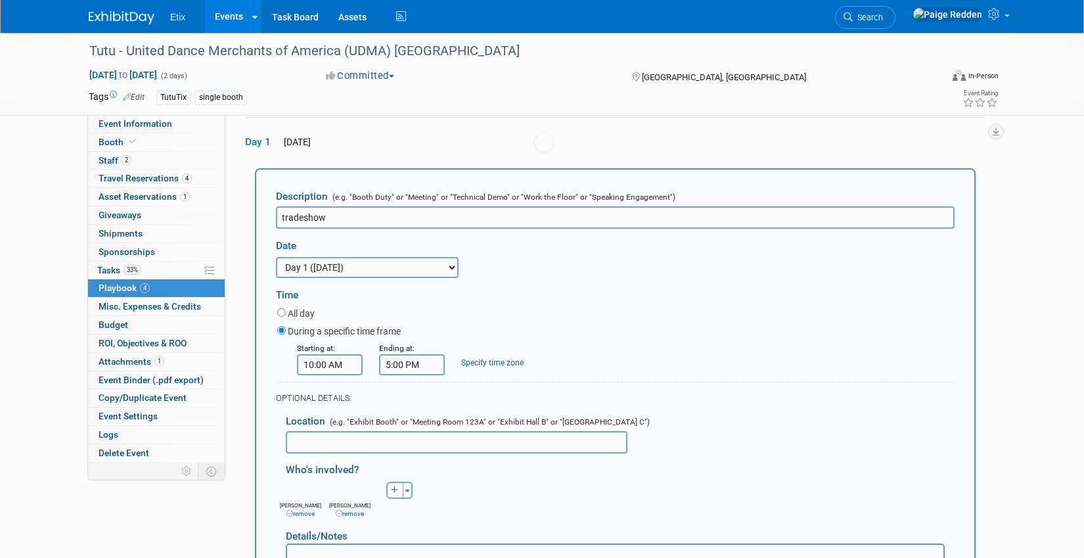
scroll to position [57, 0]
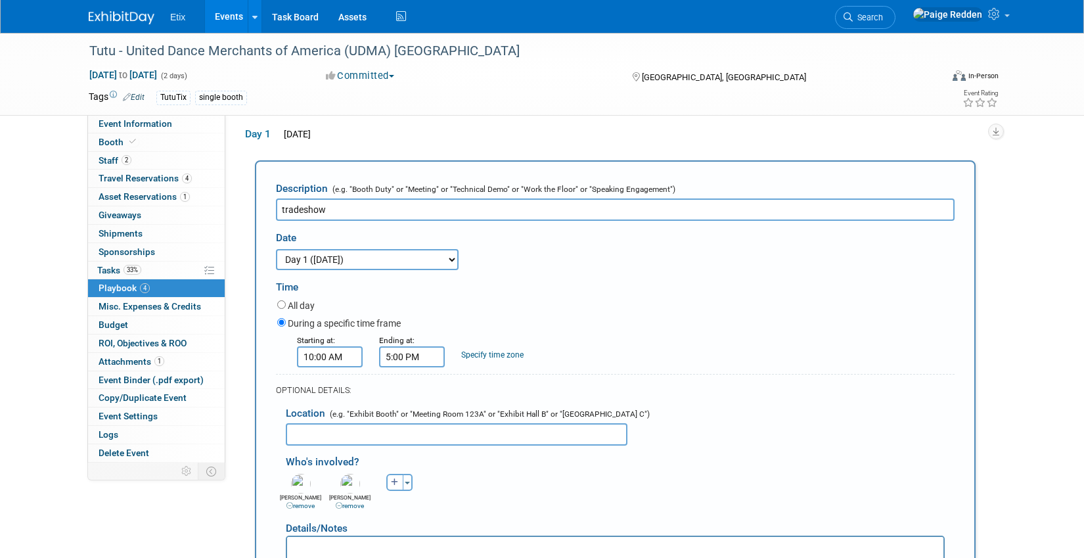
click at [321, 355] on input "10:00 AM" at bounding box center [330, 356] width 66 height 21
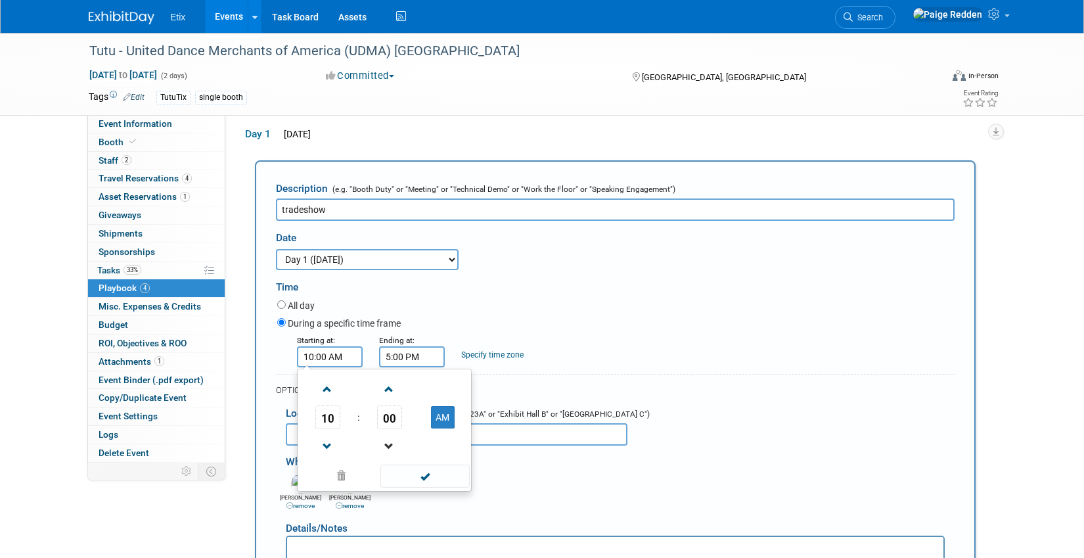
click at [389, 429] on link at bounding box center [389, 445] width 25 height 33
click at [324, 395] on span at bounding box center [327, 389] width 23 height 23
click at [386, 418] on span "59" at bounding box center [389, 417] width 25 height 24
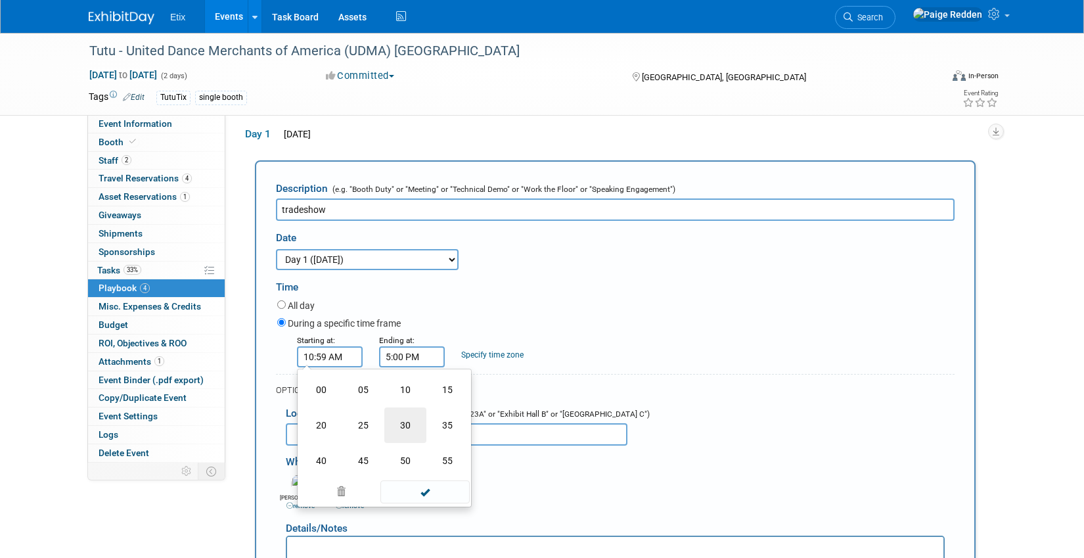
click at [405, 422] on td "30" at bounding box center [405, 424] width 42 height 35
type input "10:30 AM"
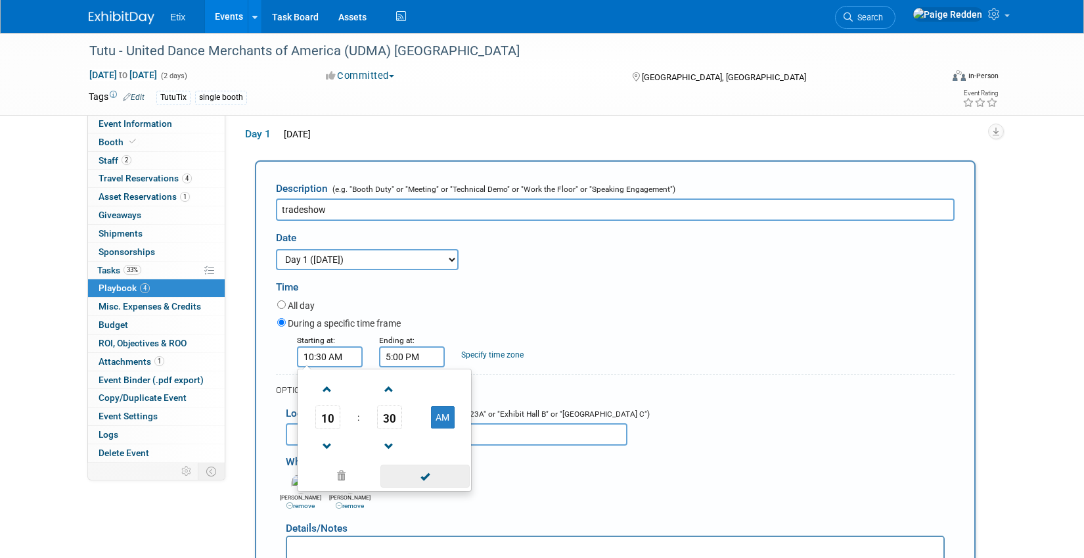
click at [424, 474] on span at bounding box center [424, 475] width 89 height 23
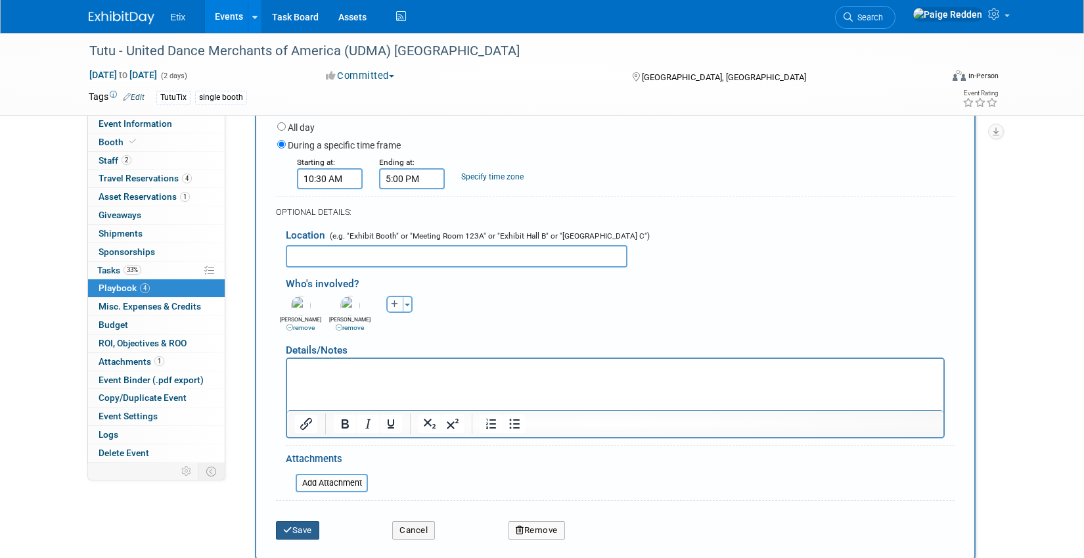
click at [294, 531] on button "Save" at bounding box center [297, 530] width 43 height 18
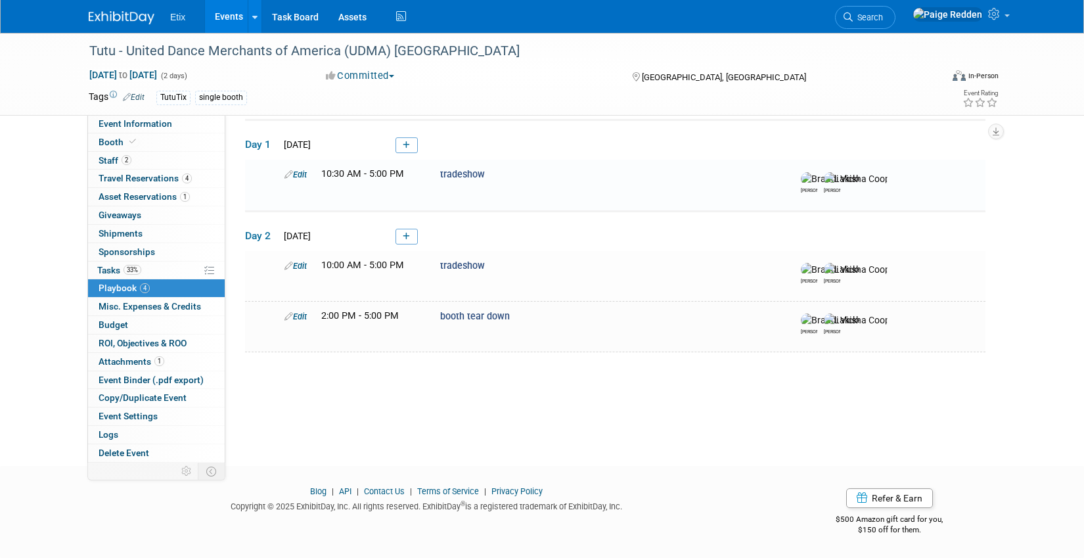
scroll to position [42, 0]
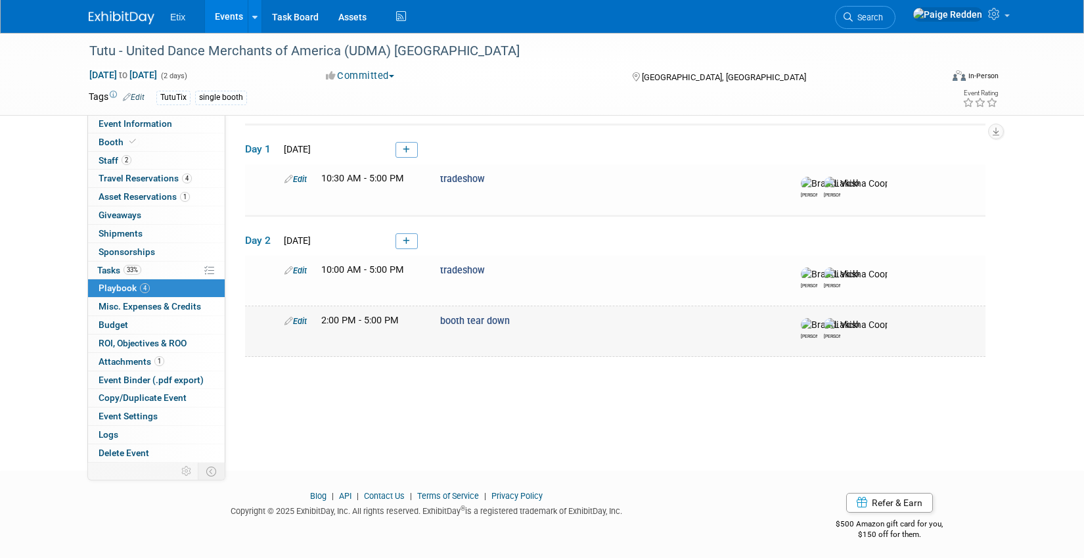
click at [302, 326] on link "Edit" at bounding box center [295, 321] width 22 height 10
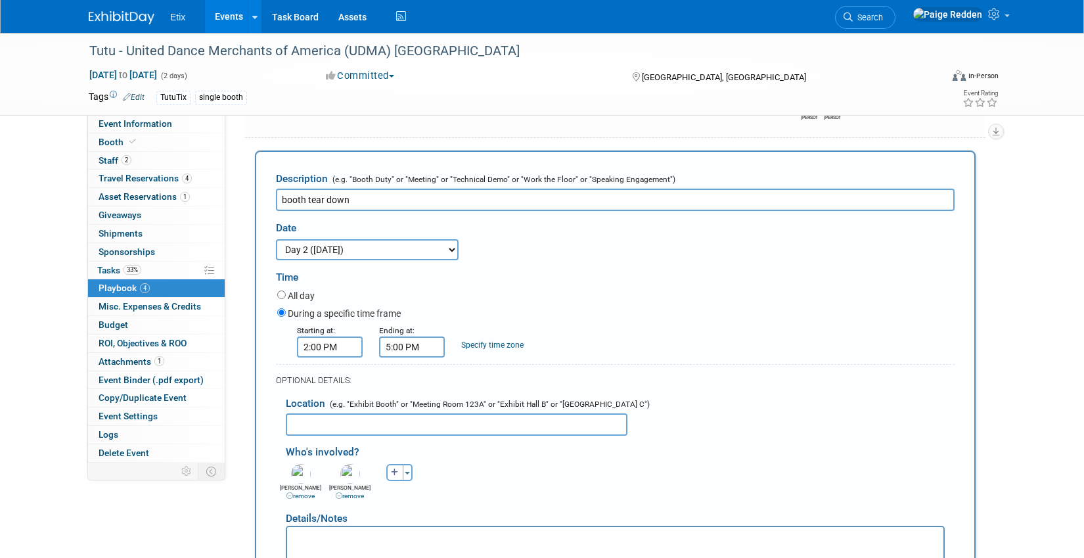
scroll to position [0, 0]
click at [406, 372] on div "OPTIONAL DETAILS:" at bounding box center [615, 376] width 678 height 24
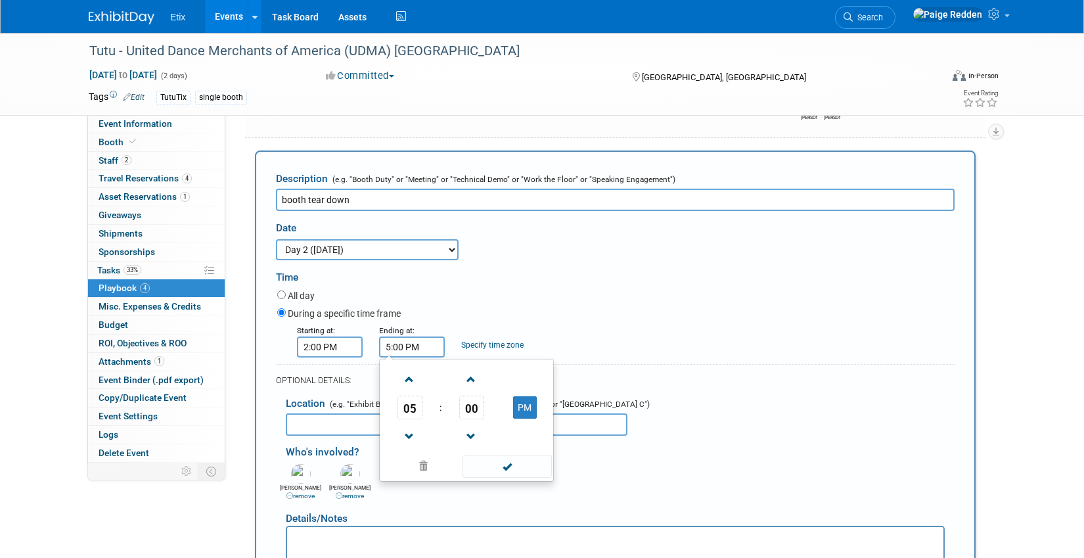
click at [405, 357] on input "5:00 PM" at bounding box center [412, 346] width 66 height 21
click at [409, 391] on span at bounding box center [409, 379] width 23 height 23
click at [464, 419] on span "00" at bounding box center [471, 407] width 25 height 24
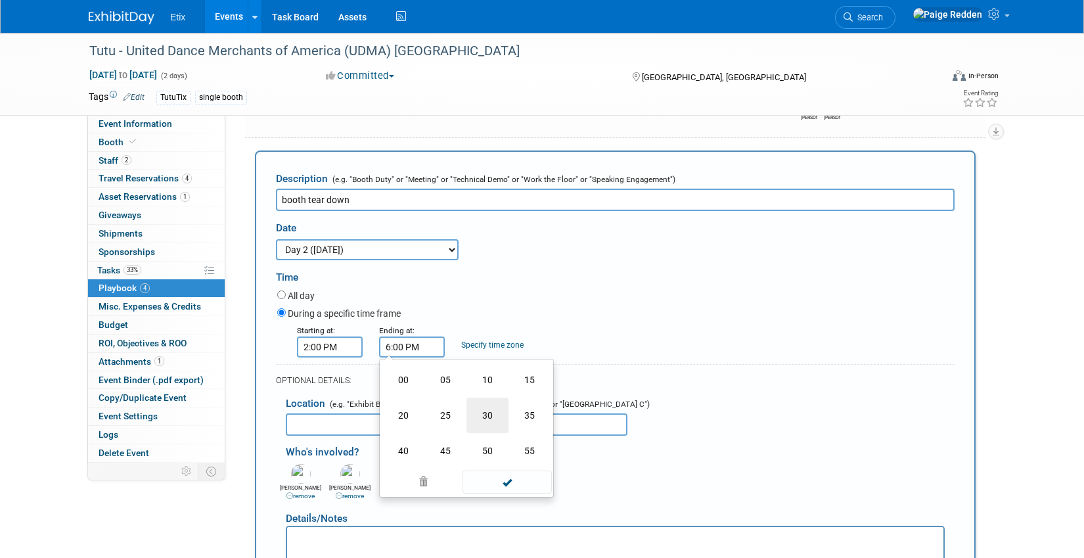
click at [487, 430] on td "30" at bounding box center [487, 414] width 42 height 35
type input "6:30 PM"
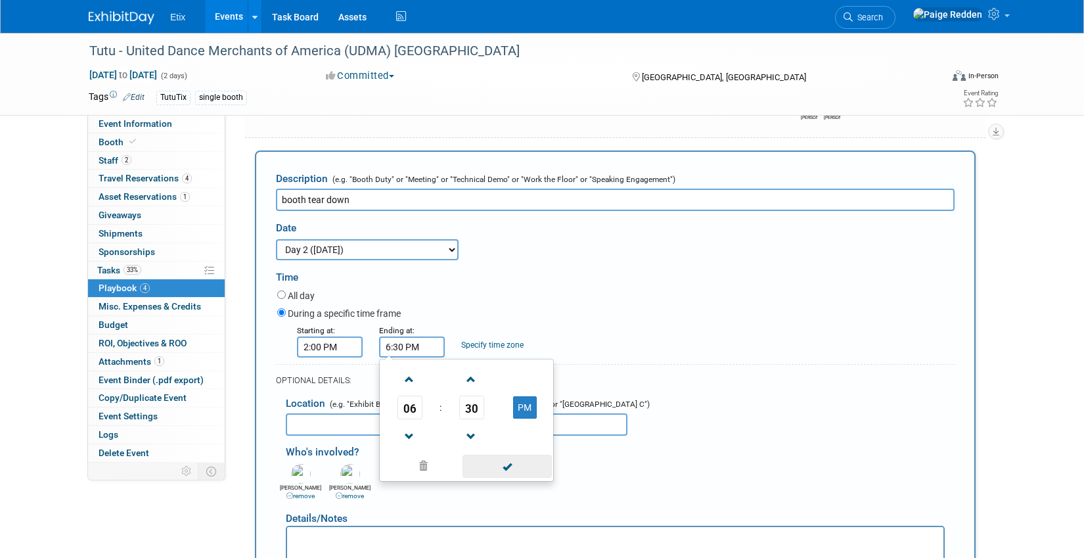
click at [495, 477] on span at bounding box center [506, 465] width 89 height 23
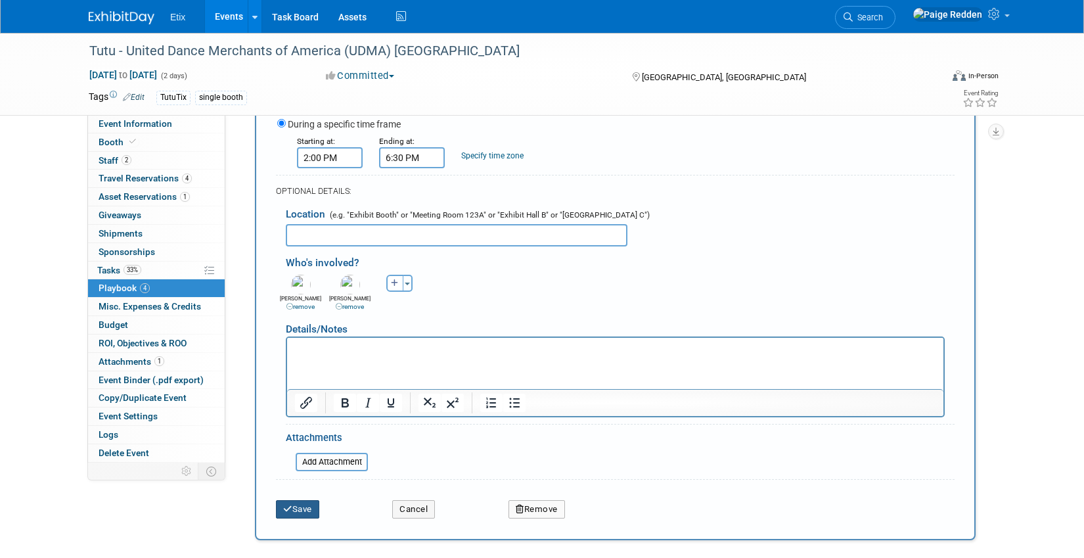
click at [300, 518] on button "Save" at bounding box center [297, 509] width 43 height 18
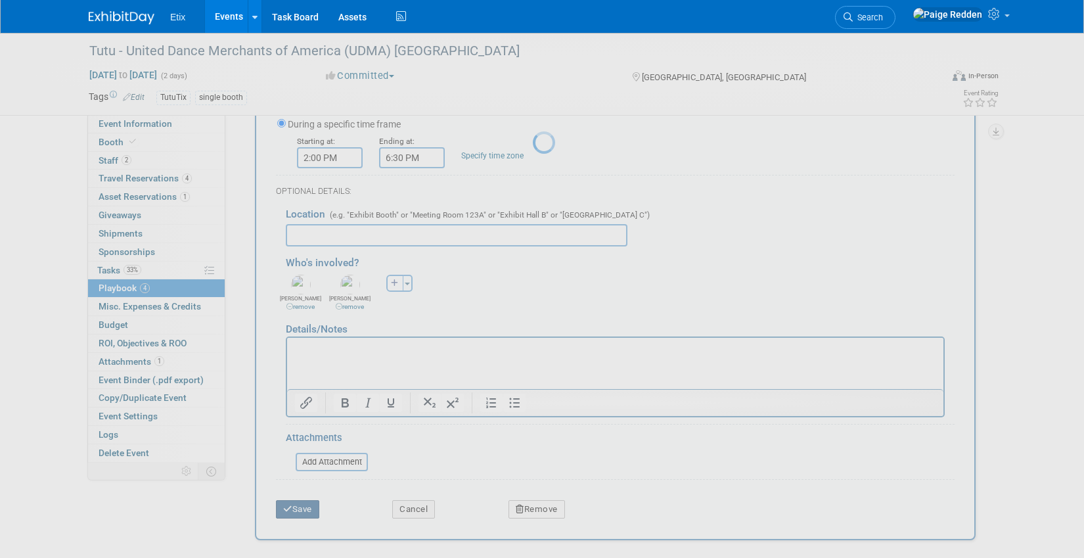
scroll to position [47, 0]
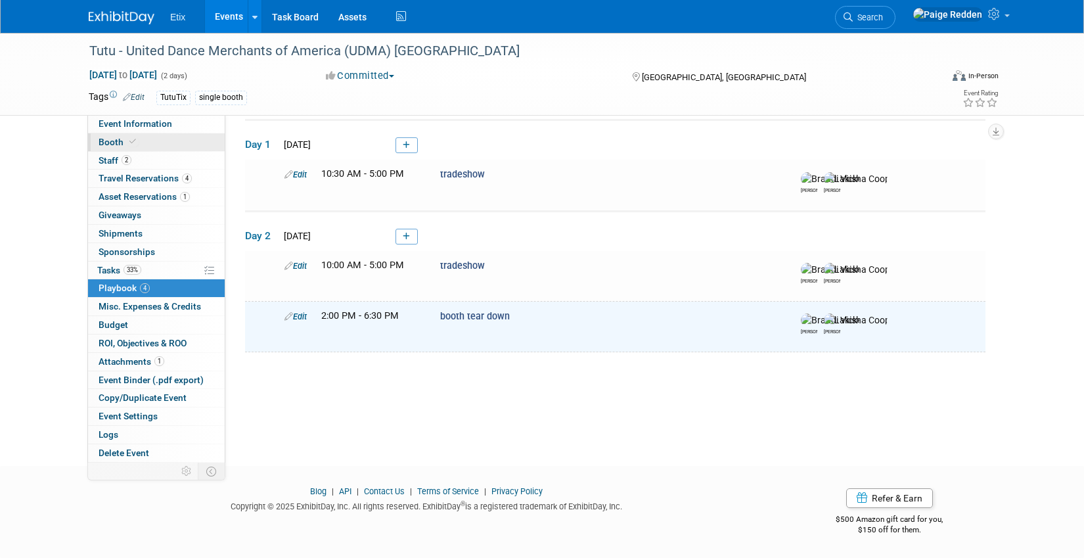
click at [158, 146] on link "Booth" at bounding box center [156, 142] width 137 height 18
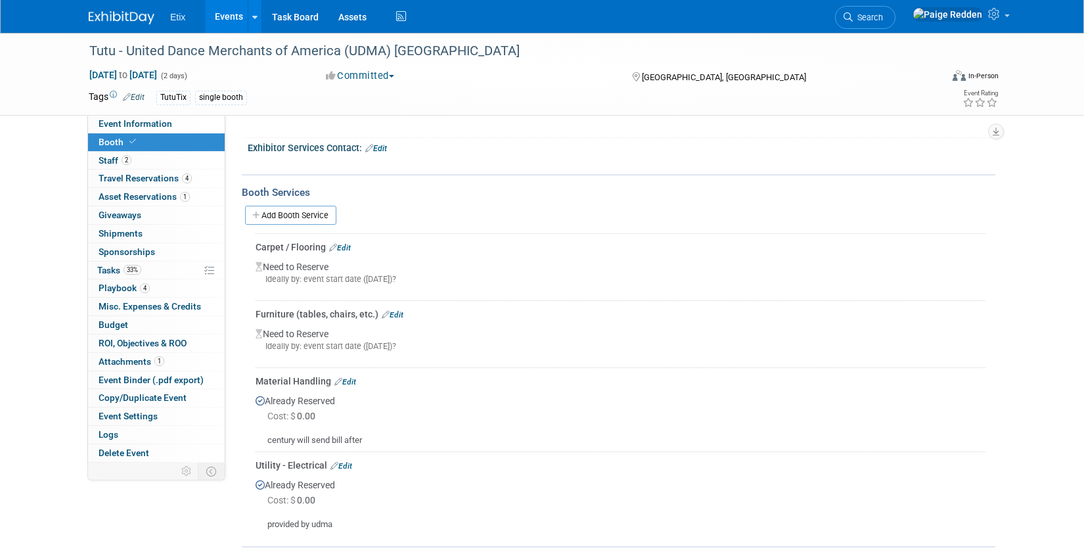
scroll to position [225, 0]
click at [344, 244] on link "Edit" at bounding box center [340, 245] width 22 height 9
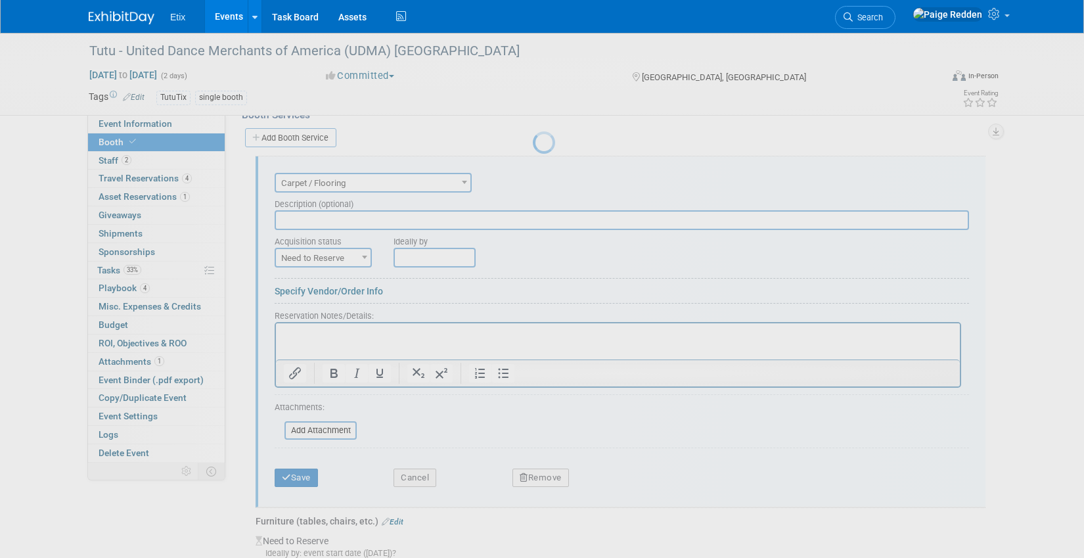
scroll to position [307, 0]
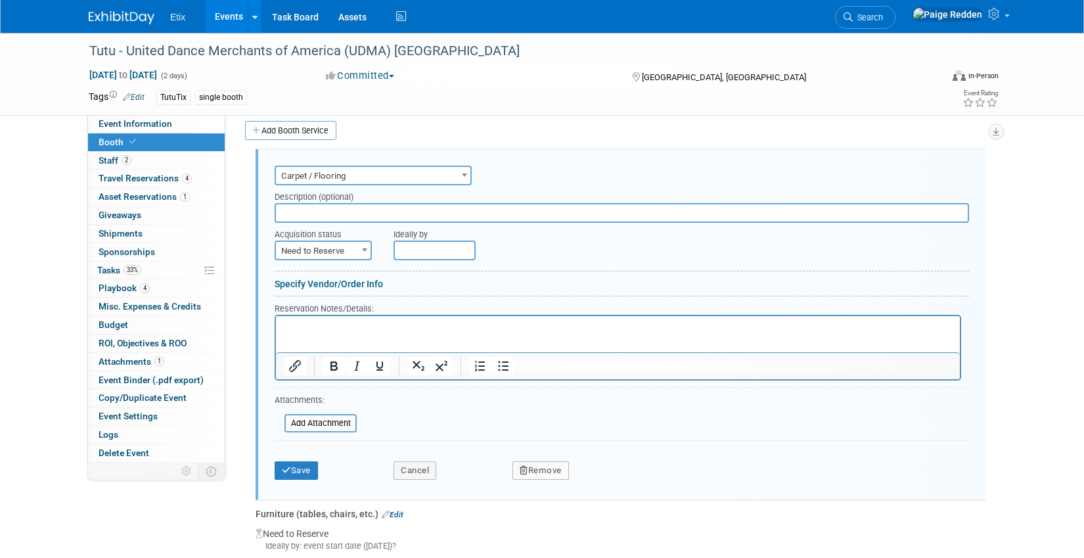
click at [305, 247] on span "Need to Reserve" at bounding box center [323, 251] width 95 height 18
select select "2"
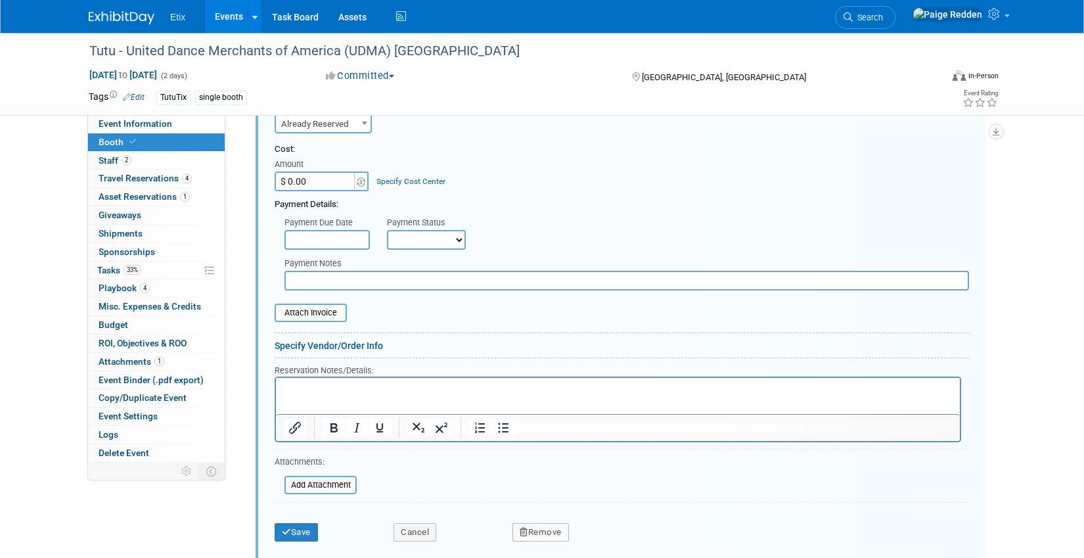
scroll to position [435, 0]
click at [310, 183] on input "$ 0.00" at bounding box center [316, 181] width 82 height 20
type input "$ 302.25"
click at [307, 311] on input "file" at bounding box center [267, 312] width 156 height 16
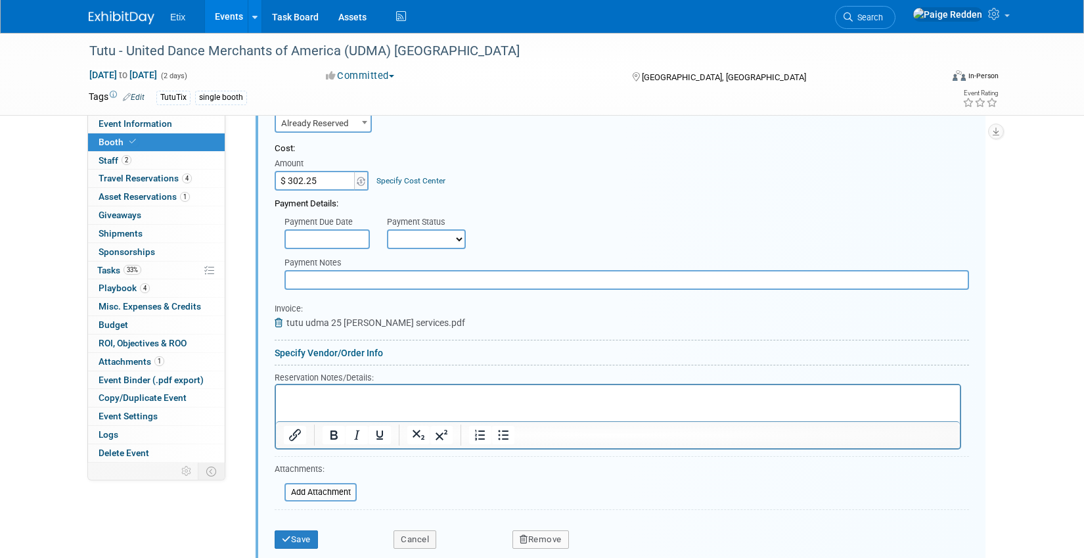
click at [313, 403] on html at bounding box center [618, 394] width 684 height 18
click at [307, 542] on button "Save" at bounding box center [296, 539] width 43 height 18
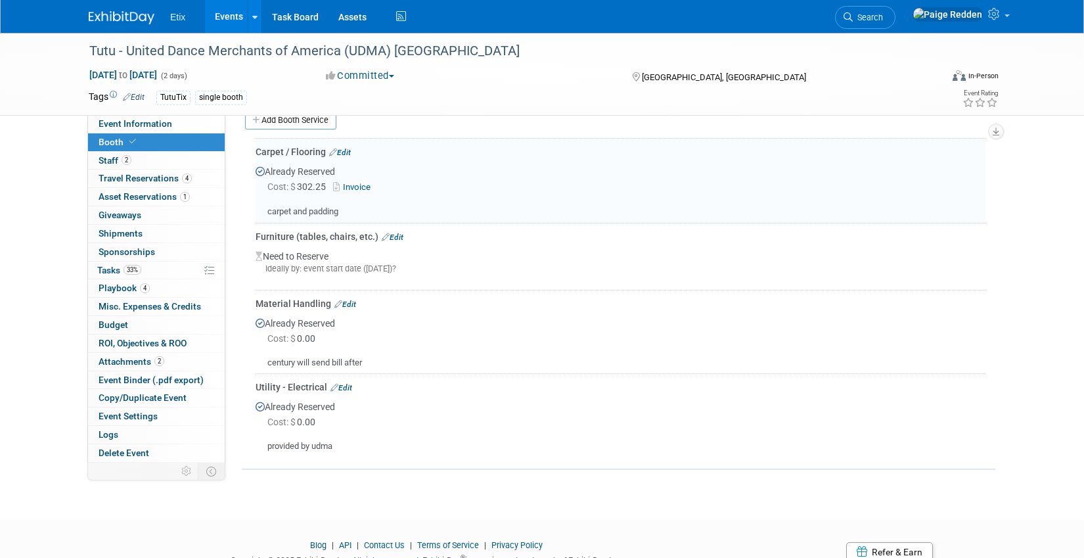
scroll to position [307, 0]
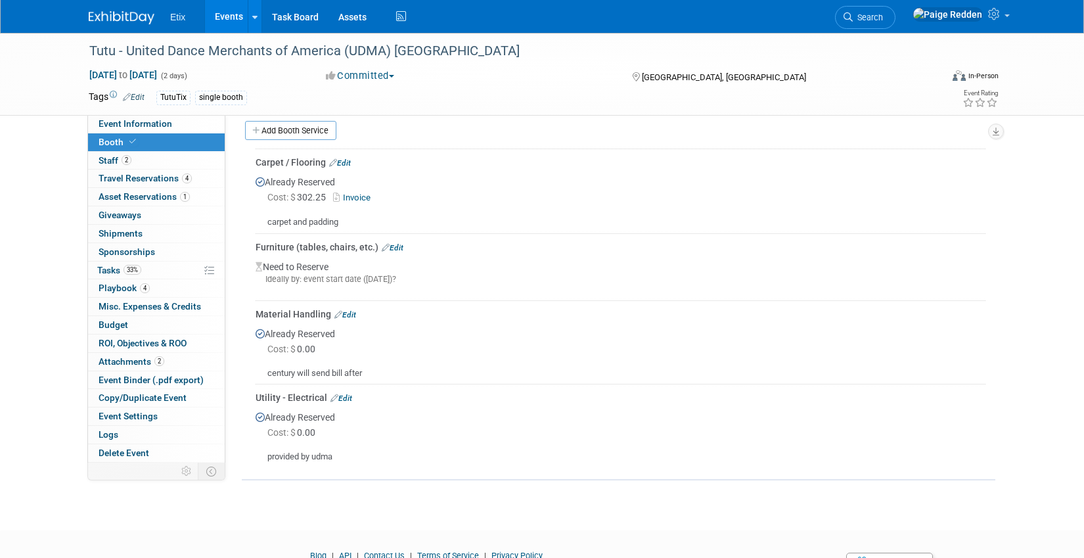
click at [395, 244] on link "Edit" at bounding box center [393, 247] width 22 height 9
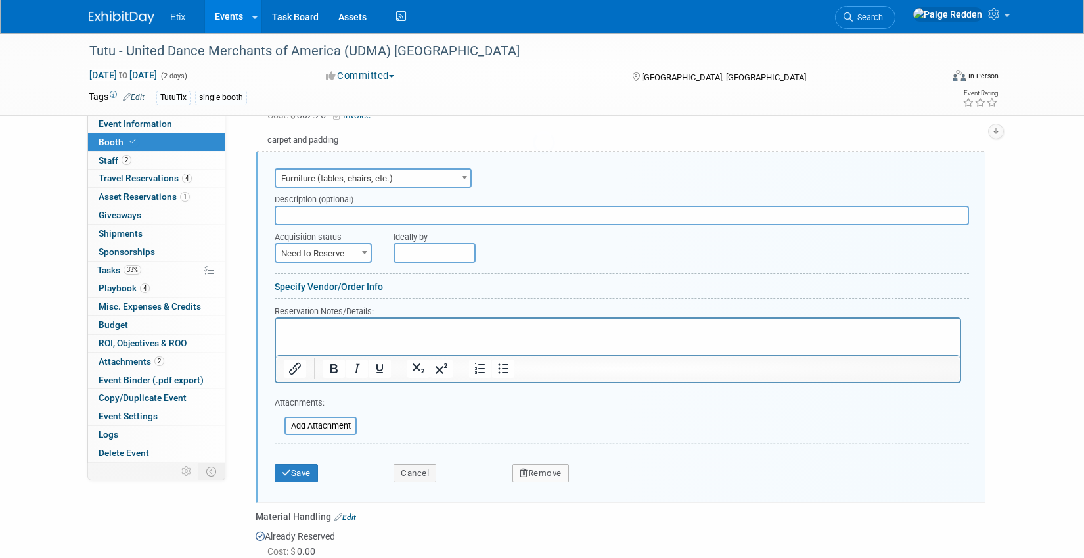
scroll to position [0, 0]
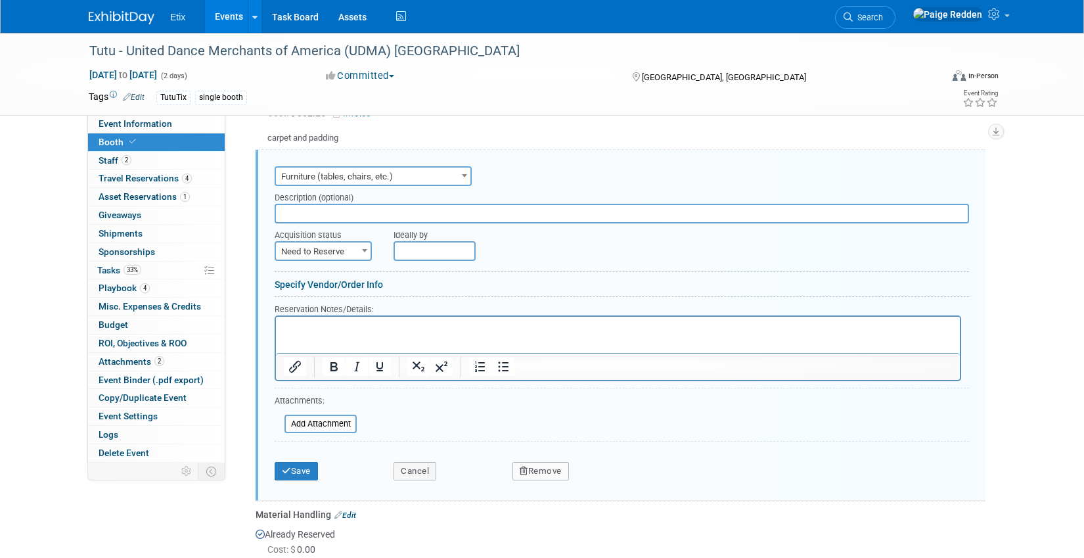
click at [307, 246] on span "Need to Reserve" at bounding box center [323, 251] width 95 height 18
select select "2"
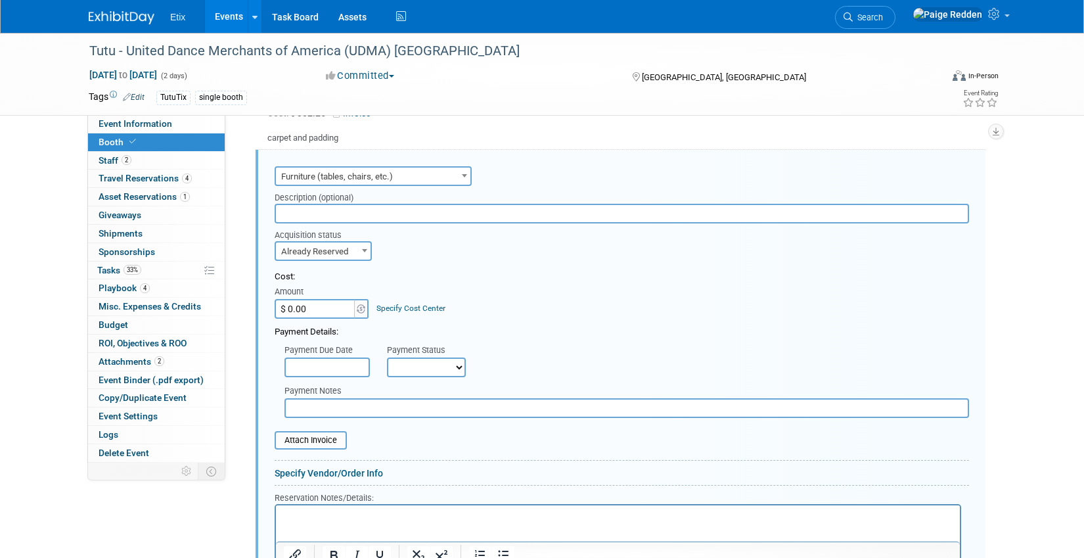
click at [309, 313] on input "$ 0.00" at bounding box center [316, 309] width 82 height 20
type input "$ 832.50"
click at [300, 442] on input "file" at bounding box center [267, 440] width 156 height 16
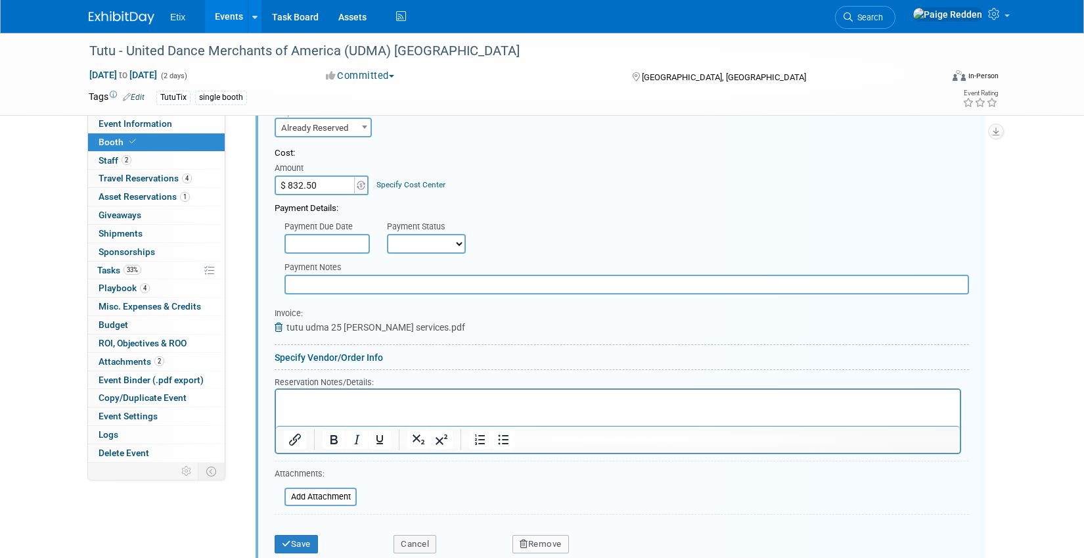
scroll to position [516, 0]
click at [311, 401] on p "Rich Text Area. Press ALT-0 for help." at bounding box center [618, 399] width 669 height 12
click at [303, 547] on button "Save" at bounding box center [296, 543] width 43 height 18
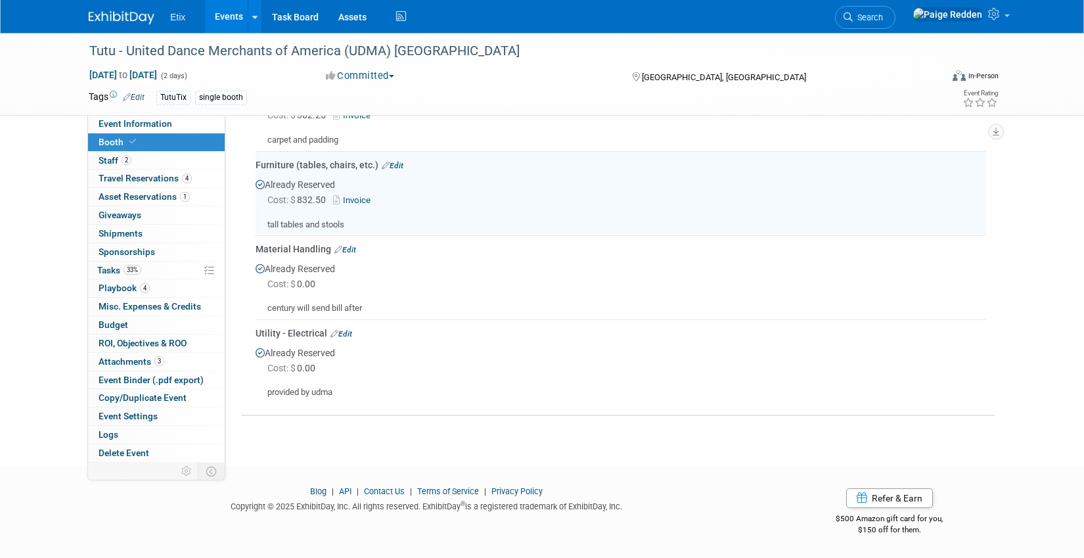
scroll to position [350, 0]
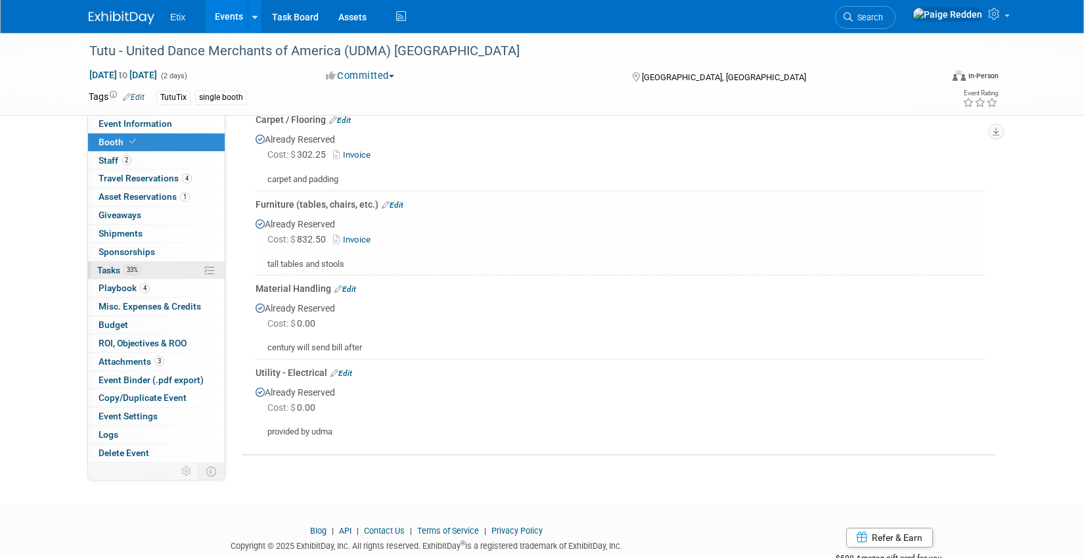
click at [104, 271] on span "Tasks 33%" at bounding box center [119, 270] width 44 height 11
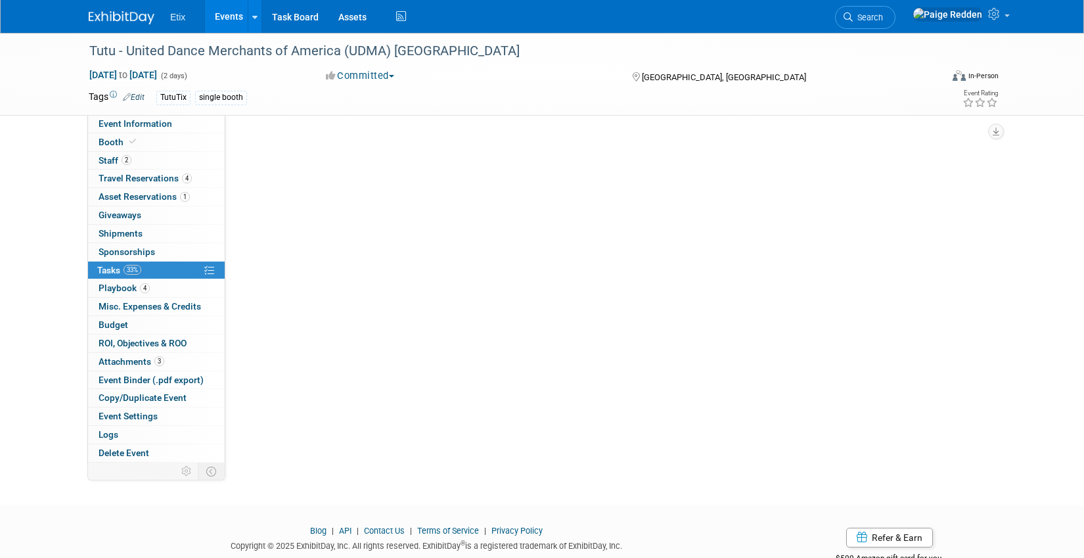
scroll to position [0, 0]
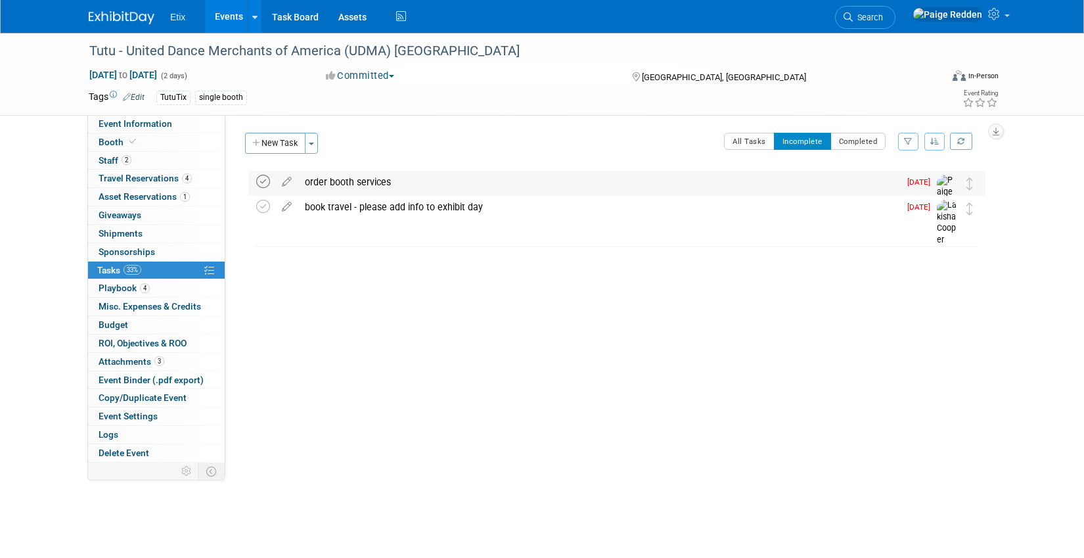
click at [263, 179] on icon at bounding box center [263, 182] width 14 height 14
click at [221, 21] on link "Events" at bounding box center [229, 16] width 48 height 33
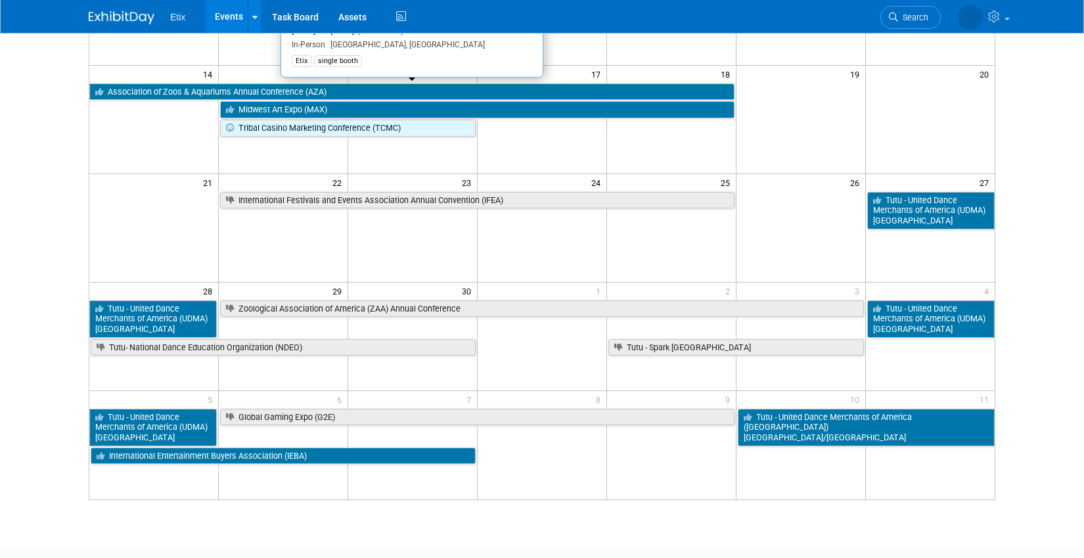
scroll to position [305, 0]
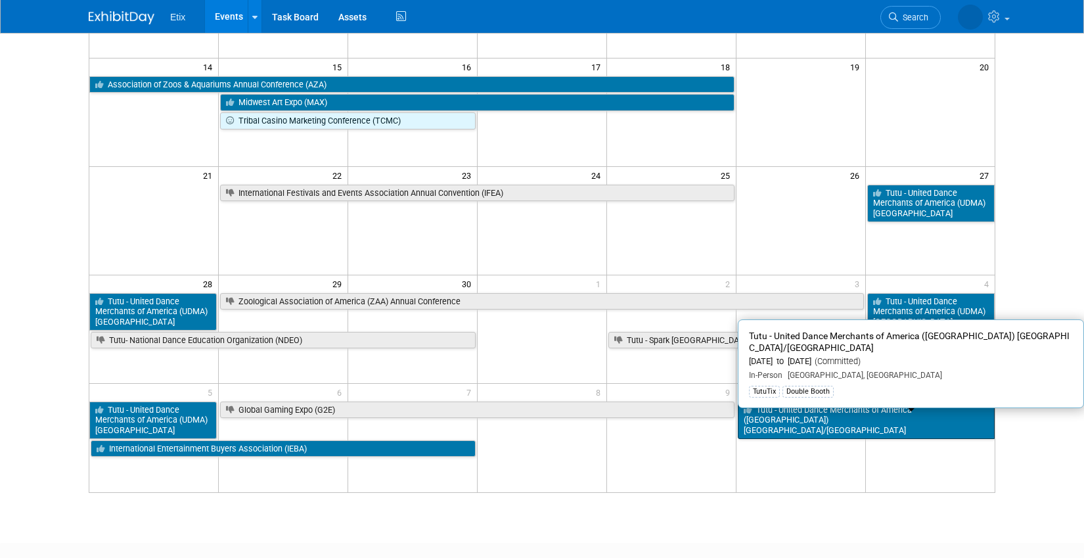
click at [805, 409] on link "Tutu - United Dance Merchants of America (UDMA) NY/NJ" at bounding box center [866, 419] width 257 height 37
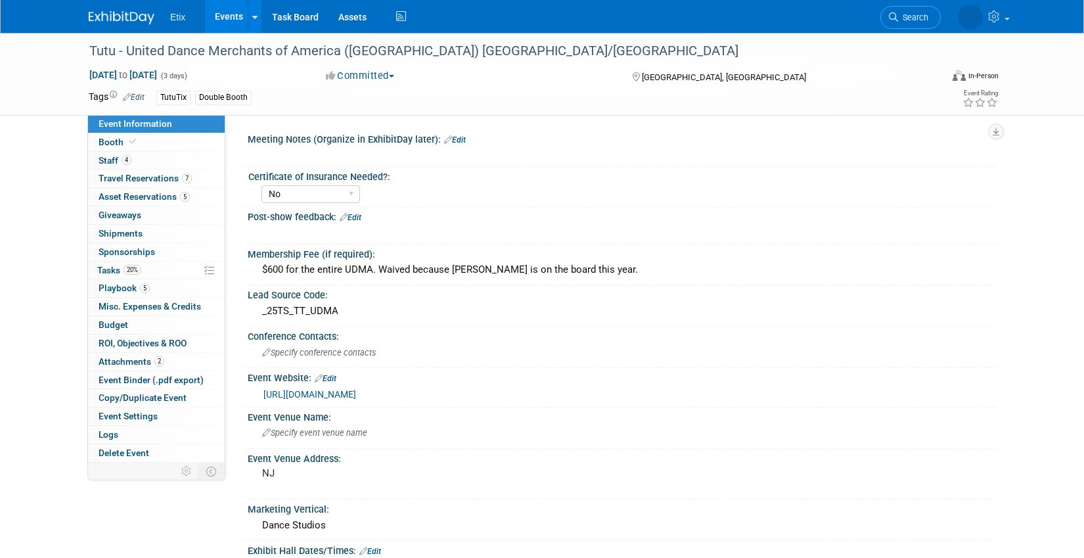
select select "No"
click at [135, 149] on link "Booth" at bounding box center [156, 142] width 137 height 18
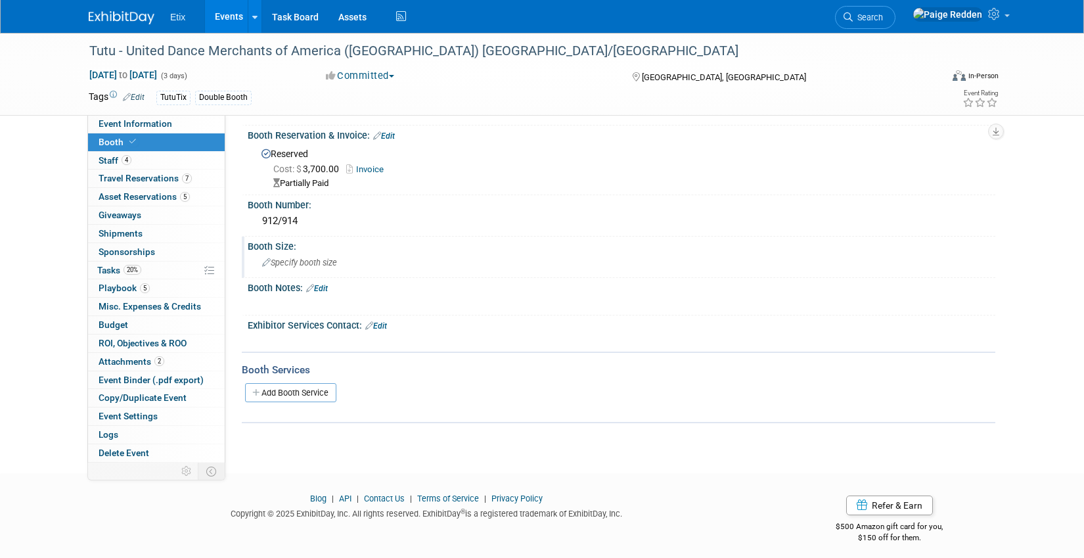
scroll to position [53, 0]
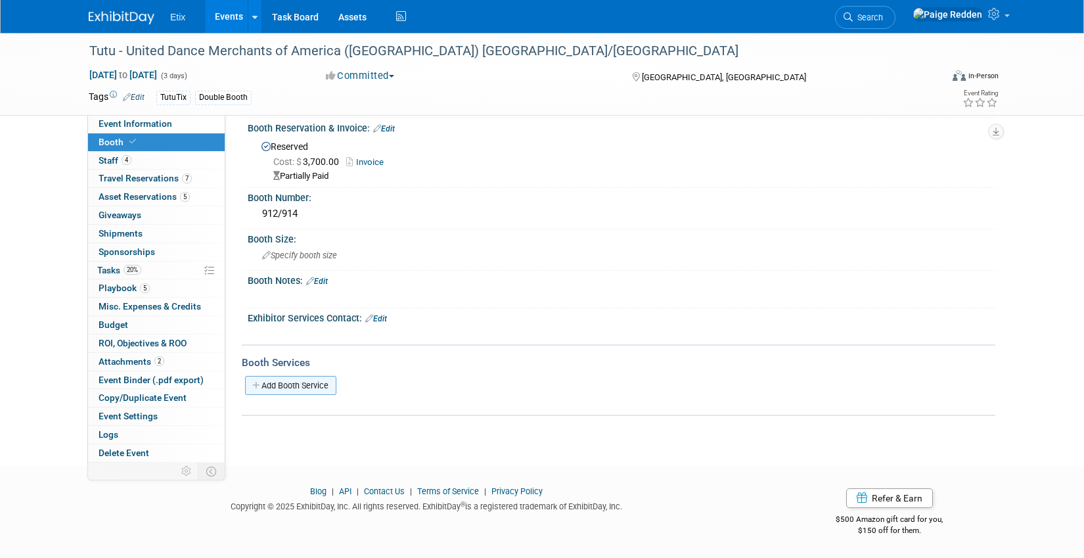
click at [294, 380] on link "Add Booth Service" at bounding box center [290, 385] width 91 height 19
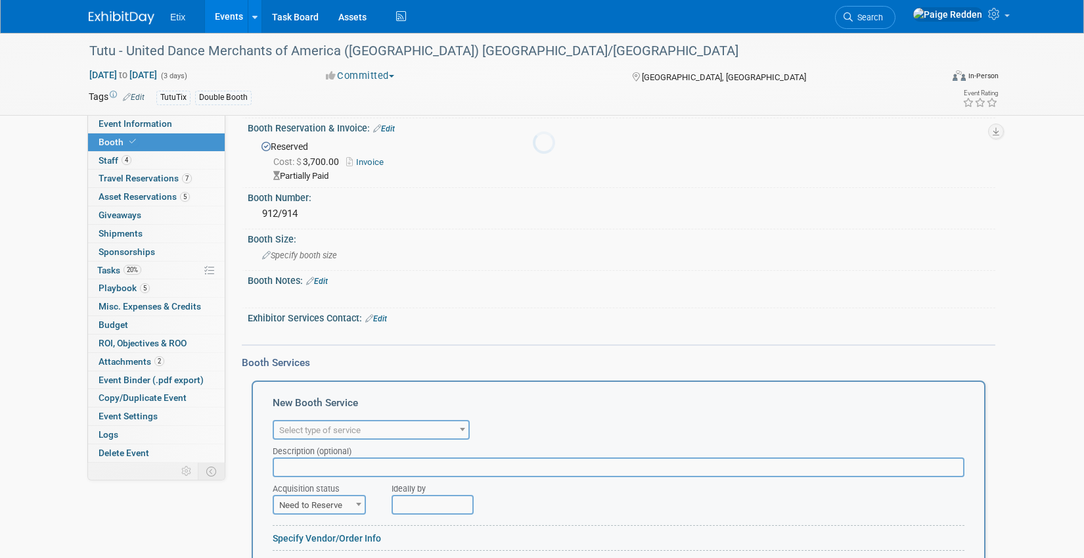
scroll to position [0, 0]
click at [328, 280] on link "Edit" at bounding box center [317, 280] width 22 height 9
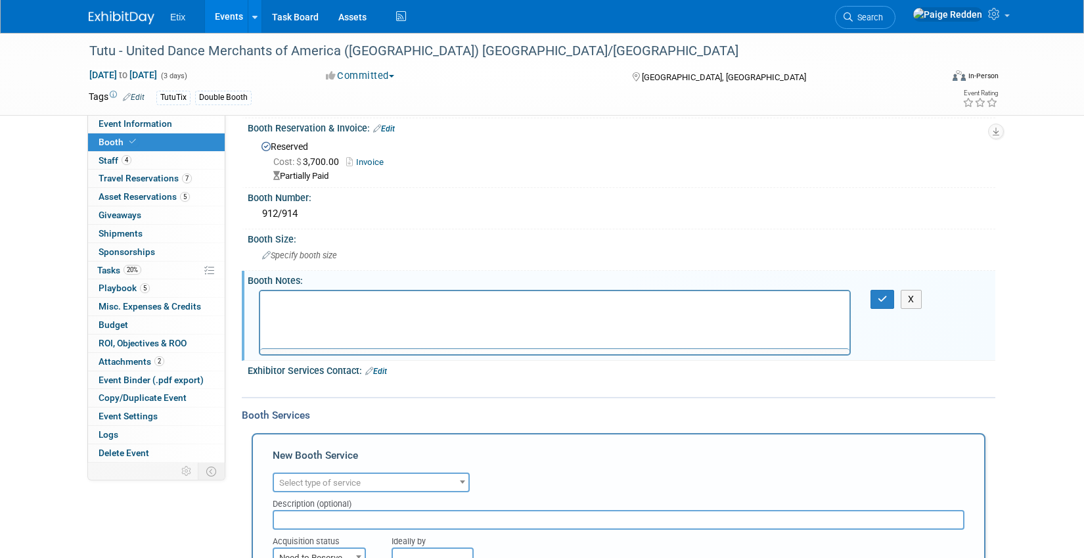
click at [329, 280] on div "Booth Notes: Edit" at bounding box center [621, 279] width 747 height 16
click at [887, 298] on button "button" at bounding box center [882, 299] width 24 height 19
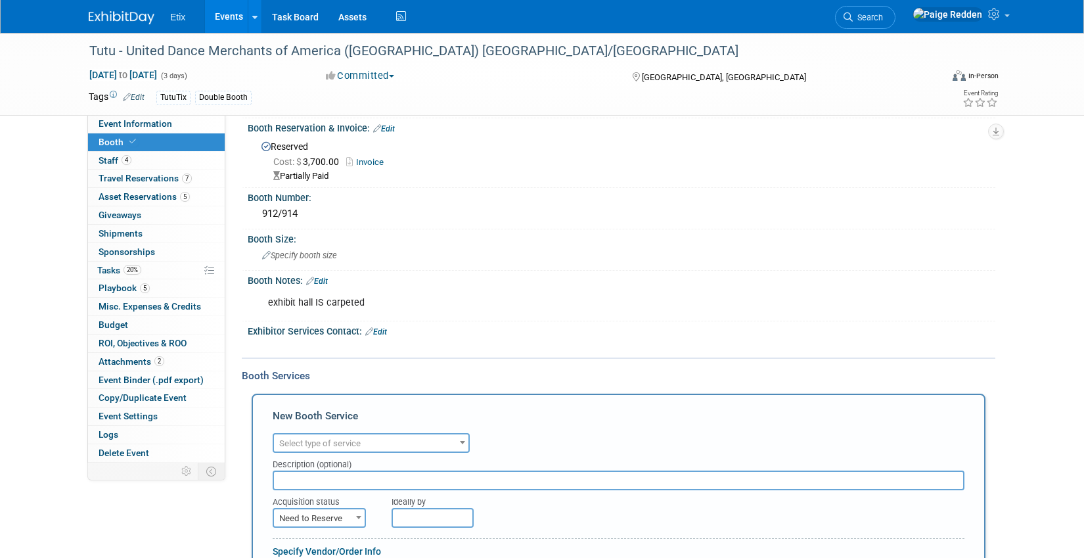
click at [292, 439] on span "Select type of service" at bounding box center [319, 443] width 81 height 10
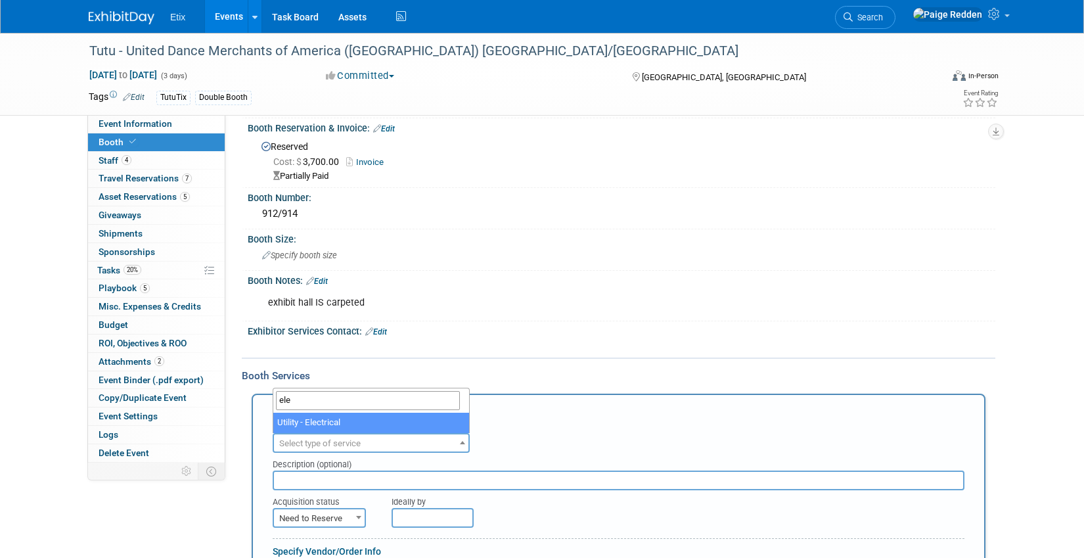
type input "ele"
select select "8"
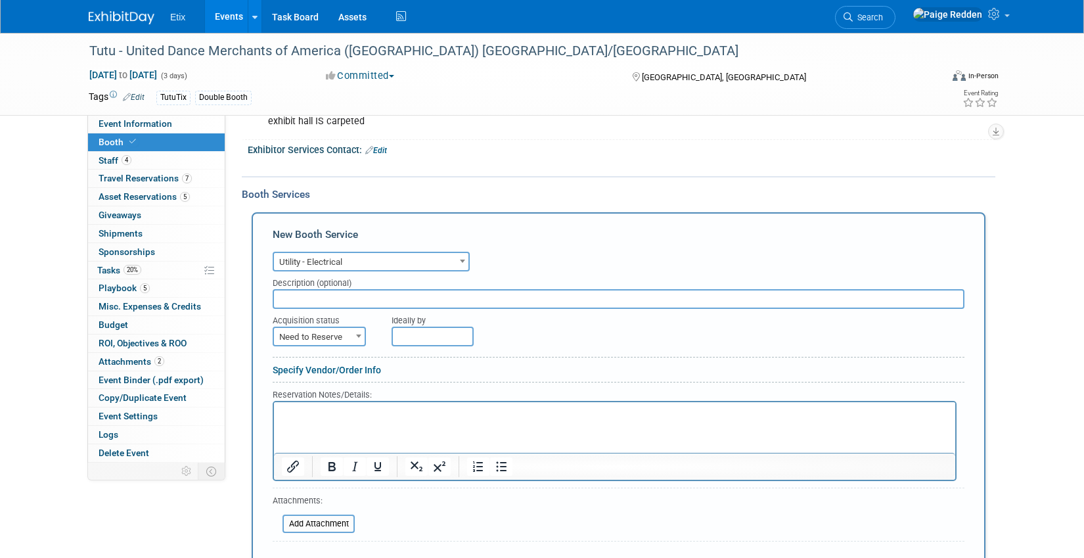
scroll to position [234, 0]
click at [310, 340] on span "Need to Reserve" at bounding box center [319, 336] width 91 height 18
select select "2"
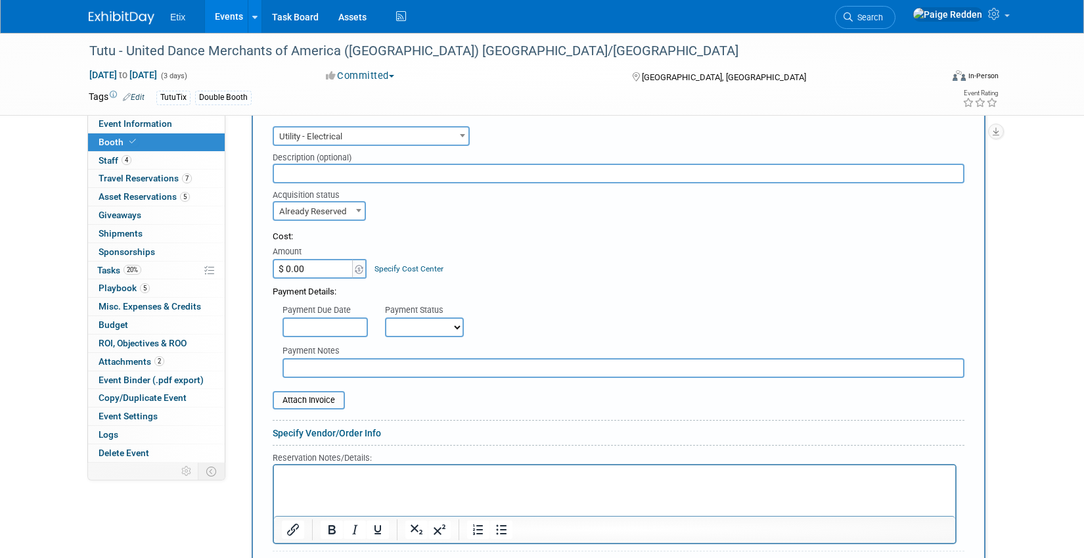
scroll to position [376, 0]
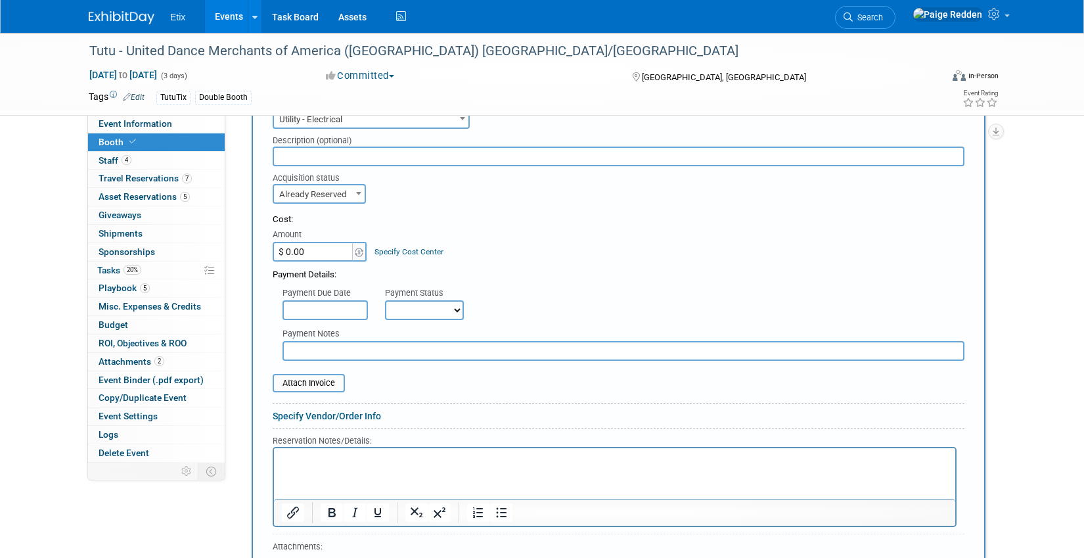
click at [290, 466] on html at bounding box center [614, 457] width 681 height 18
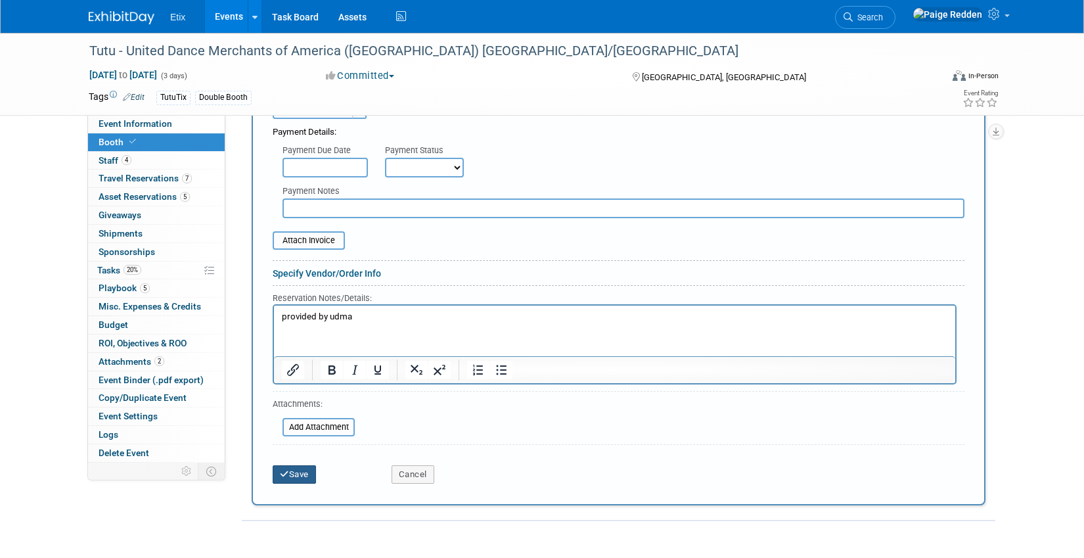
click at [299, 472] on button "Save" at bounding box center [294, 474] width 43 height 18
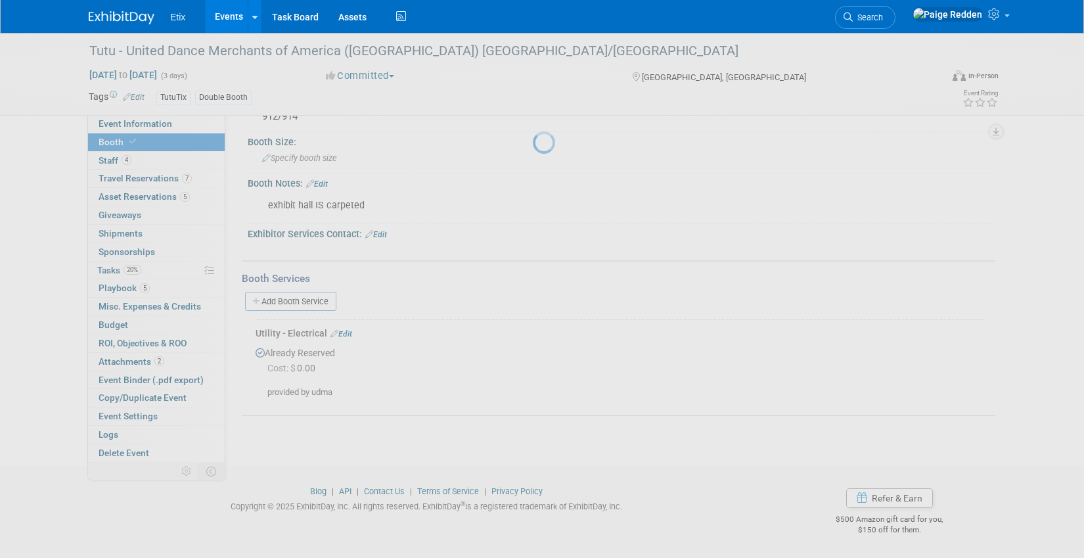
scroll to position [150, 0]
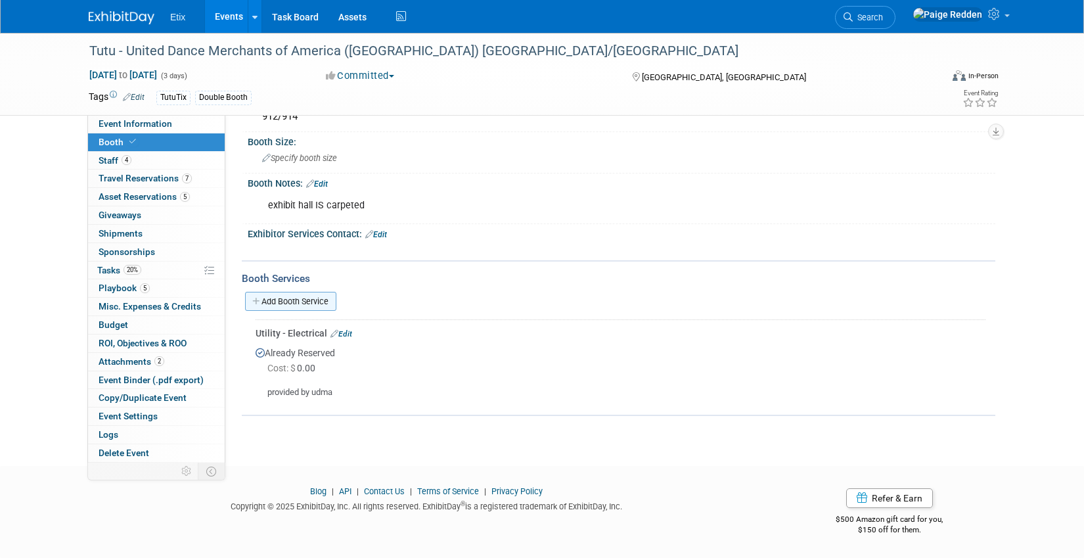
click at [269, 297] on link "Add Booth Service" at bounding box center [290, 301] width 91 height 19
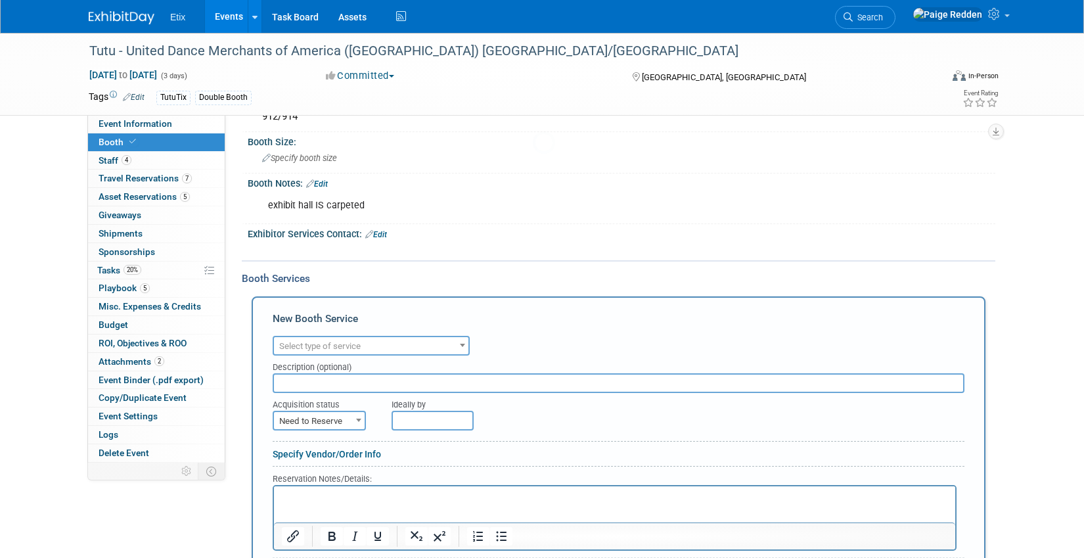
scroll to position [0, 0]
click at [321, 348] on span "Select type of service" at bounding box center [319, 346] width 81 height 10
type input "furn"
select select "6"
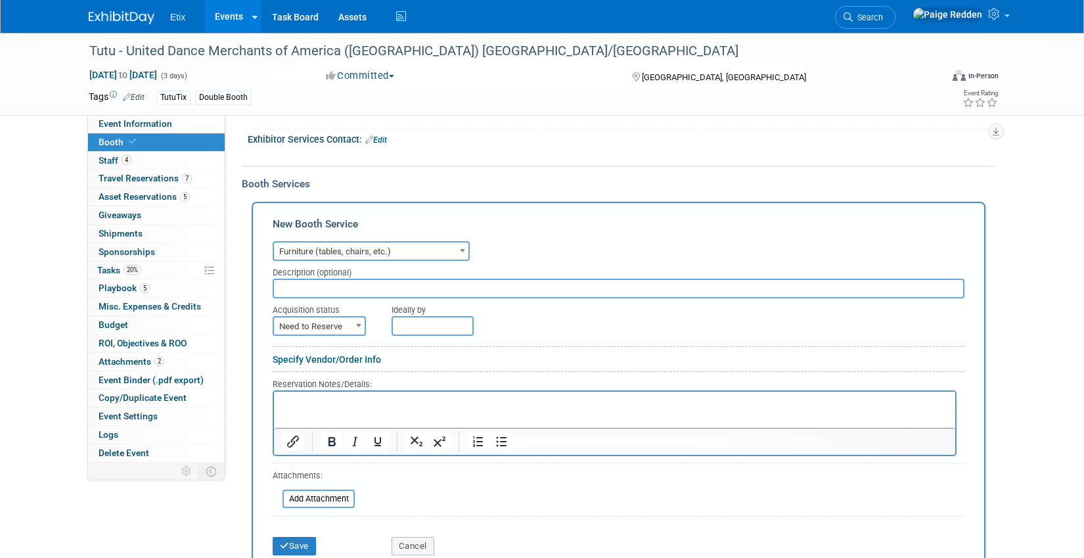
scroll to position [244, 0]
click at [298, 409] on p "Rich Text Area. Press ALT-0 for help." at bounding box center [615, 403] width 666 height 12
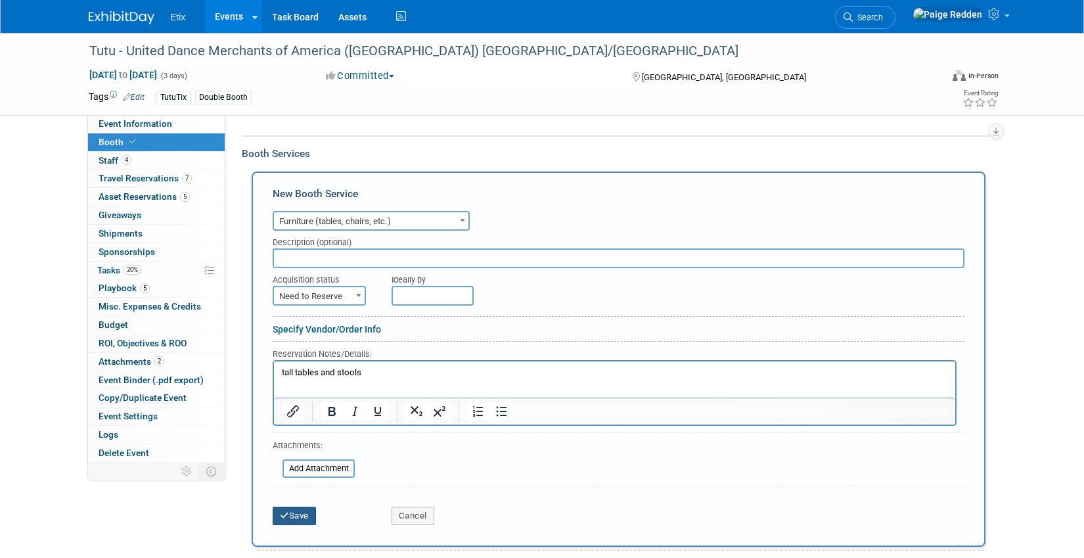
click at [280, 511] on icon "submit" at bounding box center [284, 515] width 9 height 9
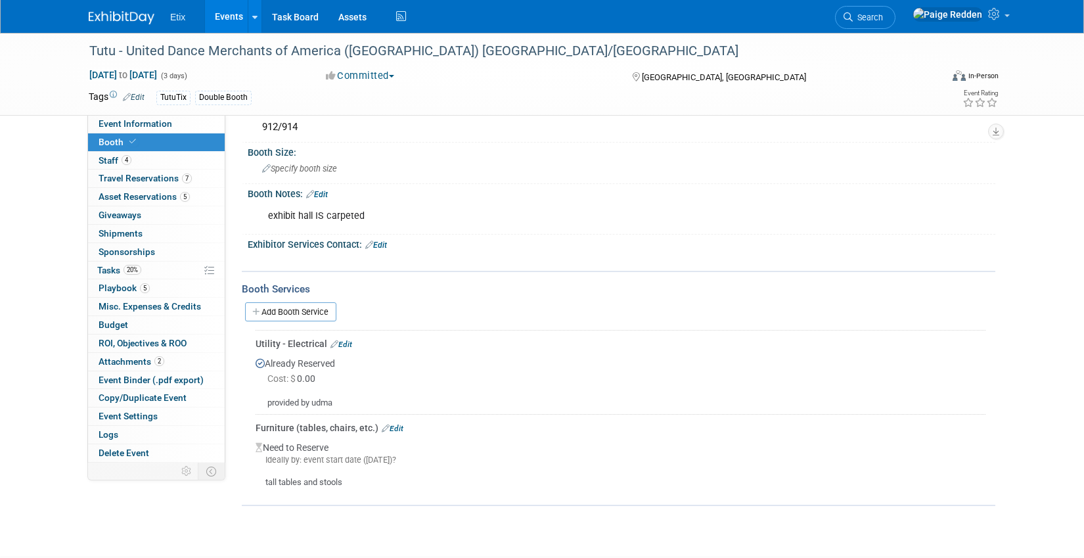
scroll to position [134, 0]
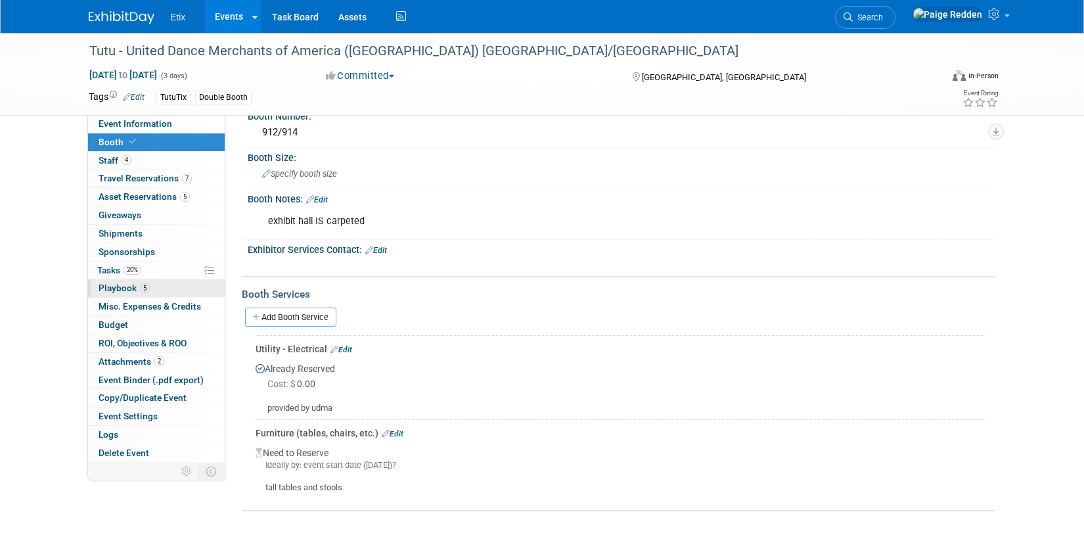
click at [169, 286] on link "5 Playbook 5" at bounding box center [156, 288] width 137 height 18
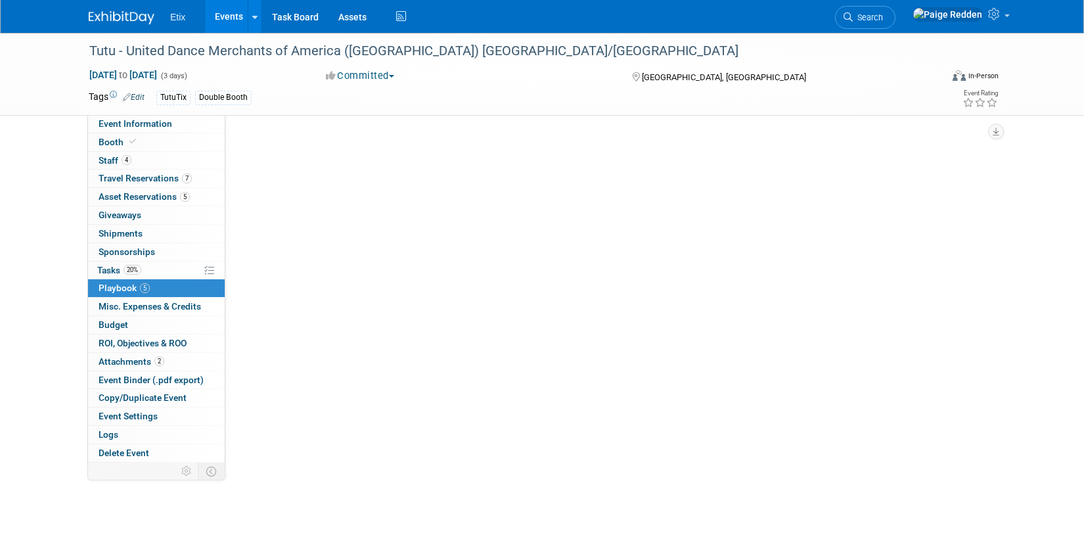
scroll to position [0, 0]
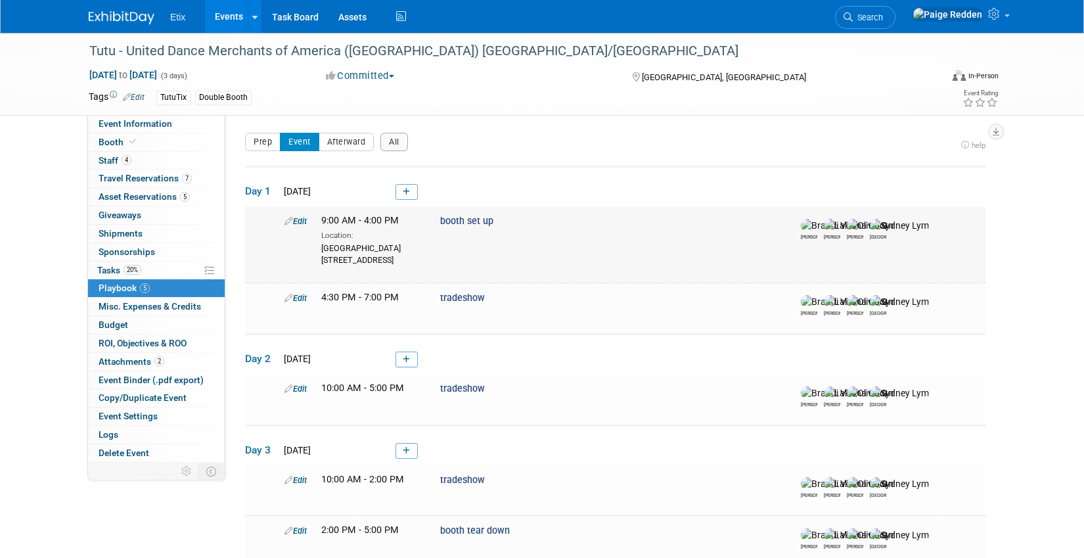
click at [301, 228] on div "Edit 9:00 AM - 4:00 PM Location: Meadowlands Convention Center 355 Plaza Dr, Se…" at bounding box center [632, 239] width 714 height 51
click at [301, 221] on link "Edit" at bounding box center [295, 221] width 22 height 10
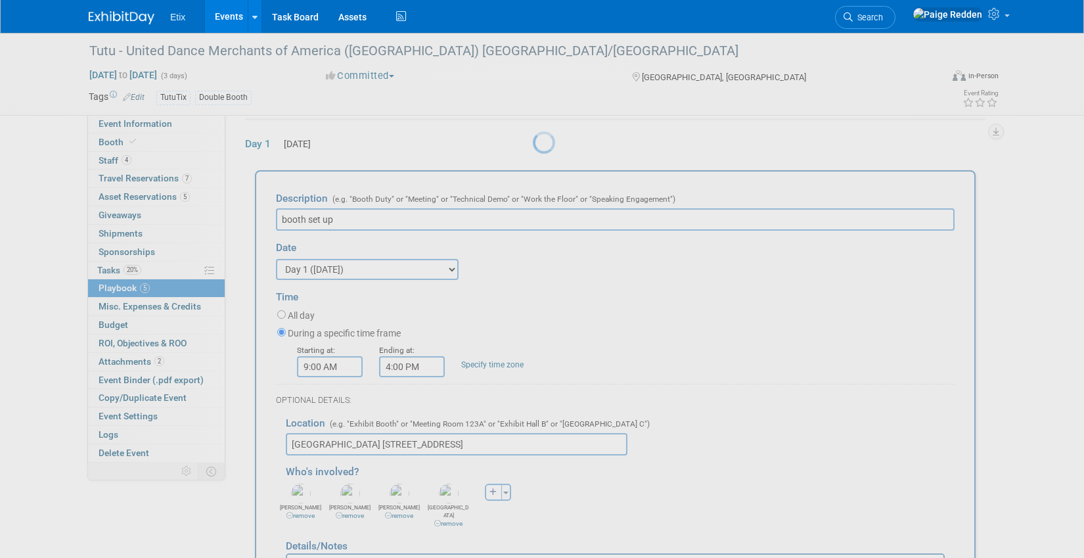
scroll to position [57, 0]
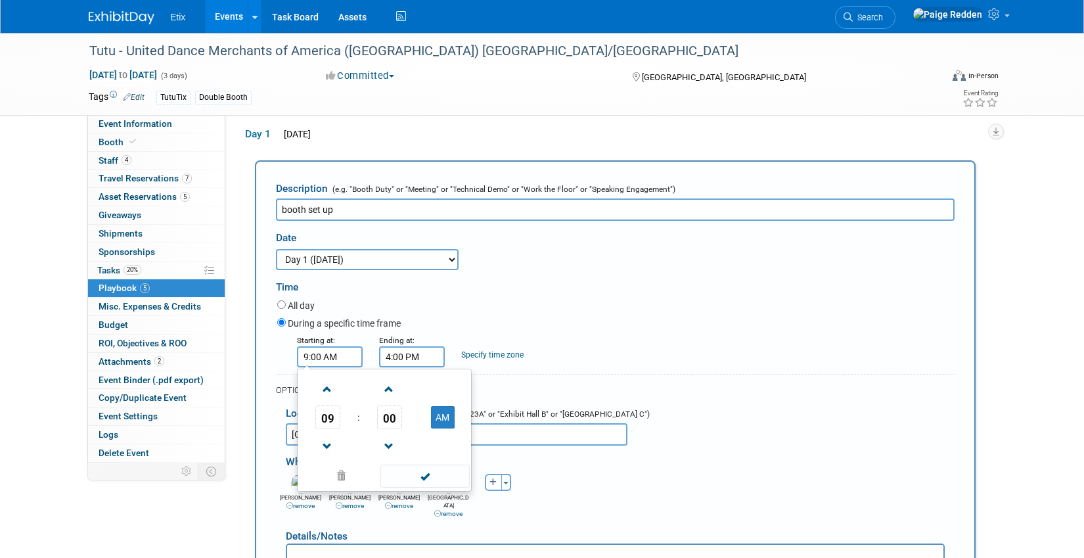
click at [318, 362] on input "9:00 AM" at bounding box center [330, 356] width 66 height 21
click at [332, 385] on span at bounding box center [327, 389] width 23 height 23
click at [324, 449] on span at bounding box center [327, 446] width 23 height 23
type input "8:00 AM"
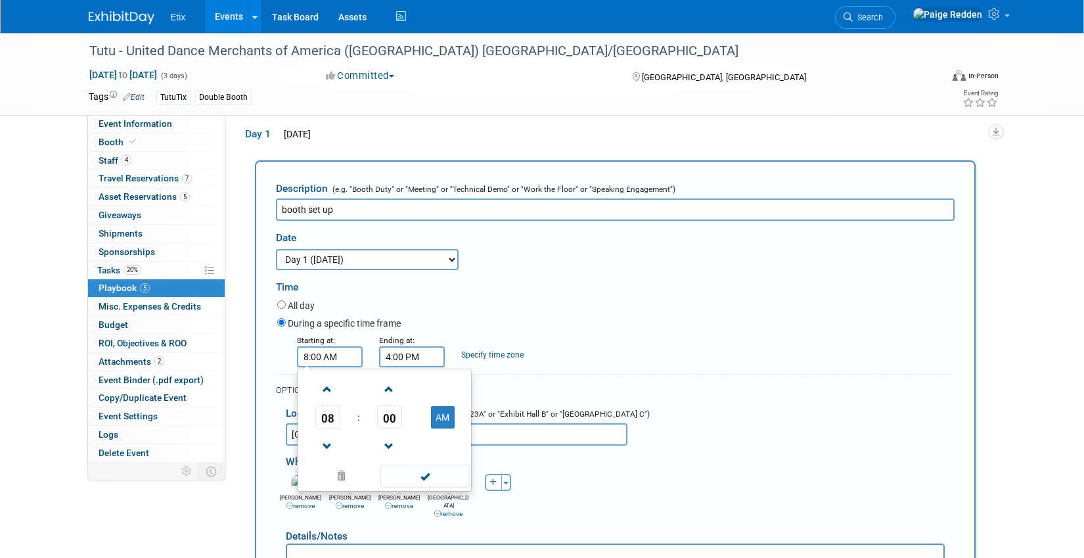
click at [398, 357] on input "4:00 PM" at bounding box center [412, 356] width 66 height 21
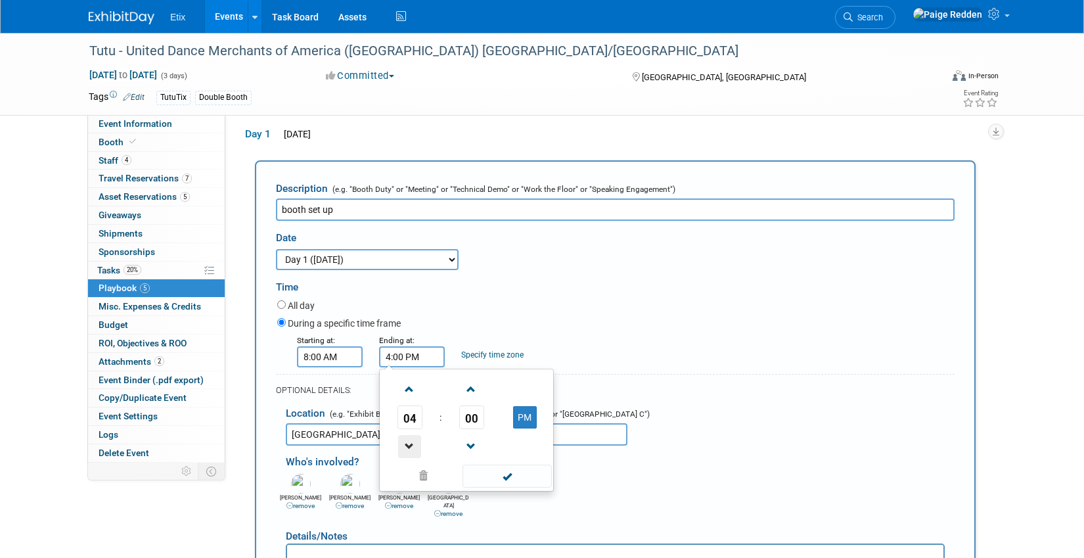
click at [408, 441] on span at bounding box center [409, 446] width 23 height 23
type input "2:00 PM"
click at [478, 476] on span at bounding box center [506, 475] width 89 height 23
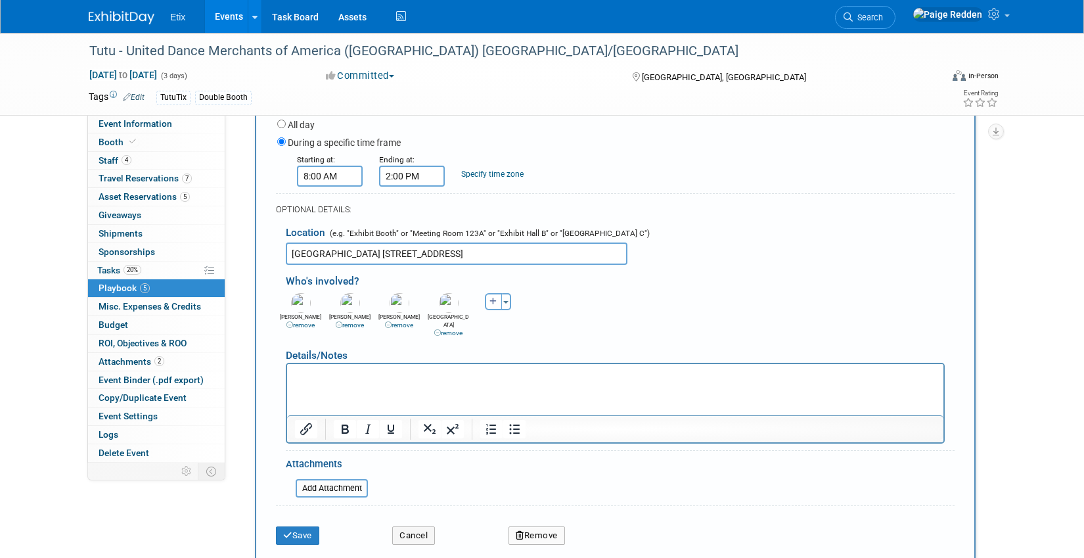
scroll to position [240, 0]
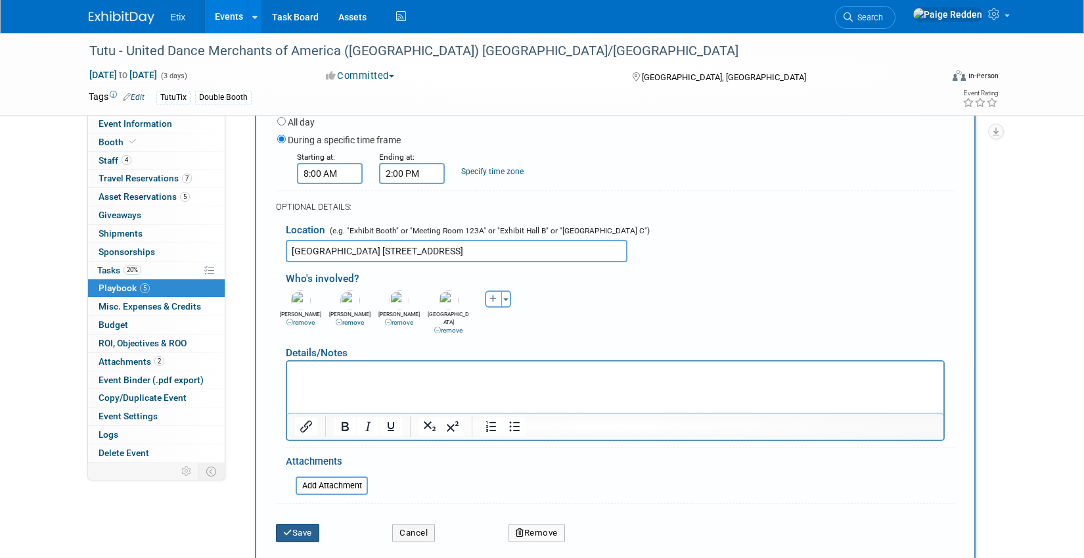
click at [291, 528] on icon "submit" at bounding box center [287, 532] width 9 height 9
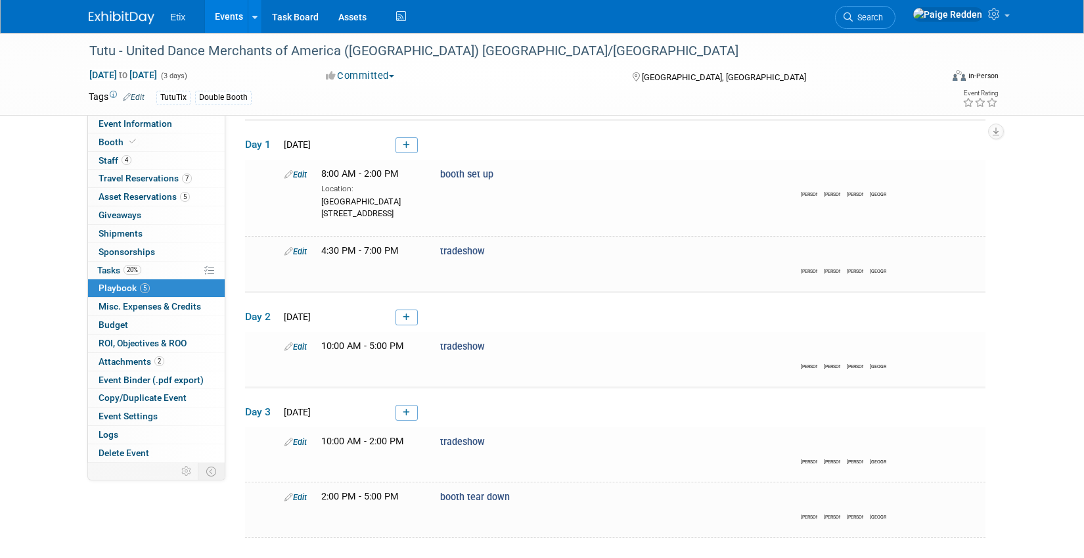
scroll to position [42, 0]
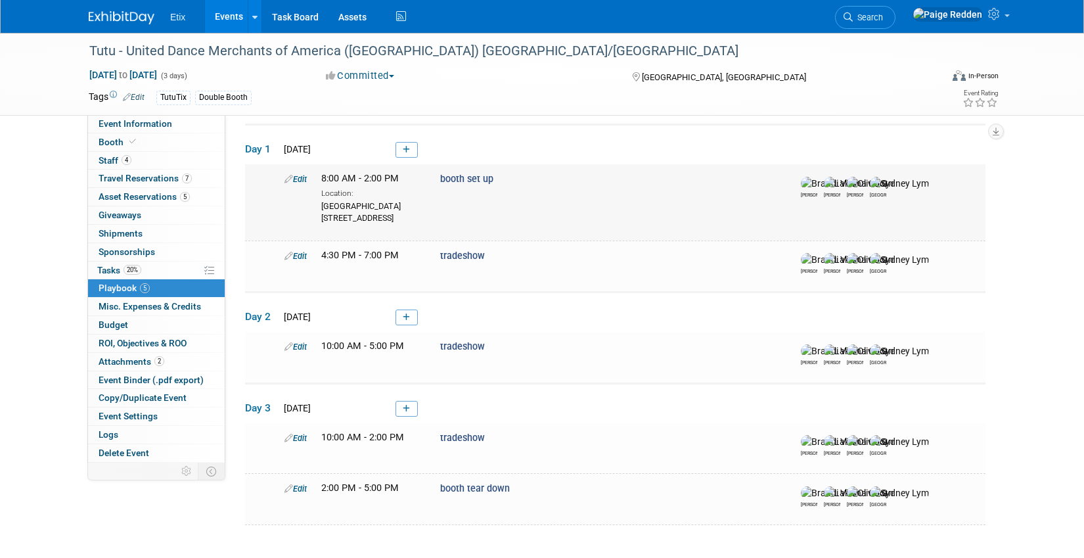
click at [301, 180] on link "Edit" at bounding box center [295, 179] width 22 height 10
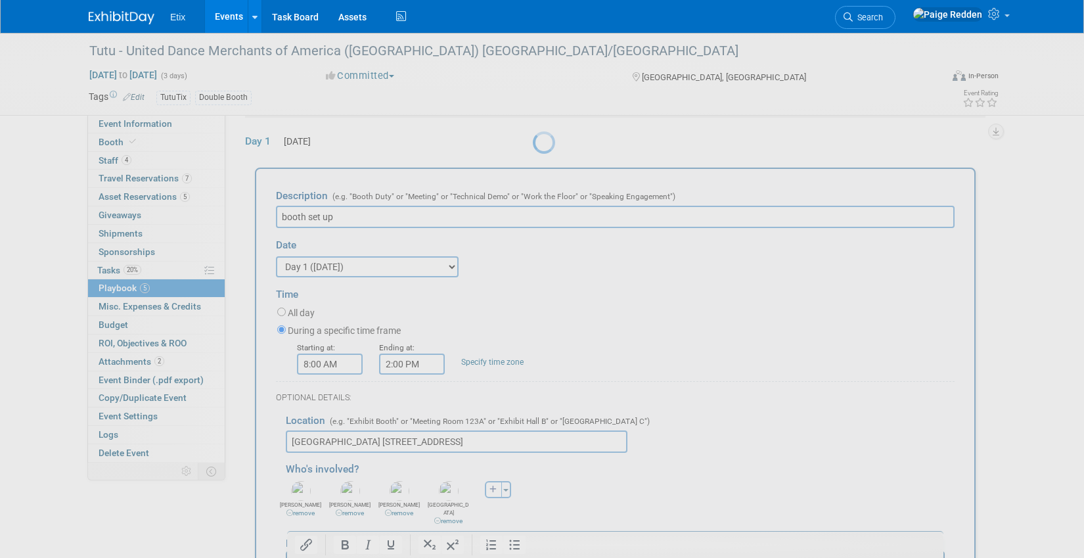
scroll to position [57, 0]
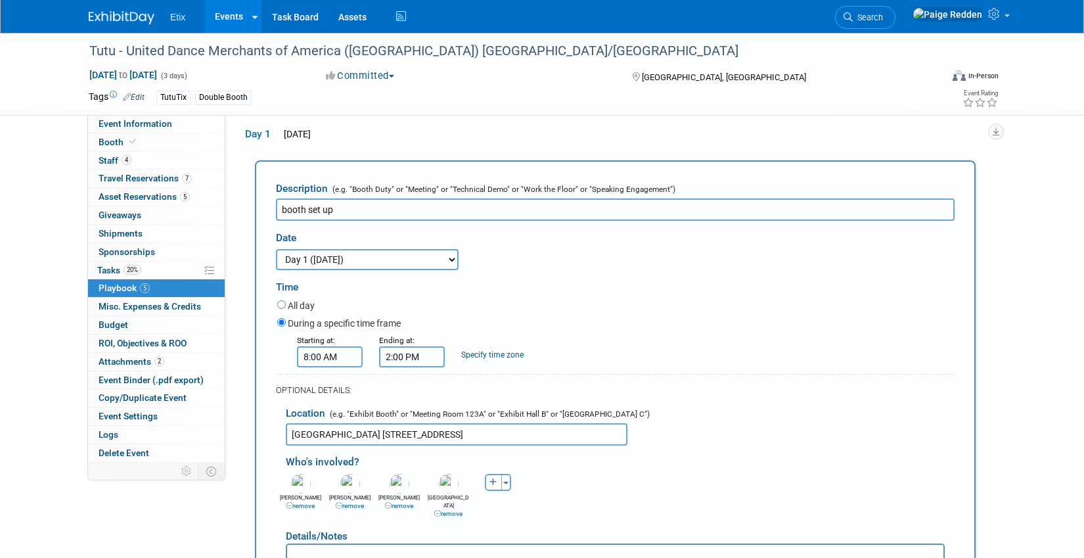
click at [395, 359] on input "2:00 PM" at bounding box center [412, 356] width 66 height 21
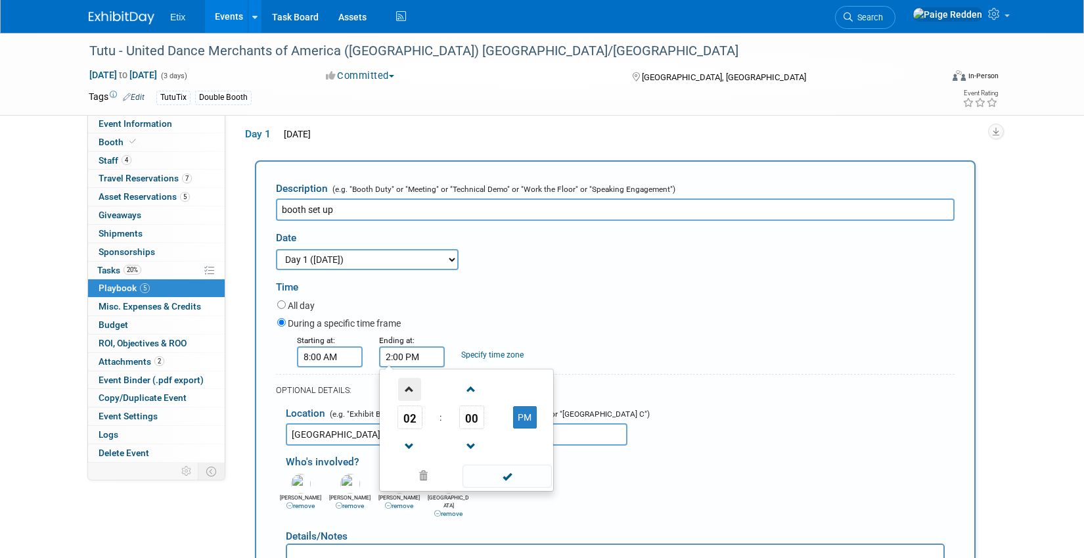
click at [410, 399] on span at bounding box center [409, 389] width 23 height 23
type input "4:00 PM"
click at [477, 485] on span at bounding box center [506, 475] width 89 height 23
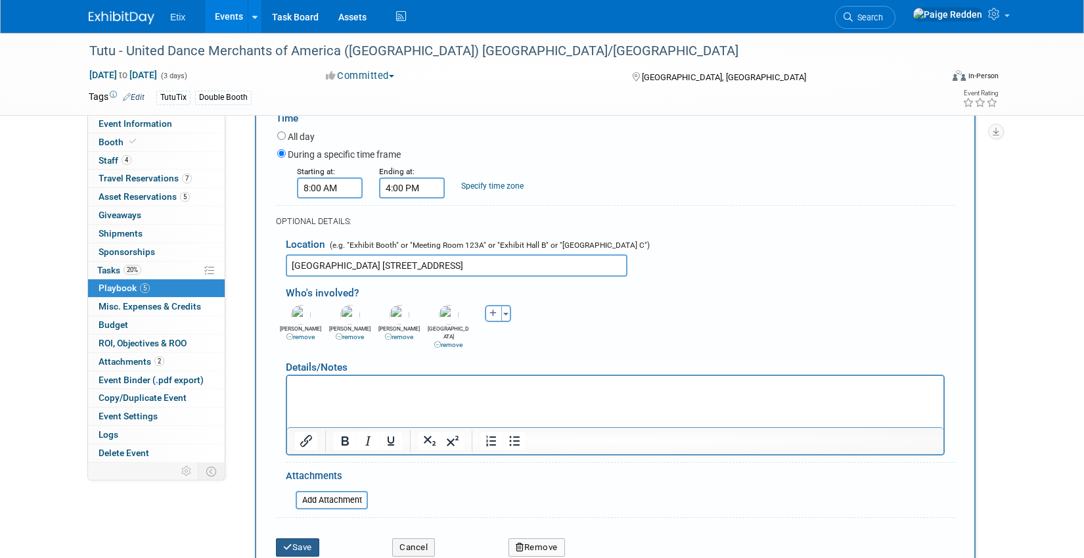
click at [298, 543] on button "Save" at bounding box center [297, 547] width 43 height 18
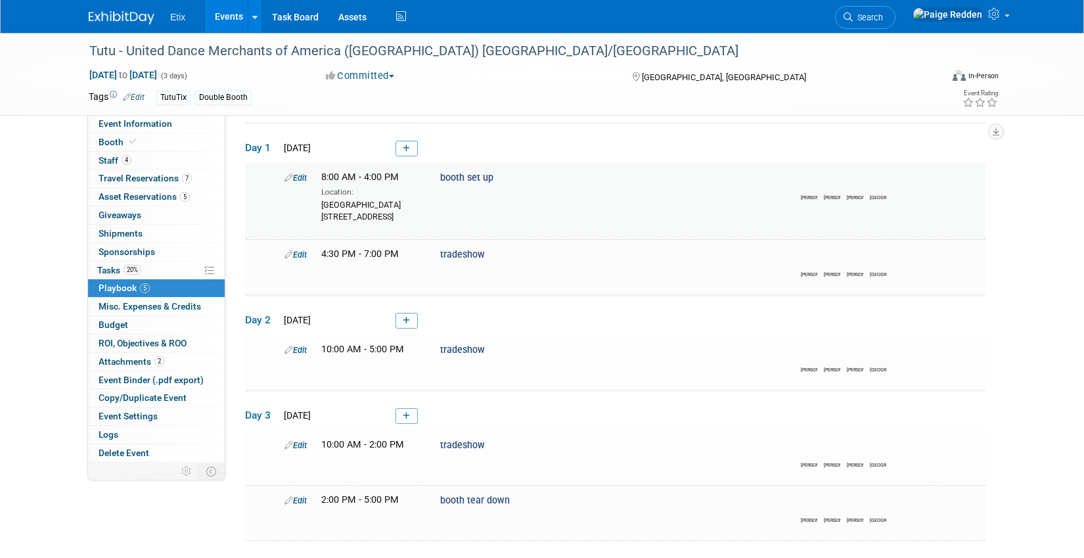
scroll to position [42, 0]
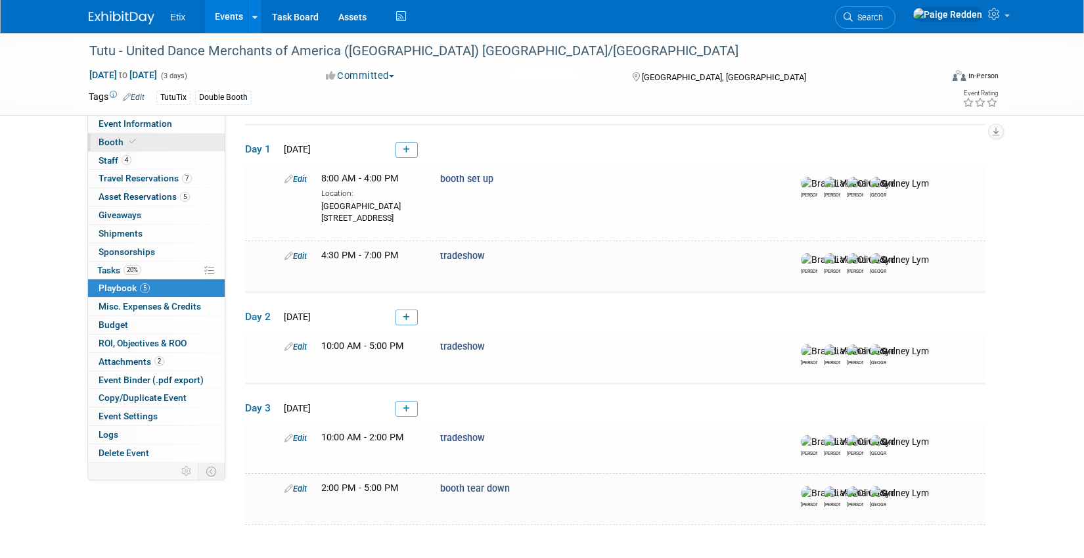
click at [190, 150] on link "Booth" at bounding box center [156, 142] width 137 height 18
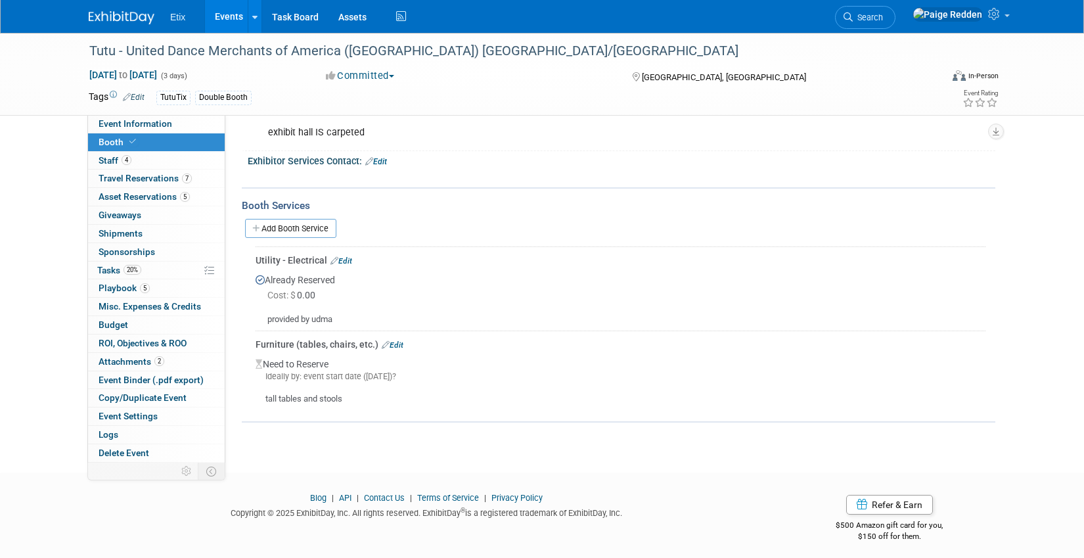
scroll to position [224, 0]
click at [299, 231] on link "Add Booth Service" at bounding box center [290, 226] width 91 height 19
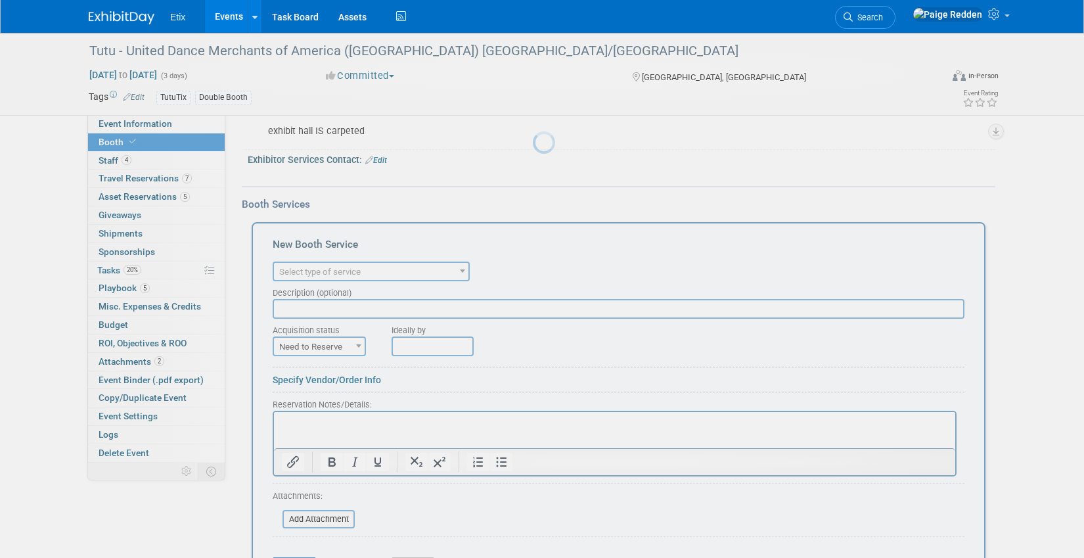
scroll to position [0, 0]
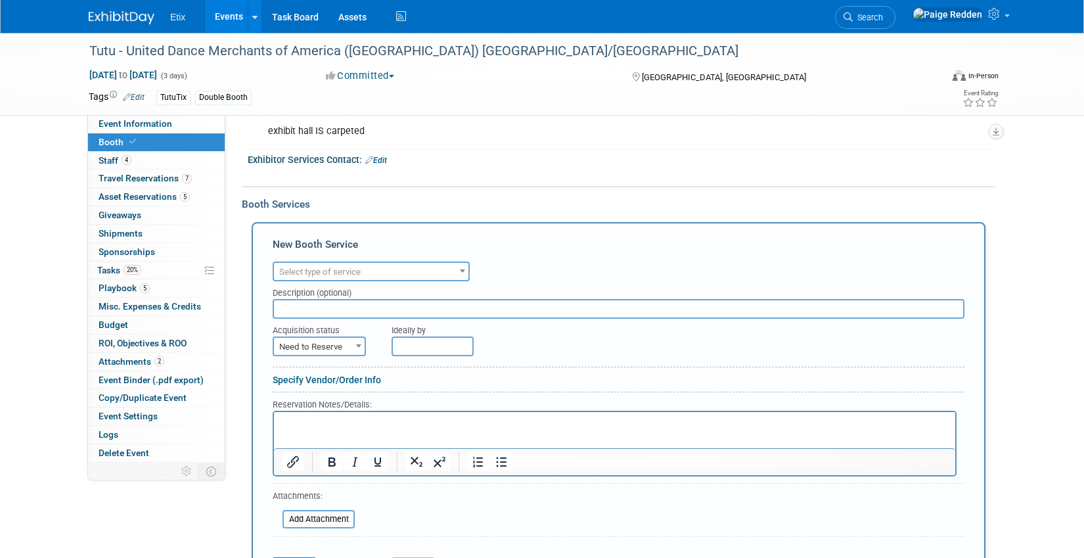
click at [296, 280] on span "Select type of service" at bounding box center [371, 272] width 194 height 18
type input "mat"
select select "10"
click at [299, 338] on span "Need to Reserve" at bounding box center [319, 347] width 91 height 18
select select "2"
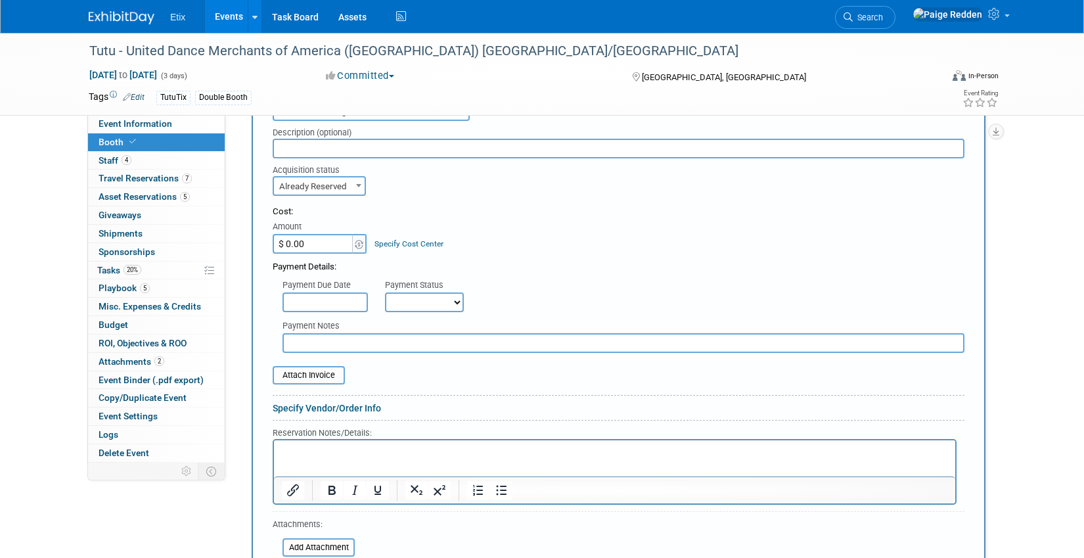
scroll to position [394, 0]
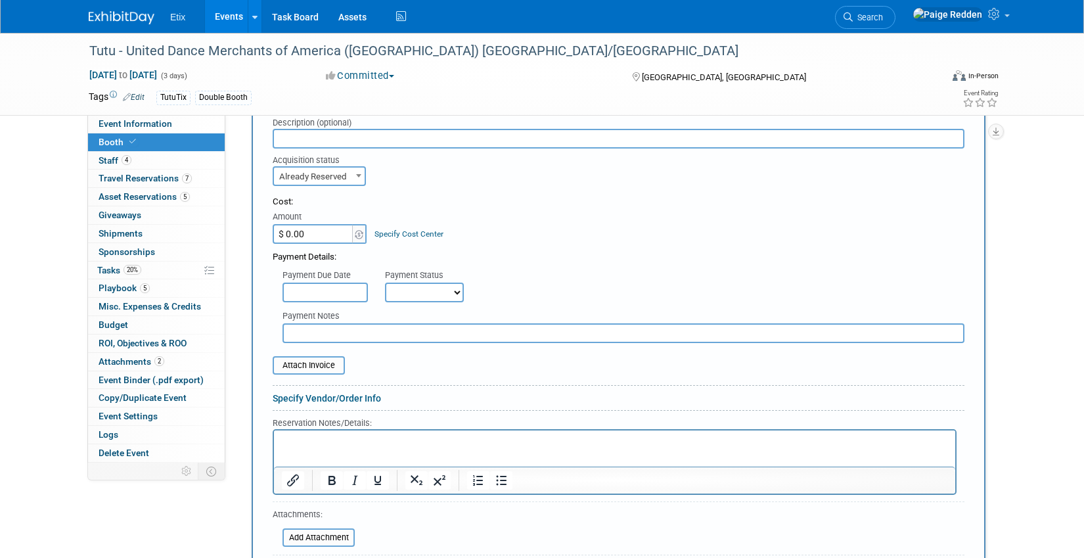
click at [282, 448] on html at bounding box center [614, 439] width 681 height 18
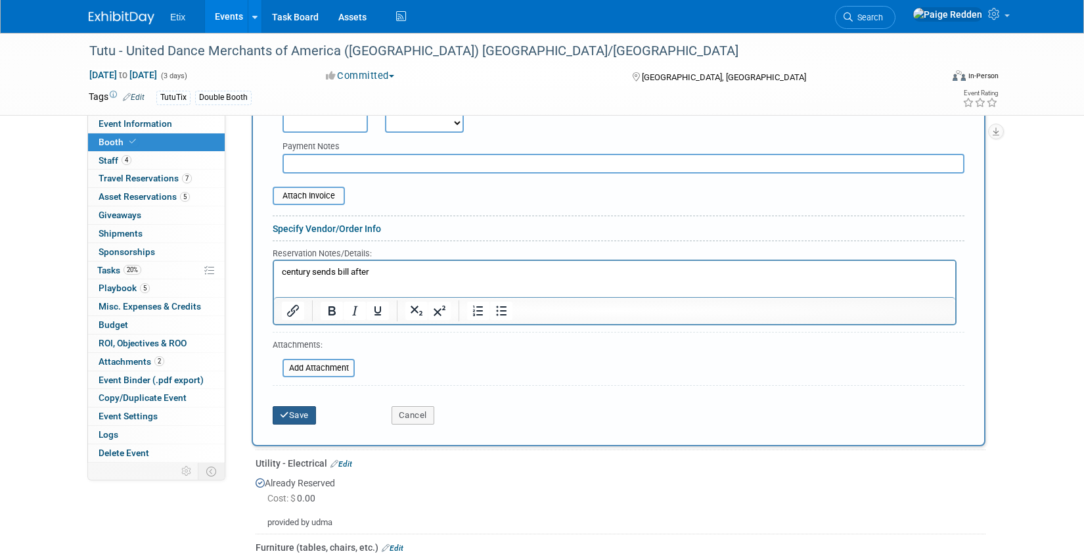
click at [296, 415] on button "Save" at bounding box center [294, 415] width 43 height 18
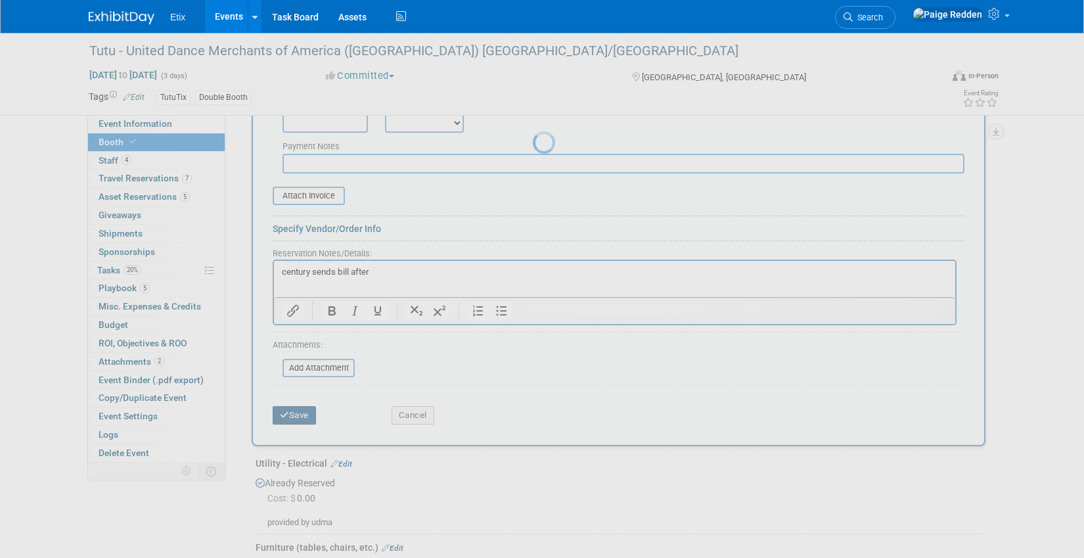
scroll to position [313, 0]
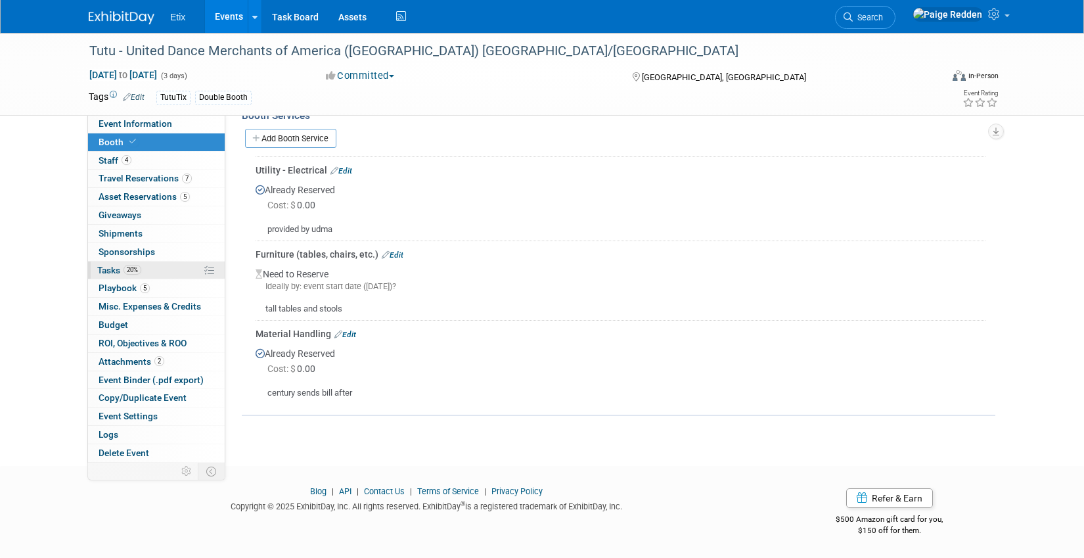
click at [152, 275] on link "20% Tasks 20%" at bounding box center [156, 270] width 137 height 18
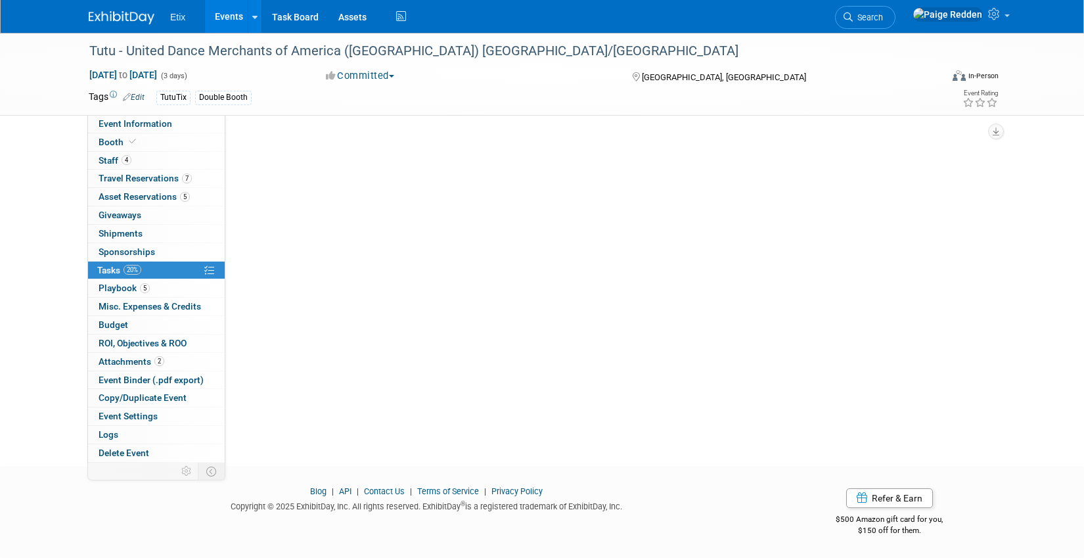
scroll to position [0, 0]
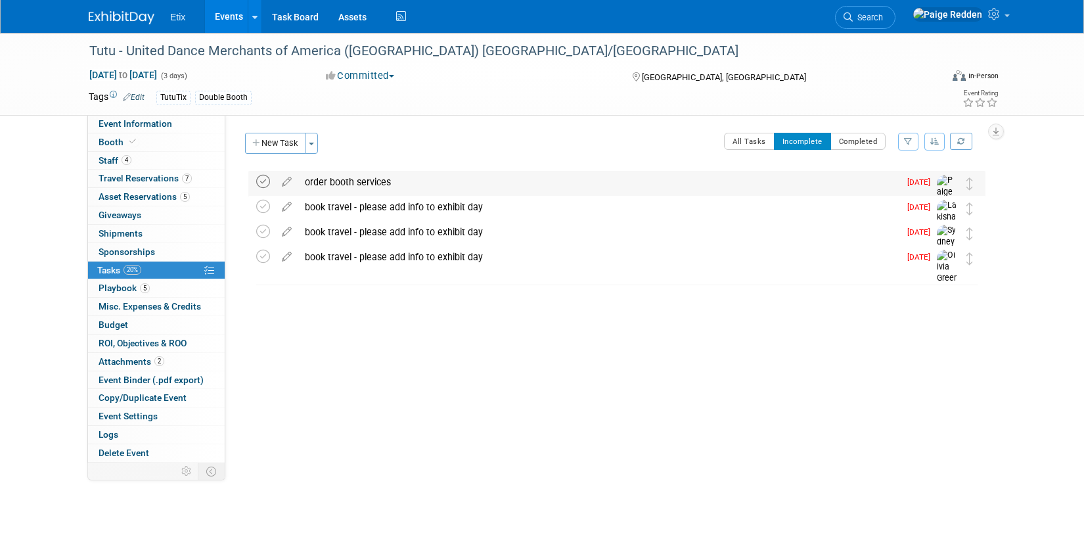
click at [261, 186] on icon at bounding box center [263, 182] width 14 height 14
click at [144, 143] on link "Booth" at bounding box center [156, 142] width 137 height 18
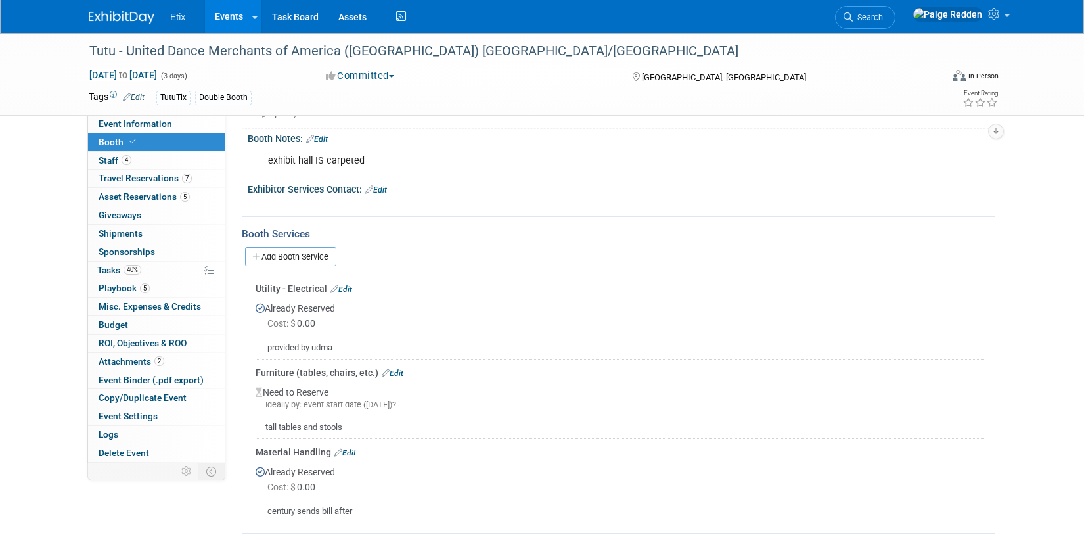
scroll to position [197, 0]
click at [396, 369] on link "Edit" at bounding box center [393, 370] width 22 height 9
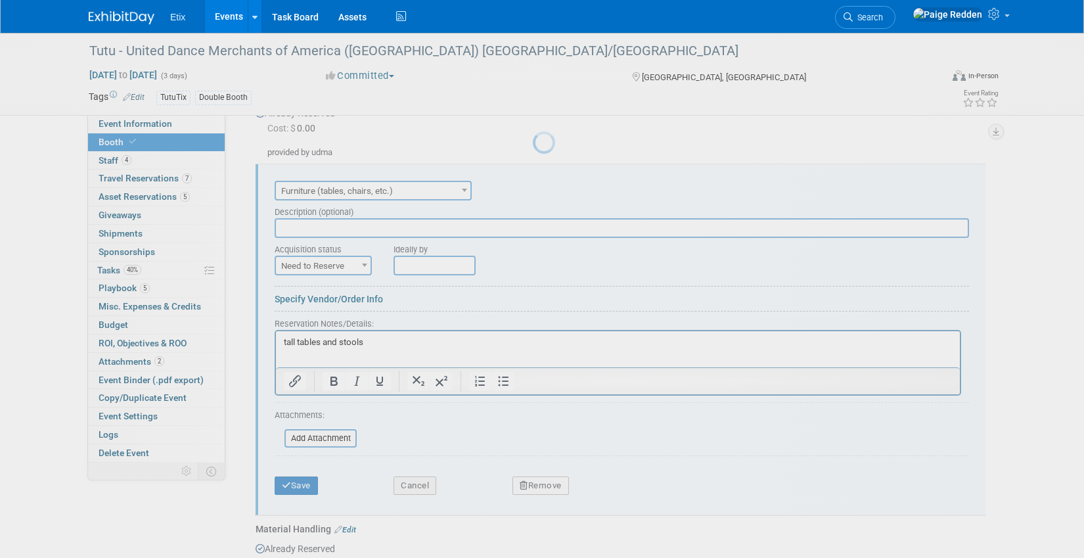
scroll to position [404, 0]
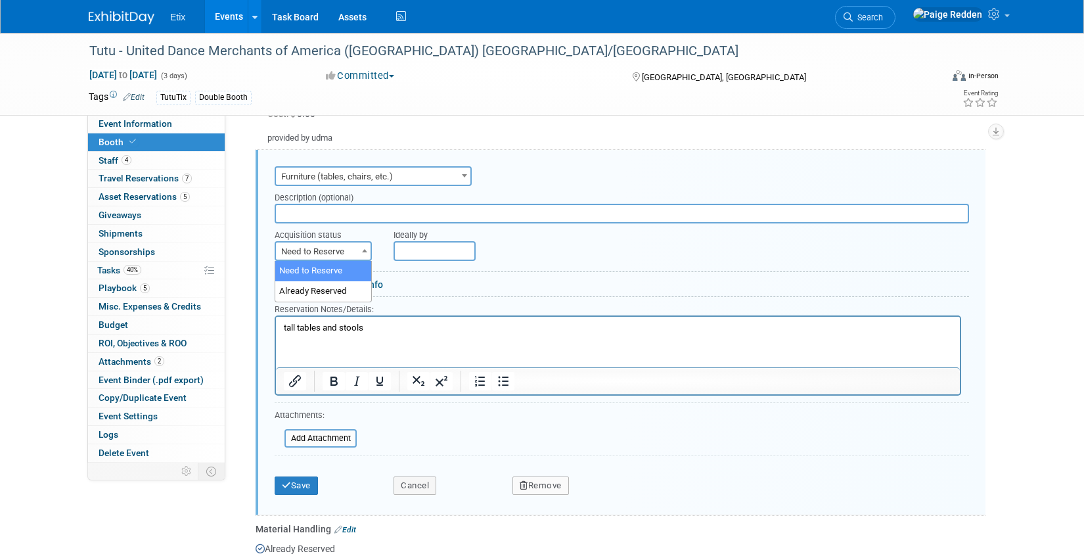
click at [309, 246] on span "Need to Reserve" at bounding box center [323, 251] width 95 height 18
select select "2"
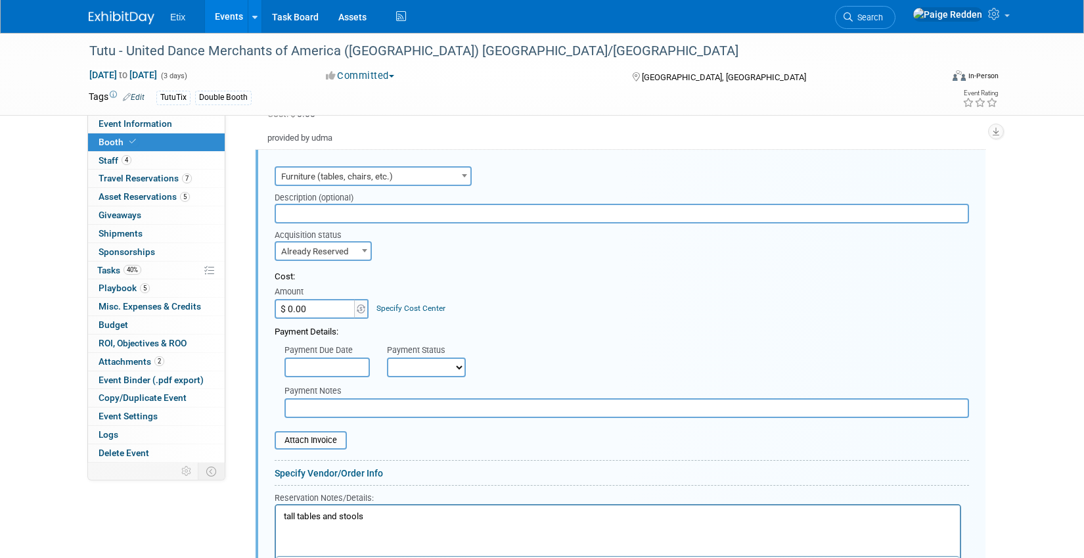
click at [312, 307] on input "$ 0.00" at bounding box center [316, 309] width 82 height 20
type input "$ 832.50"
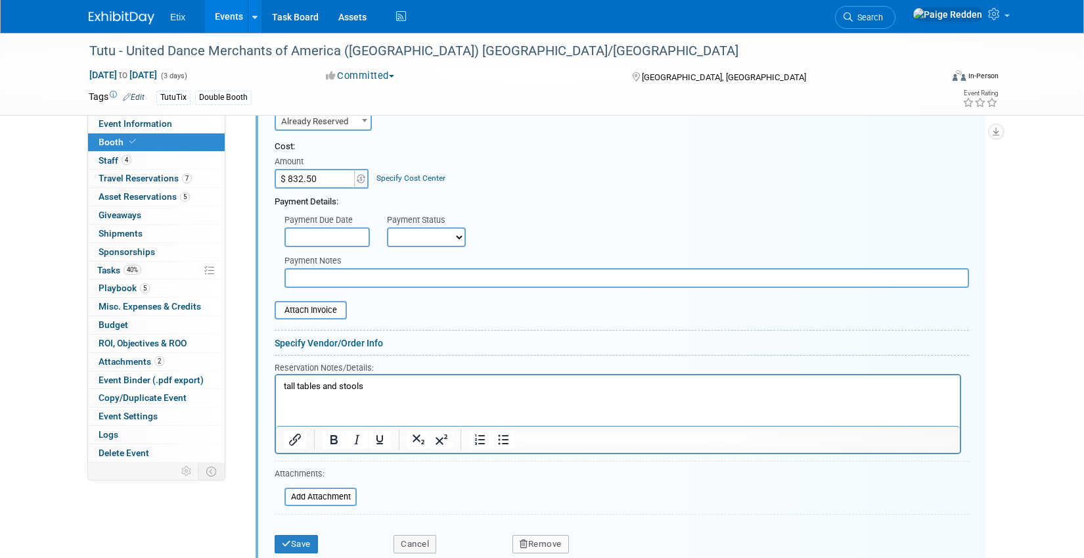
scroll to position [564, 0]
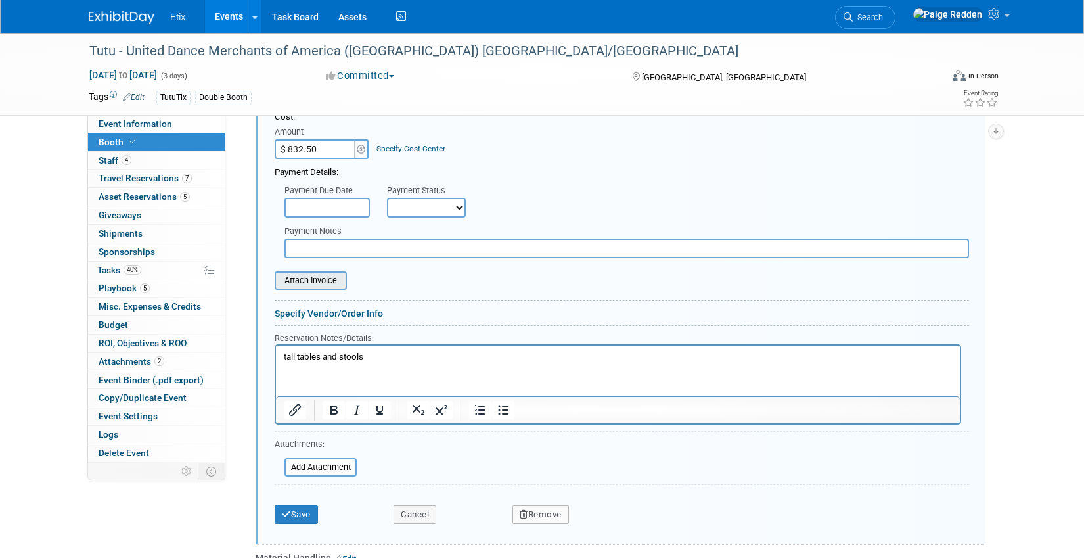
click at [298, 282] on input "file" at bounding box center [267, 281] width 156 height 16
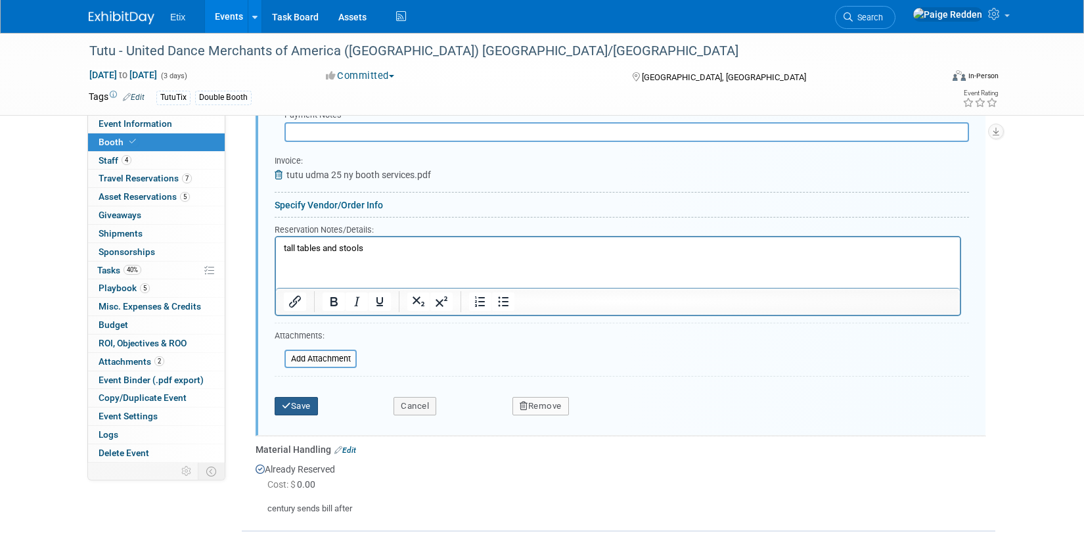
click at [306, 405] on button "Save" at bounding box center [296, 406] width 43 height 18
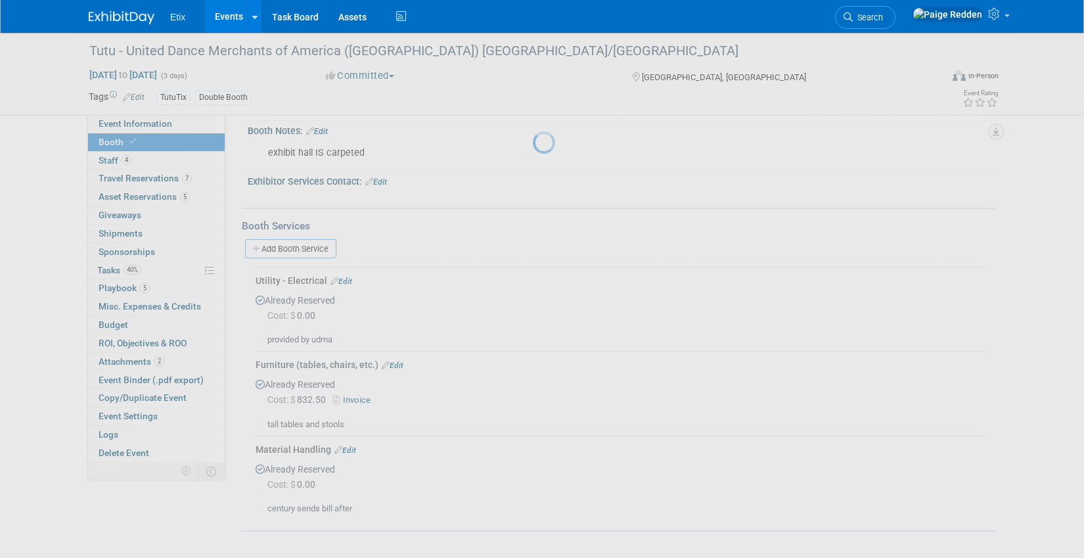
scroll to position [202, 0]
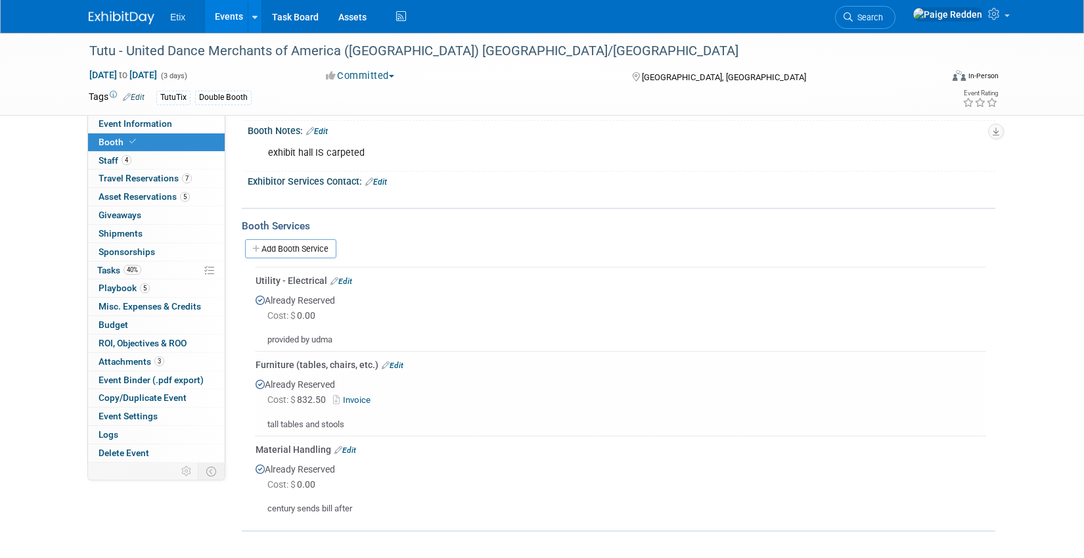
click at [223, 14] on link "Events" at bounding box center [229, 16] width 48 height 33
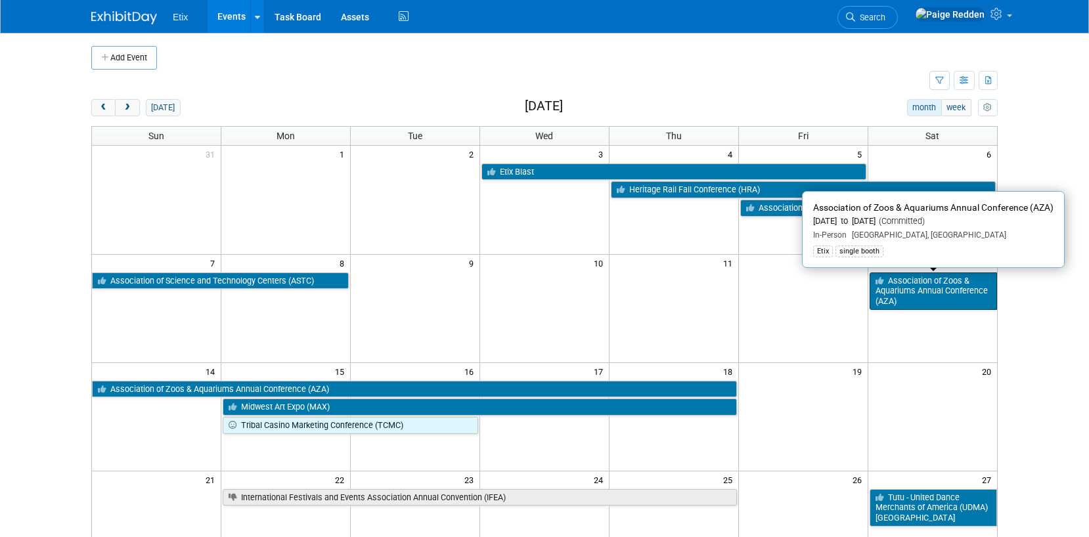
click at [894, 303] on link "Association of Zoos & Aquariums Annual Conference (AZA)" at bounding box center [933, 291] width 127 height 37
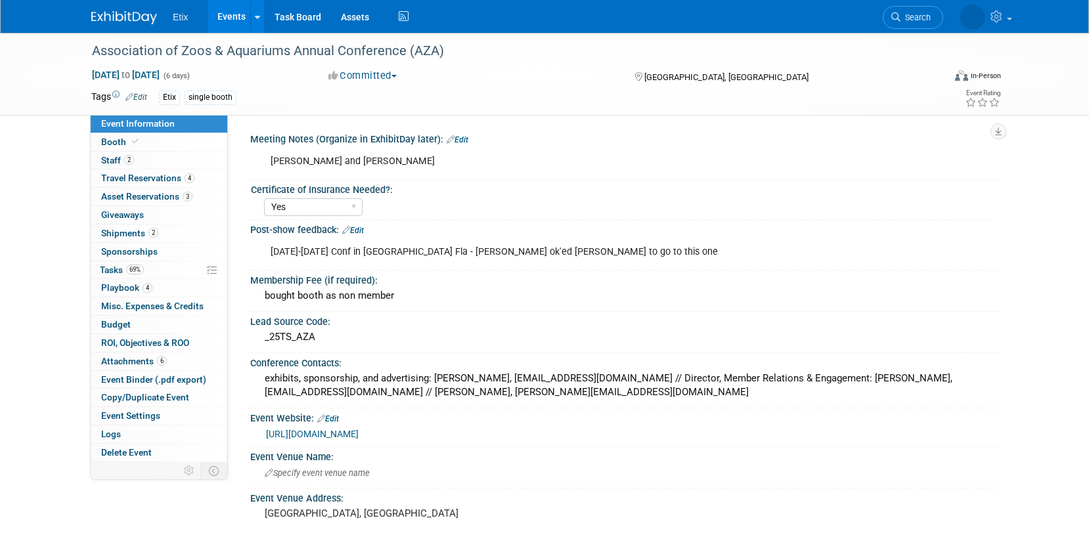
select select "Yes"
click at [217, 17] on link "Events" at bounding box center [232, 16] width 48 height 33
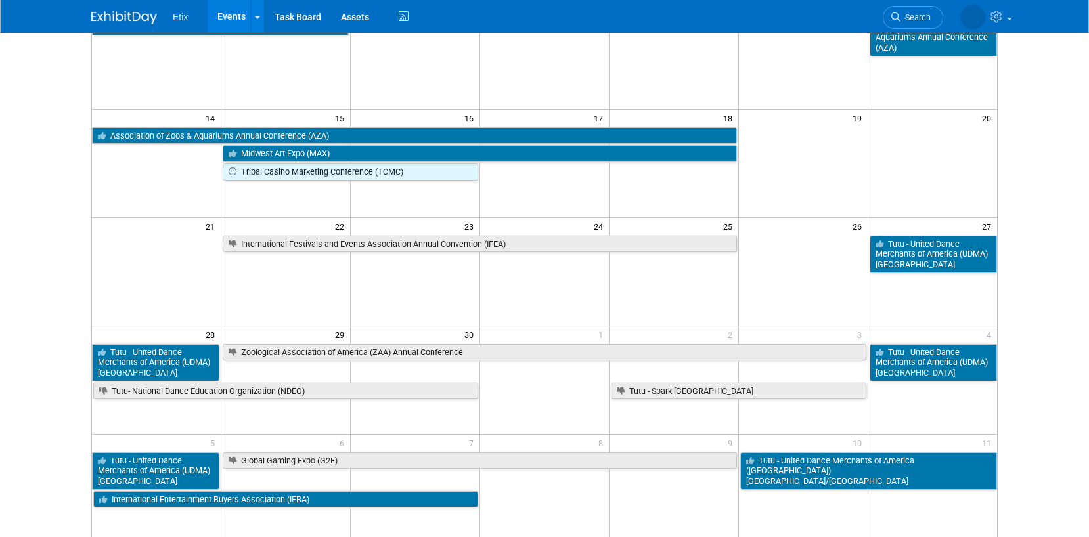
scroll to position [266, 0]
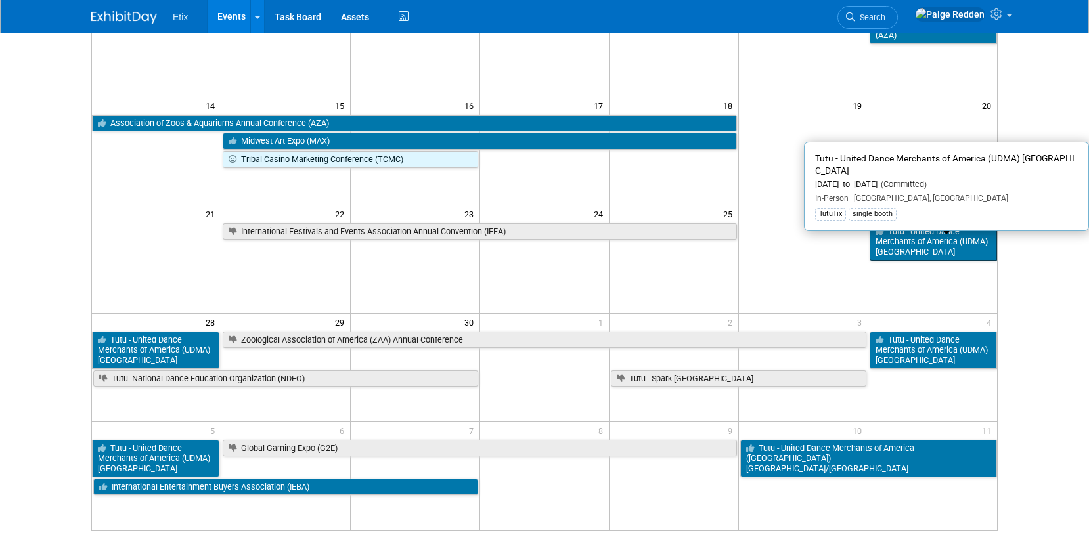
click at [910, 250] on link "Tutu - United Dance Merchants of America (UDMA) [GEOGRAPHIC_DATA]" at bounding box center [933, 241] width 127 height 37
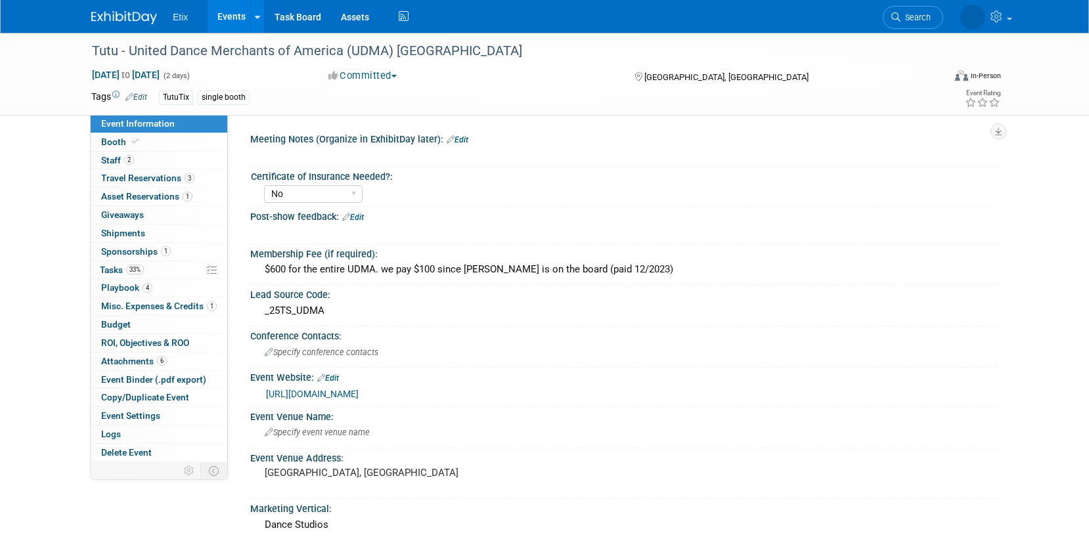
select select "No"
click at [309, 391] on link "[URL][DOMAIN_NAME]" at bounding box center [312, 394] width 93 height 11
click at [218, 17] on link "Events" at bounding box center [232, 16] width 48 height 33
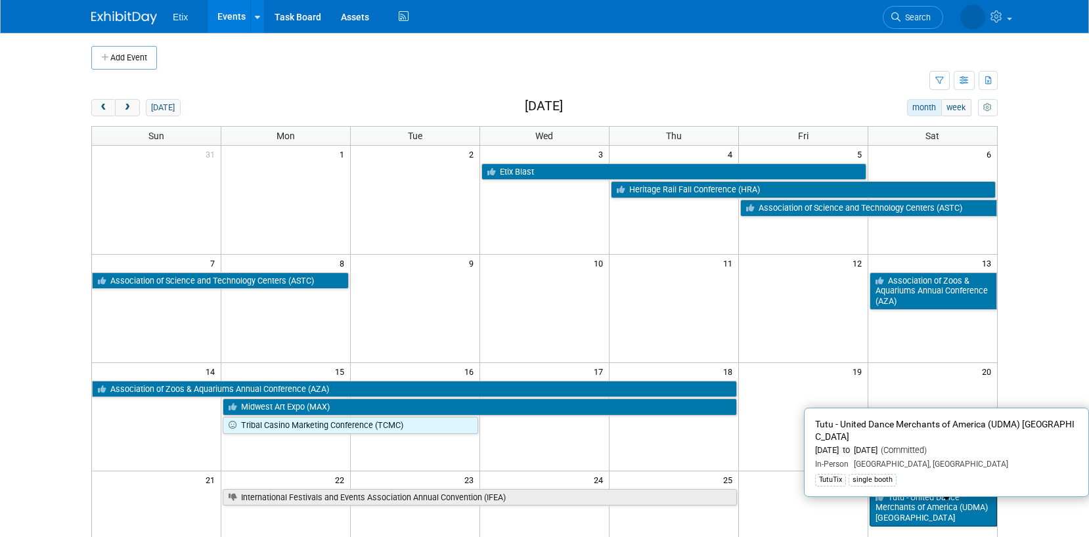
click at [902, 521] on link "Tutu - United Dance Merchants of America (UDMA) [GEOGRAPHIC_DATA]" at bounding box center [933, 507] width 127 height 37
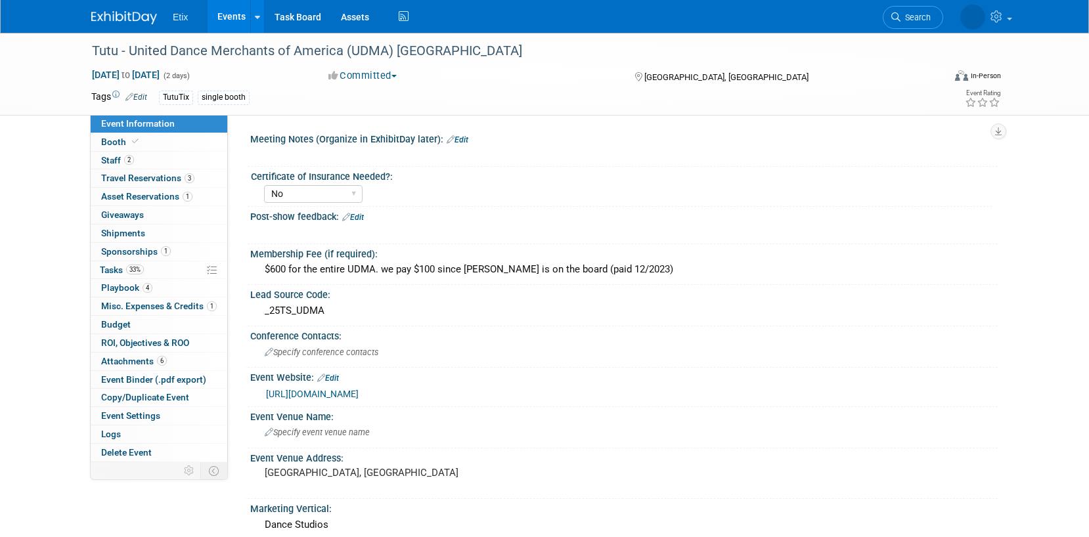
select select "No"
